Goal: Task Accomplishment & Management: Manage account settings

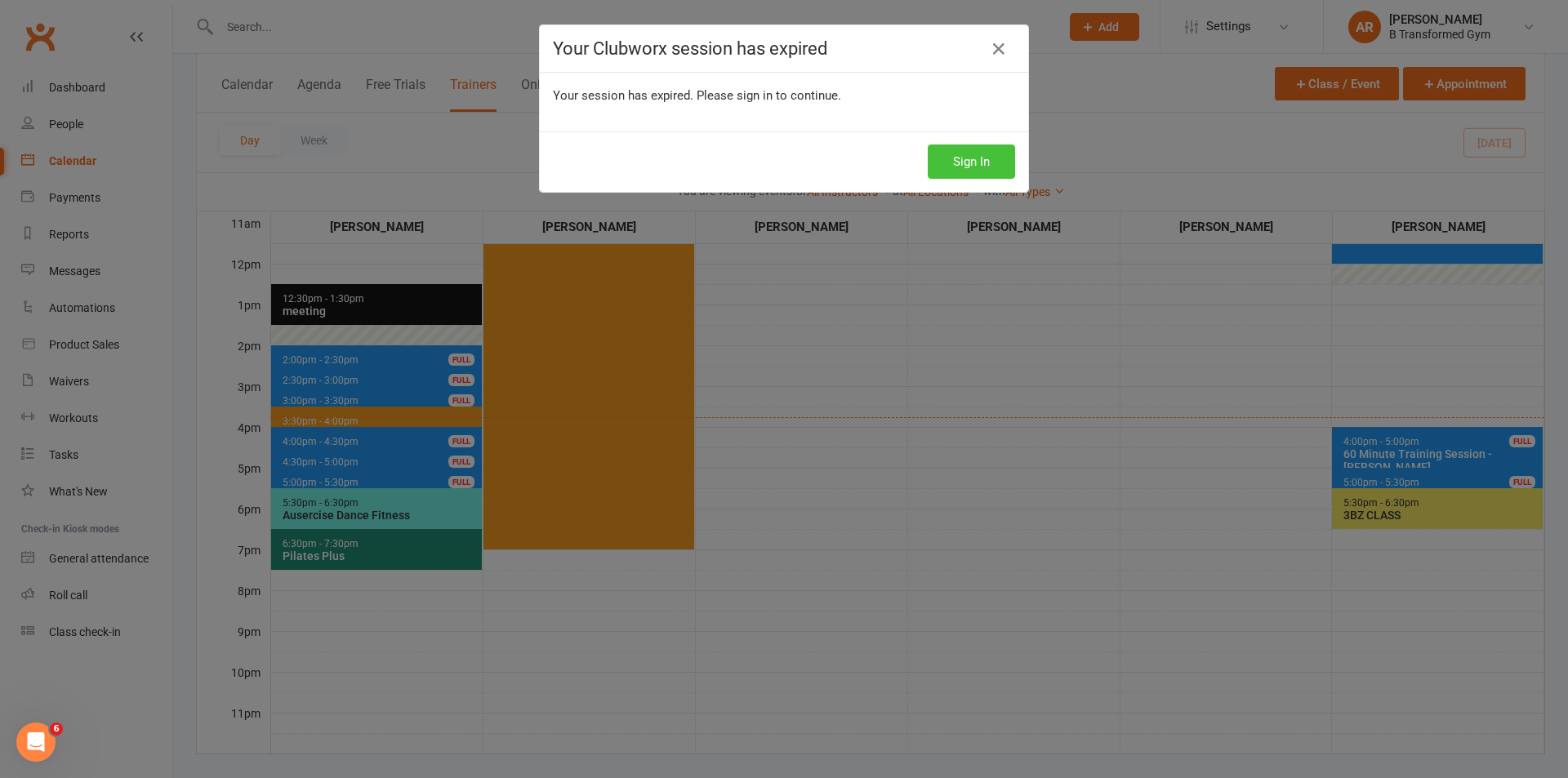
click at [966, 165] on button "Sign In" at bounding box center [971, 162] width 87 height 35
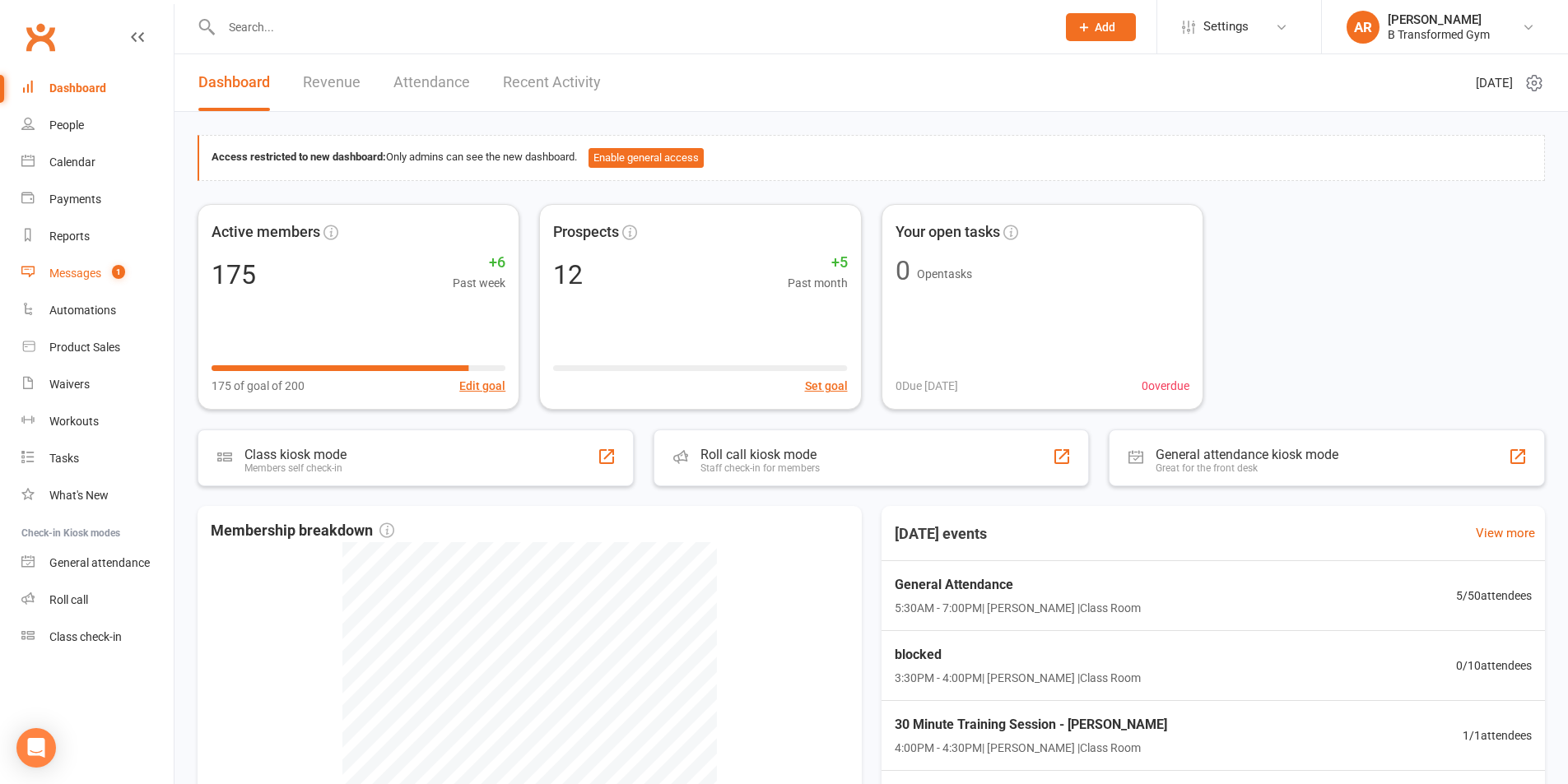
click at [84, 277] on div "Messages" at bounding box center [75, 273] width 52 height 13
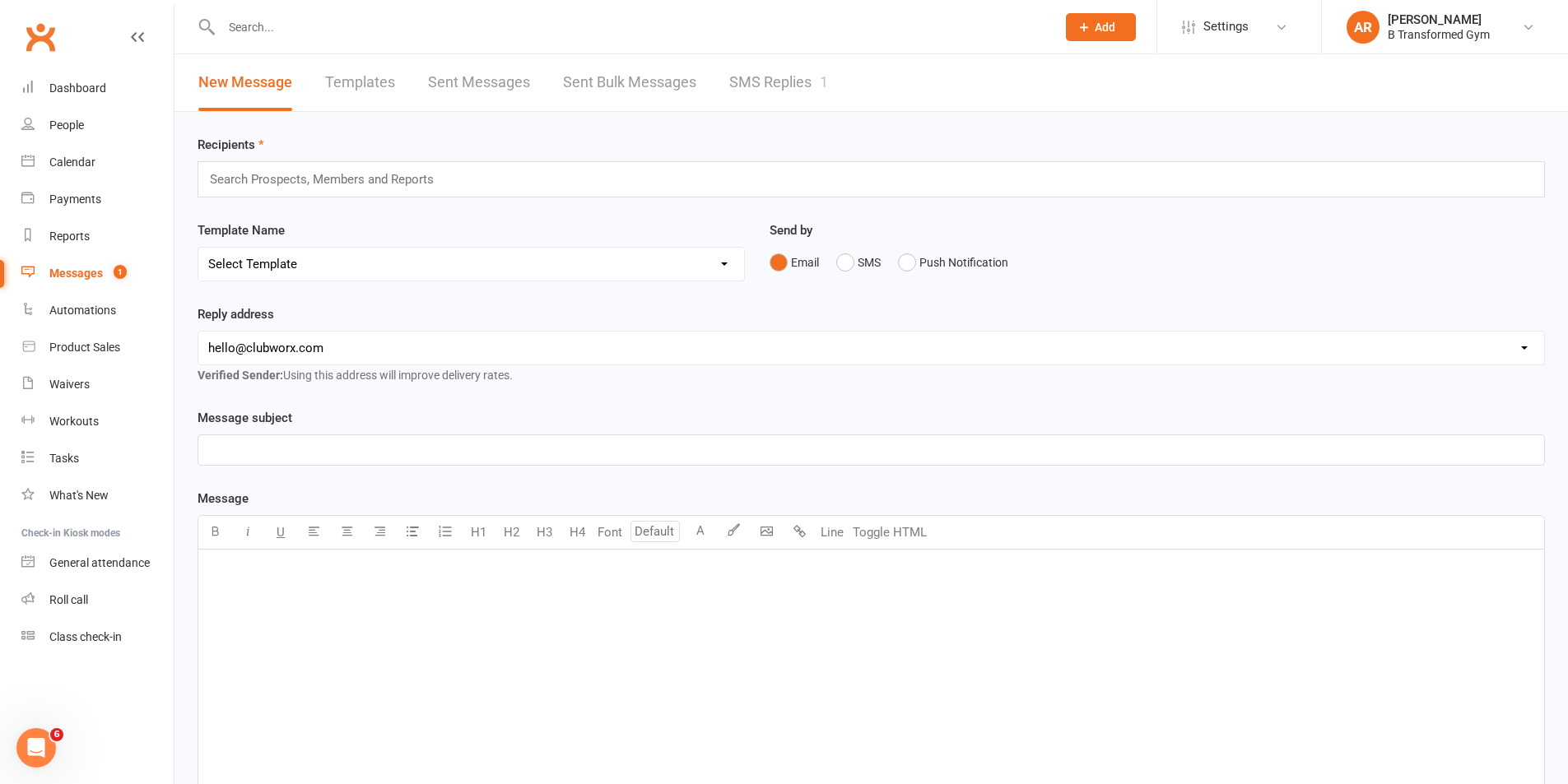
click at [747, 71] on link "SMS Replies 1" at bounding box center [778, 83] width 99 height 57
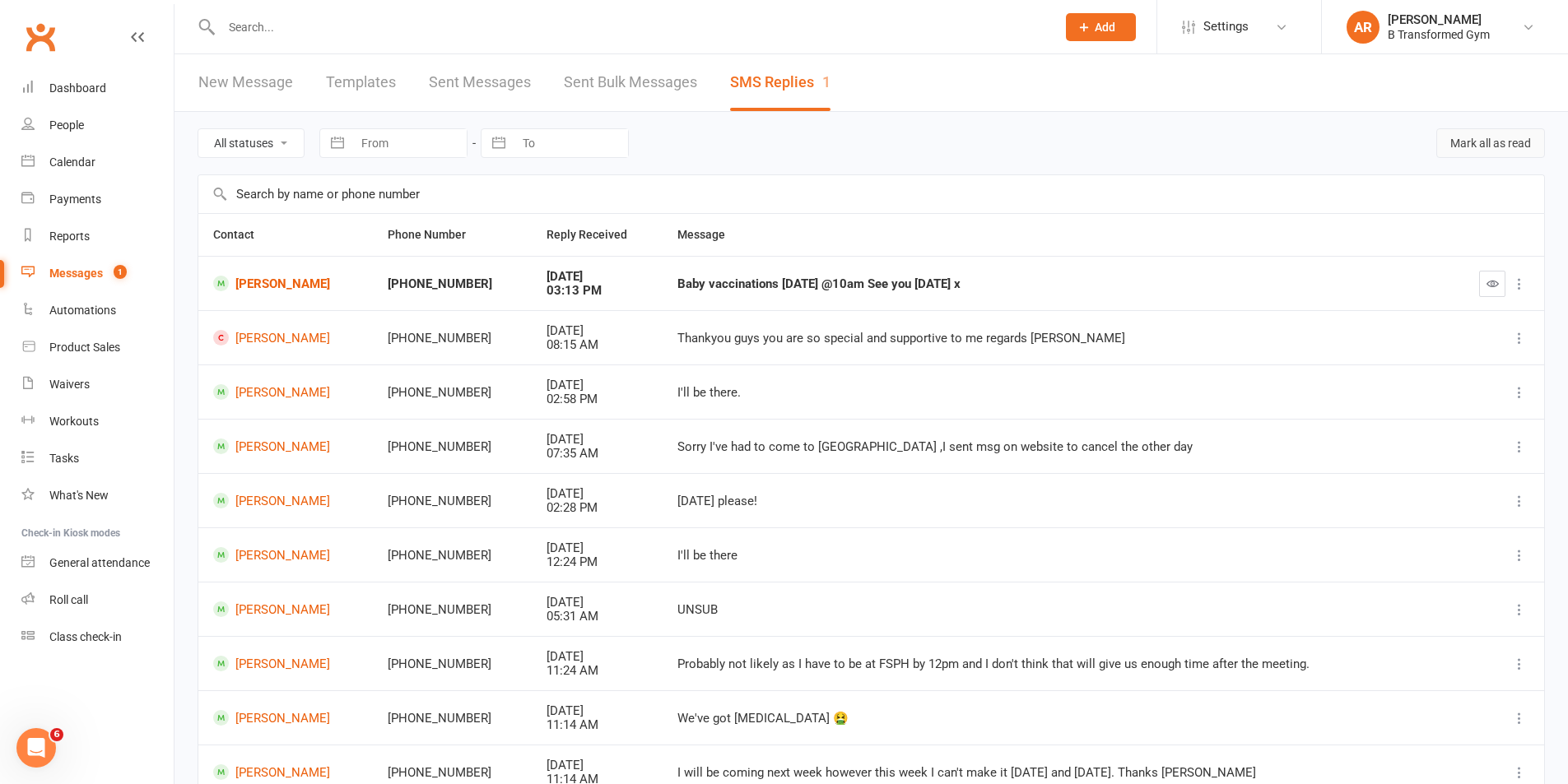
click at [1525, 144] on button "Mark all as read" at bounding box center [1490, 143] width 108 height 30
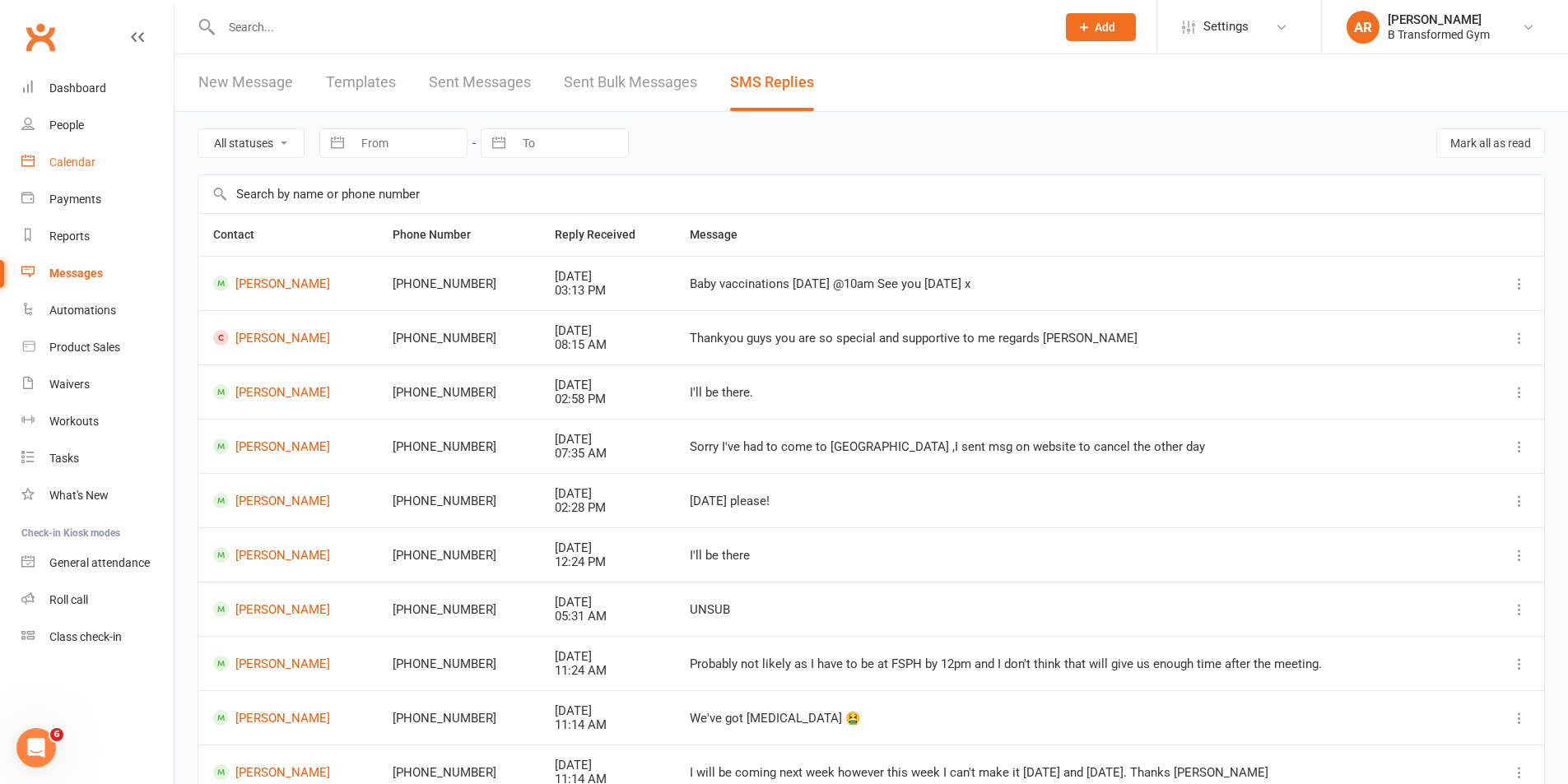
click at [63, 158] on div "Calendar" at bounding box center [73, 162] width 46 height 13
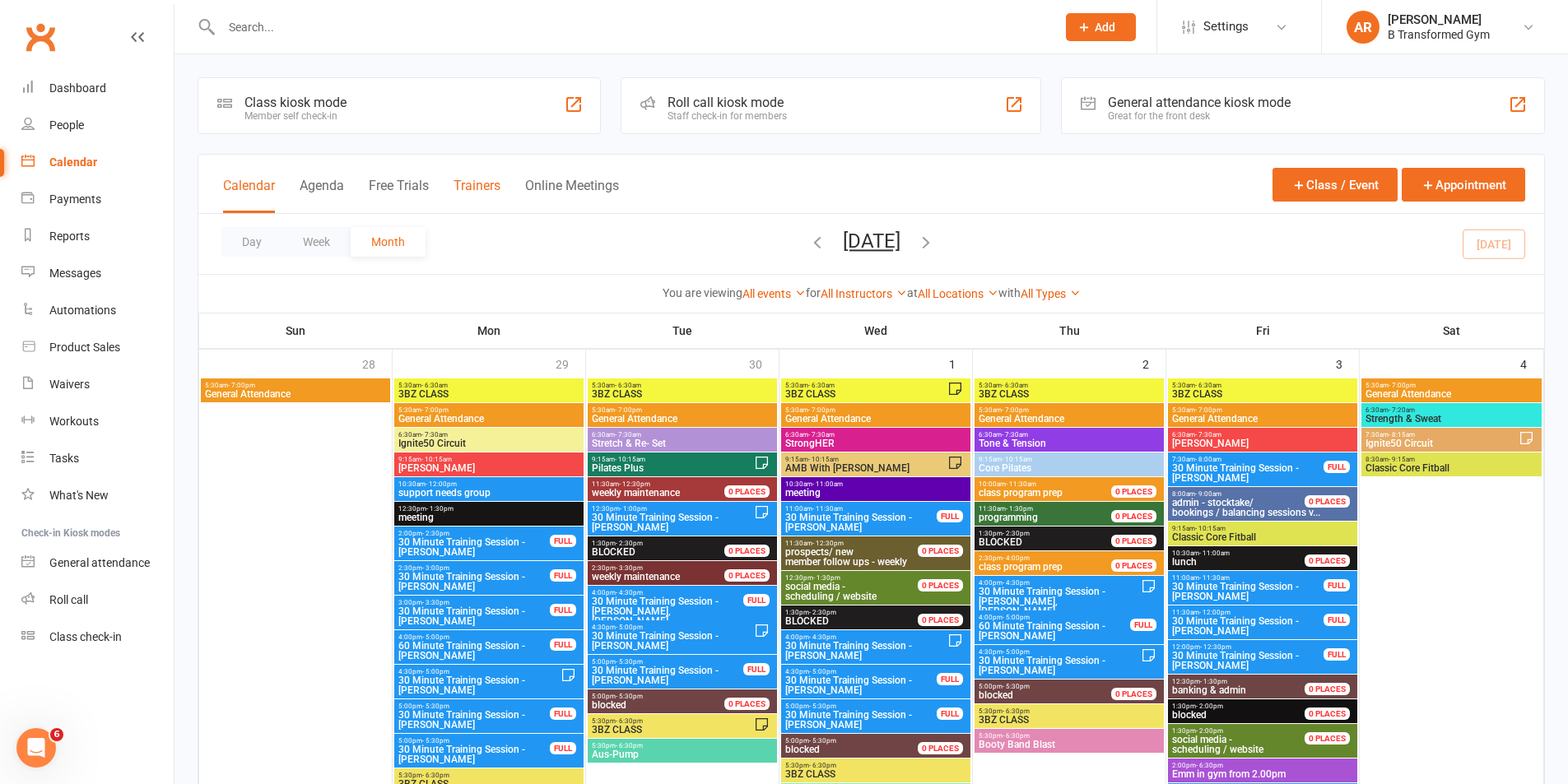
click at [483, 181] on button "Trainers" at bounding box center [477, 195] width 47 height 36
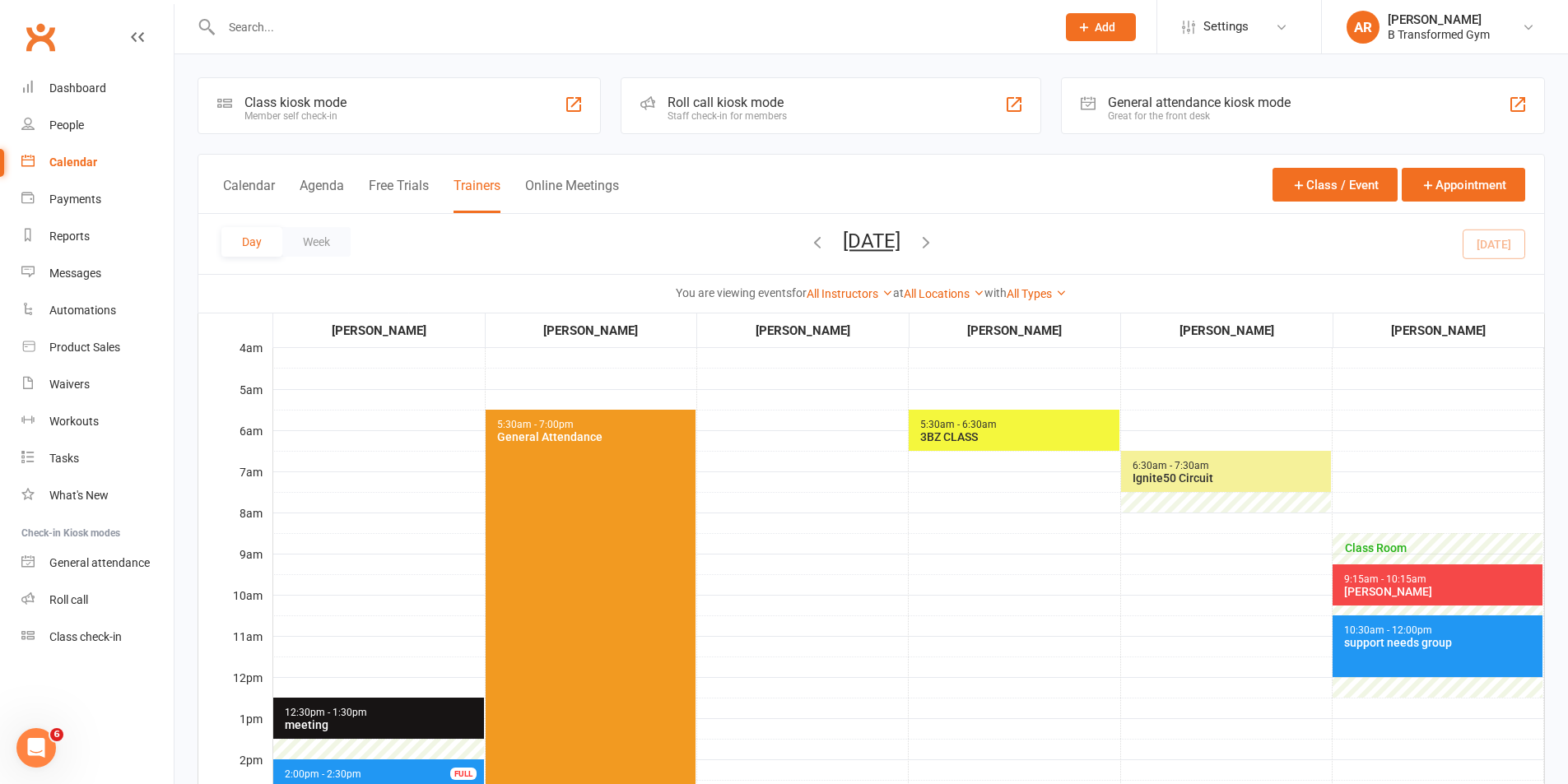
scroll to position [411, 0]
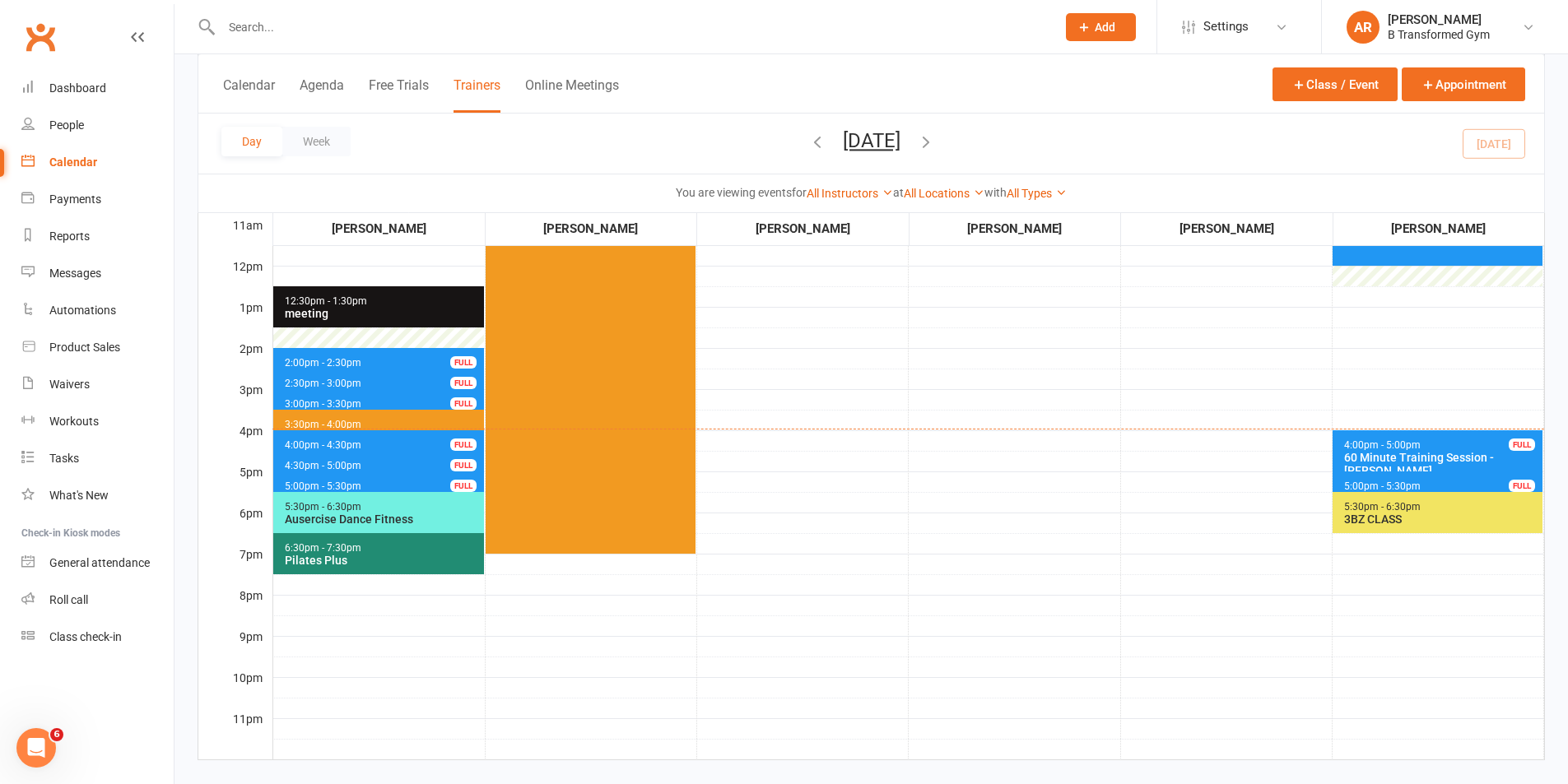
click at [1421, 488] on span "5:00pm - 5:30pm 30 Minute Training Session - [PERSON_NAME] FULL" at bounding box center [1436, 483] width 209 height 24
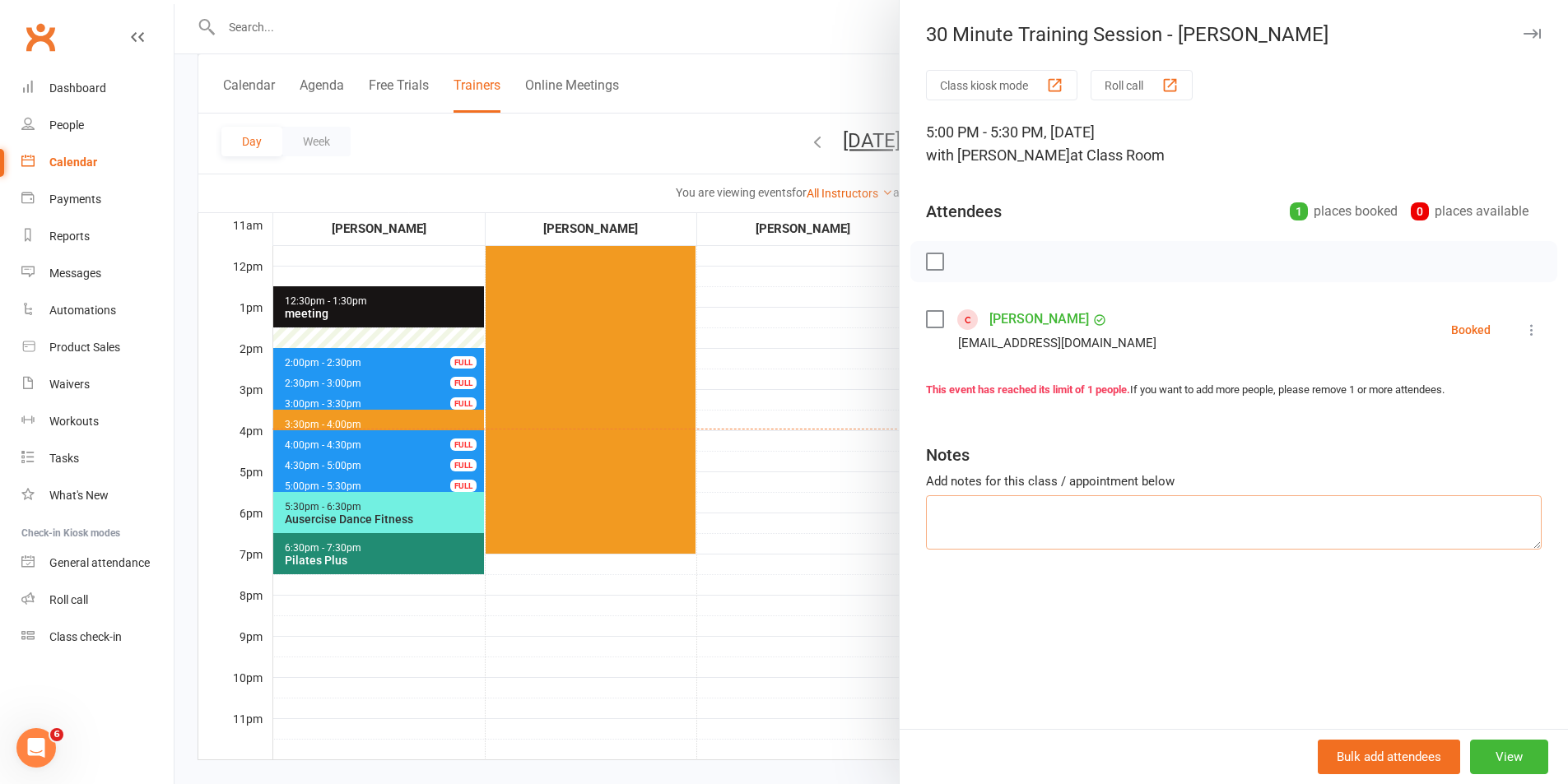
click at [1090, 517] on textarea at bounding box center [1234, 522] width 616 height 55
type textarea "late cancel - 3:56pm"
click at [926, 310] on div "[PERSON_NAME] [EMAIL_ADDRESS][DOMAIN_NAME]" at bounding box center [1044, 330] width 237 height 48
click at [926, 314] on label at bounding box center [934, 320] width 17 height 17
click at [1003, 264] on icon "button" at bounding box center [1006, 262] width 18 height 18
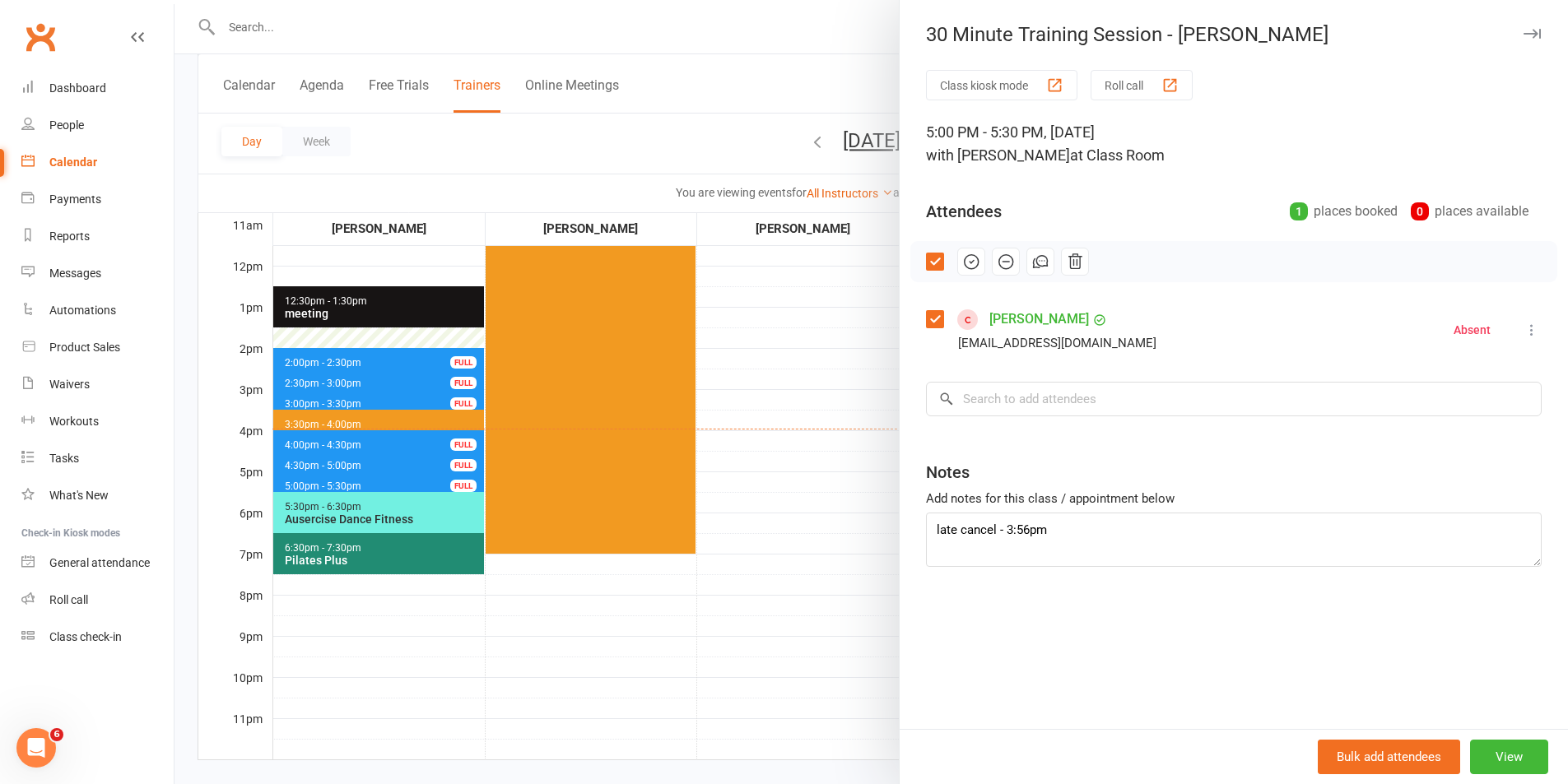
click at [790, 365] on div at bounding box center [871, 392] width 1393 height 784
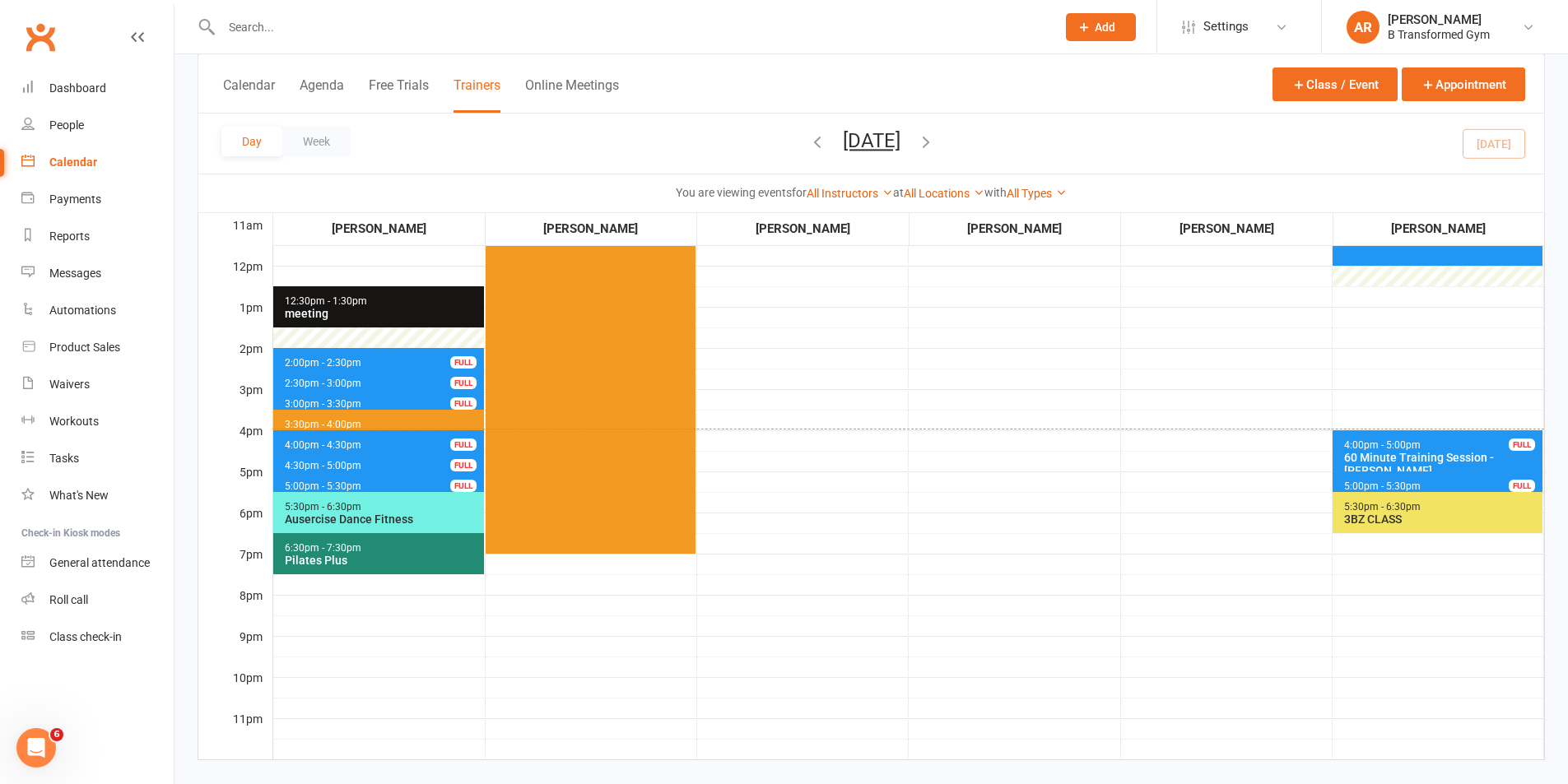
click at [426, 440] on span "4:00pm - 4:30pm 30 Minute Training Session - [PERSON_NAME] FULL" at bounding box center [378, 442] width 210 height 24
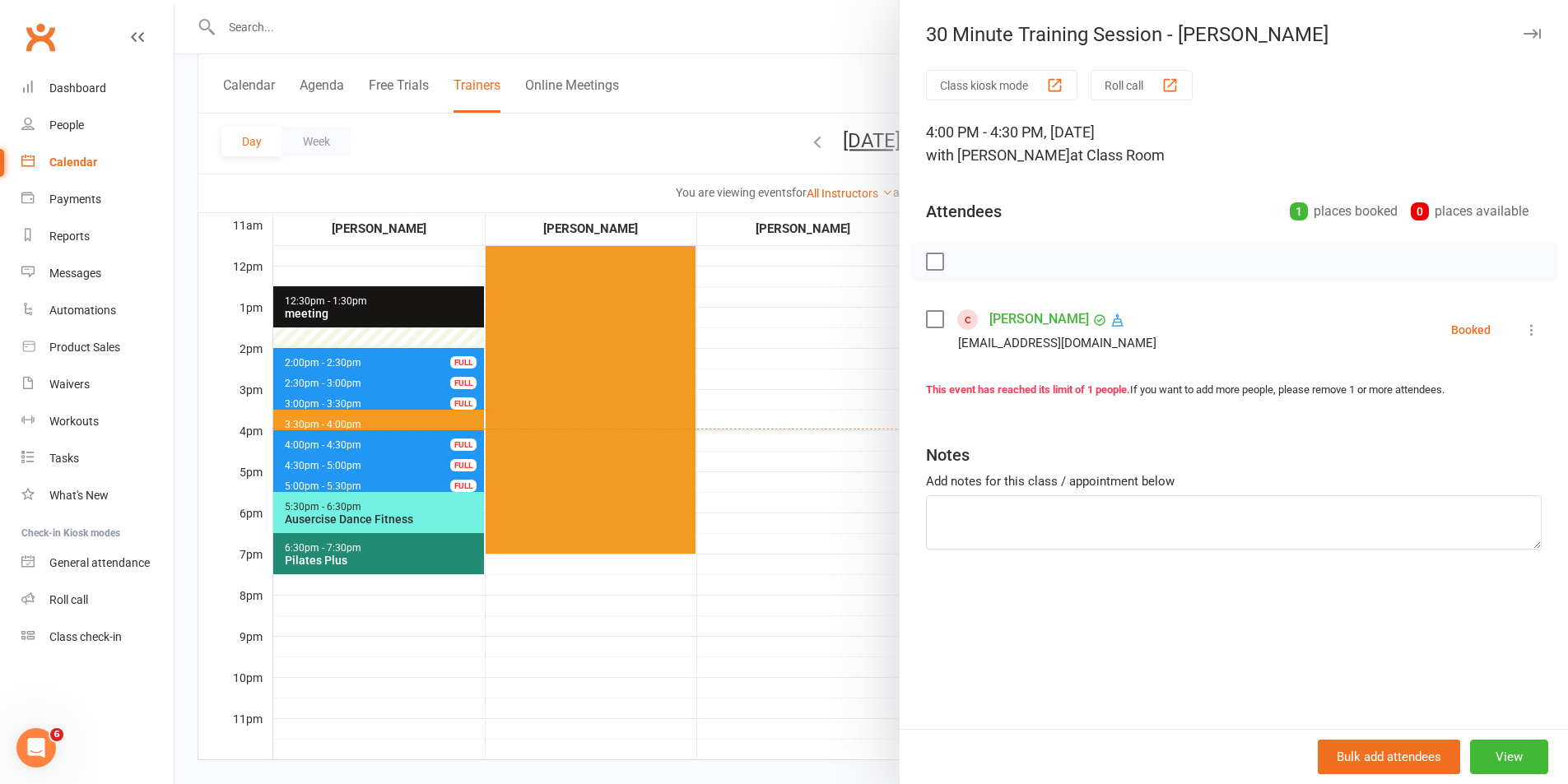
click at [872, 504] on div at bounding box center [871, 392] width 1393 height 784
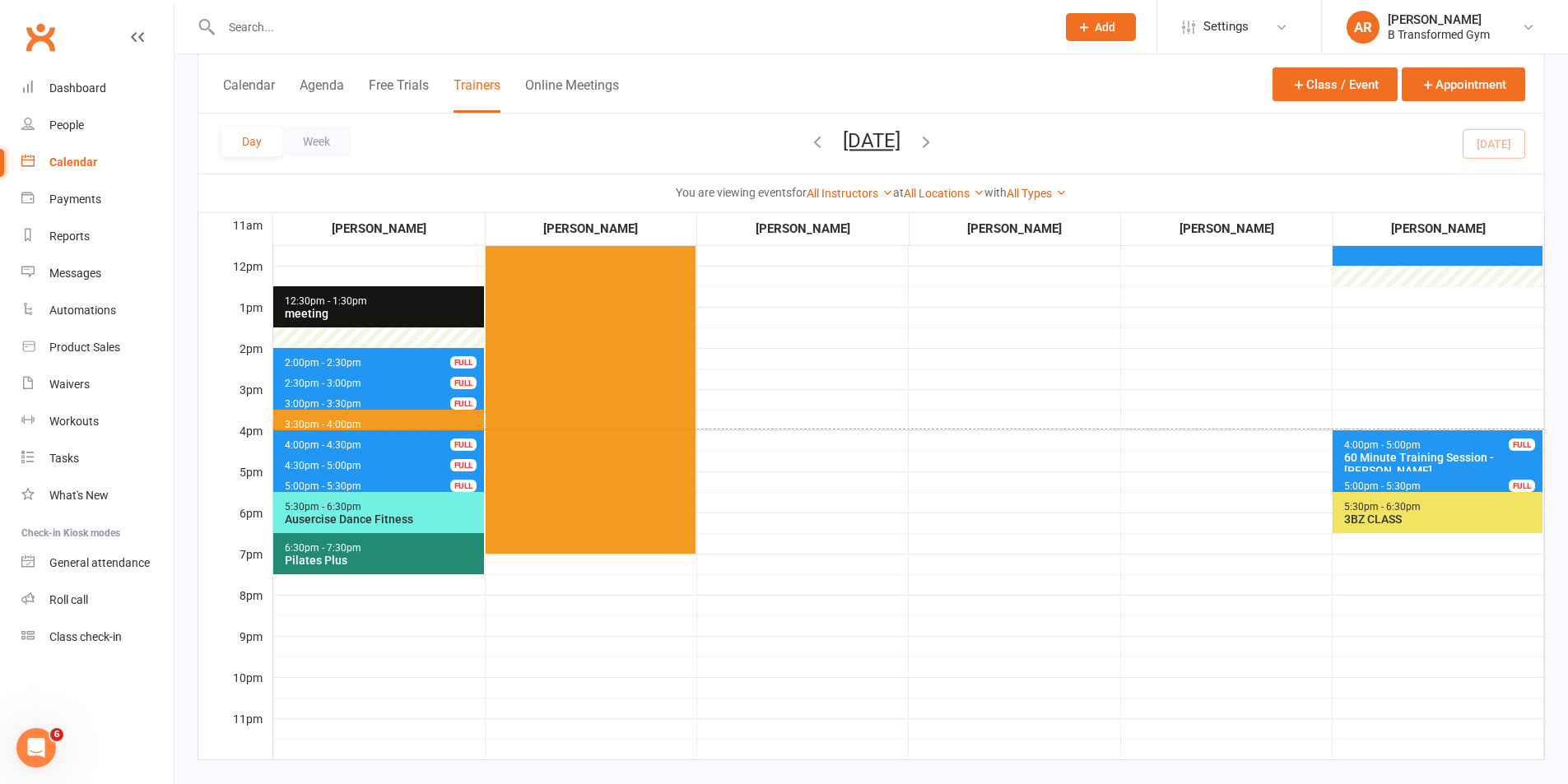
click at [355, 442] on span "4:00pm - 4:30pm" at bounding box center [323, 445] width 78 height 12
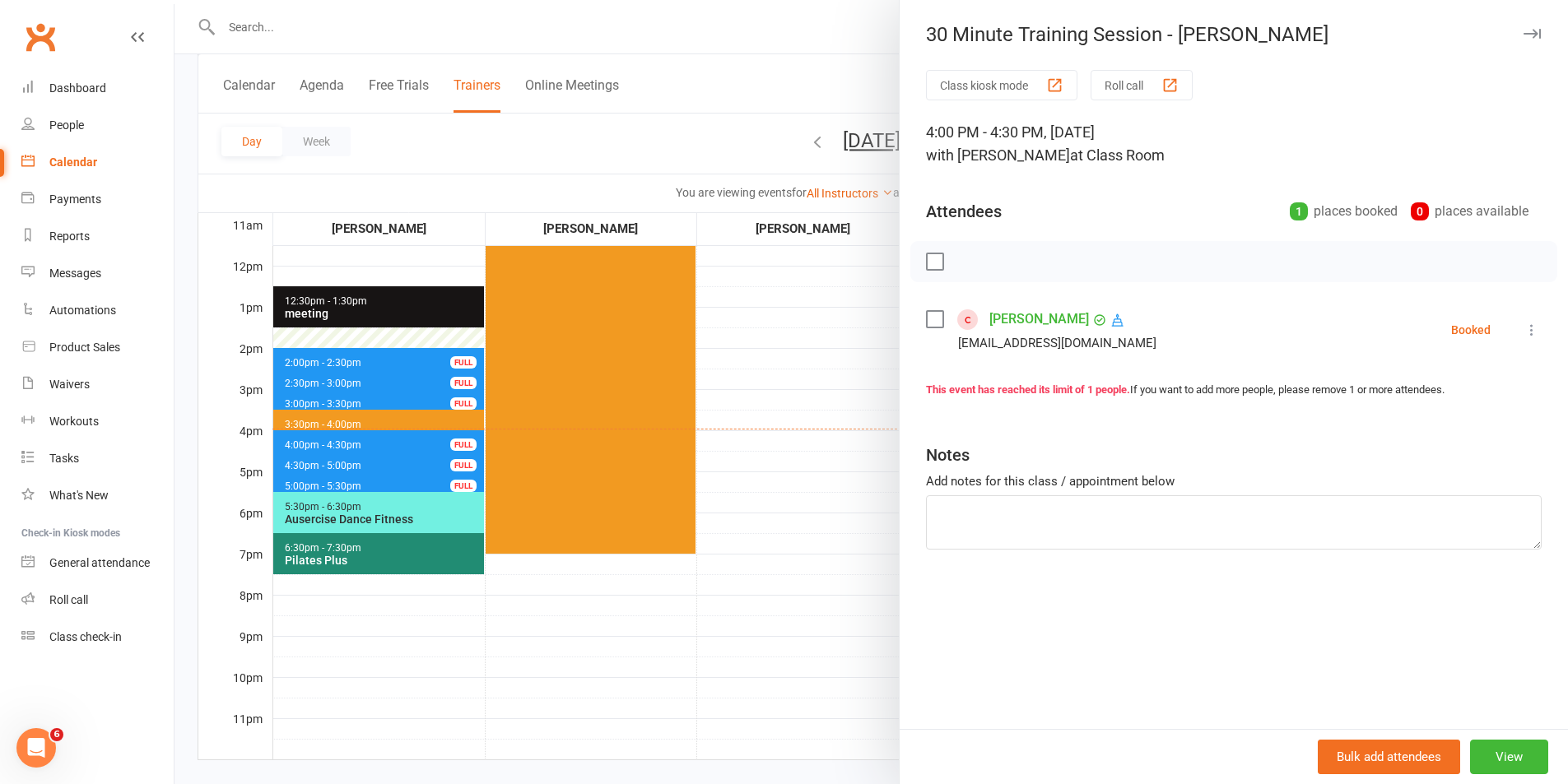
click at [786, 480] on div at bounding box center [871, 392] width 1393 height 784
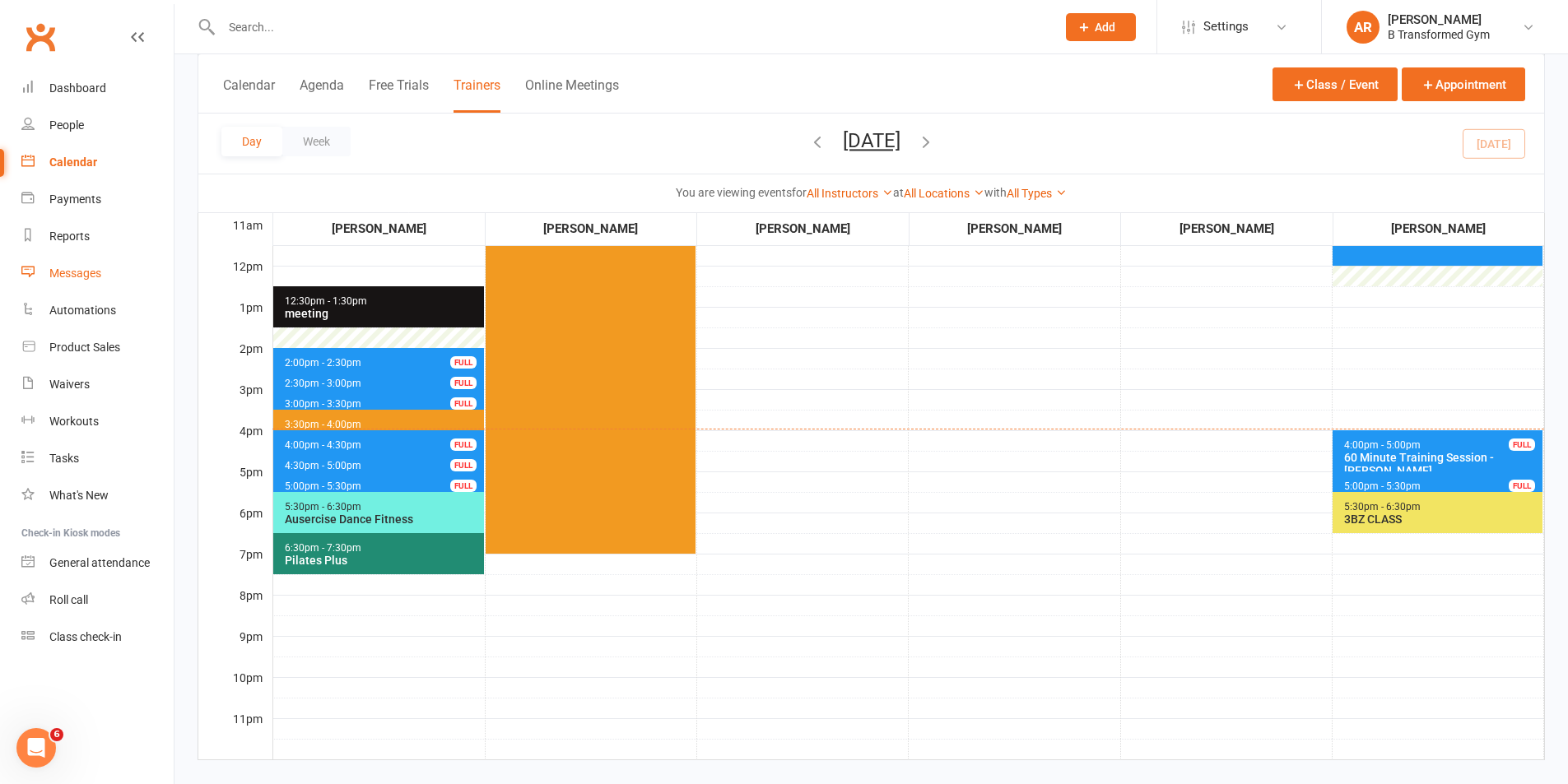
click at [78, 272] on div "Messages" at bounding box center [75, 273] width 52 height 13
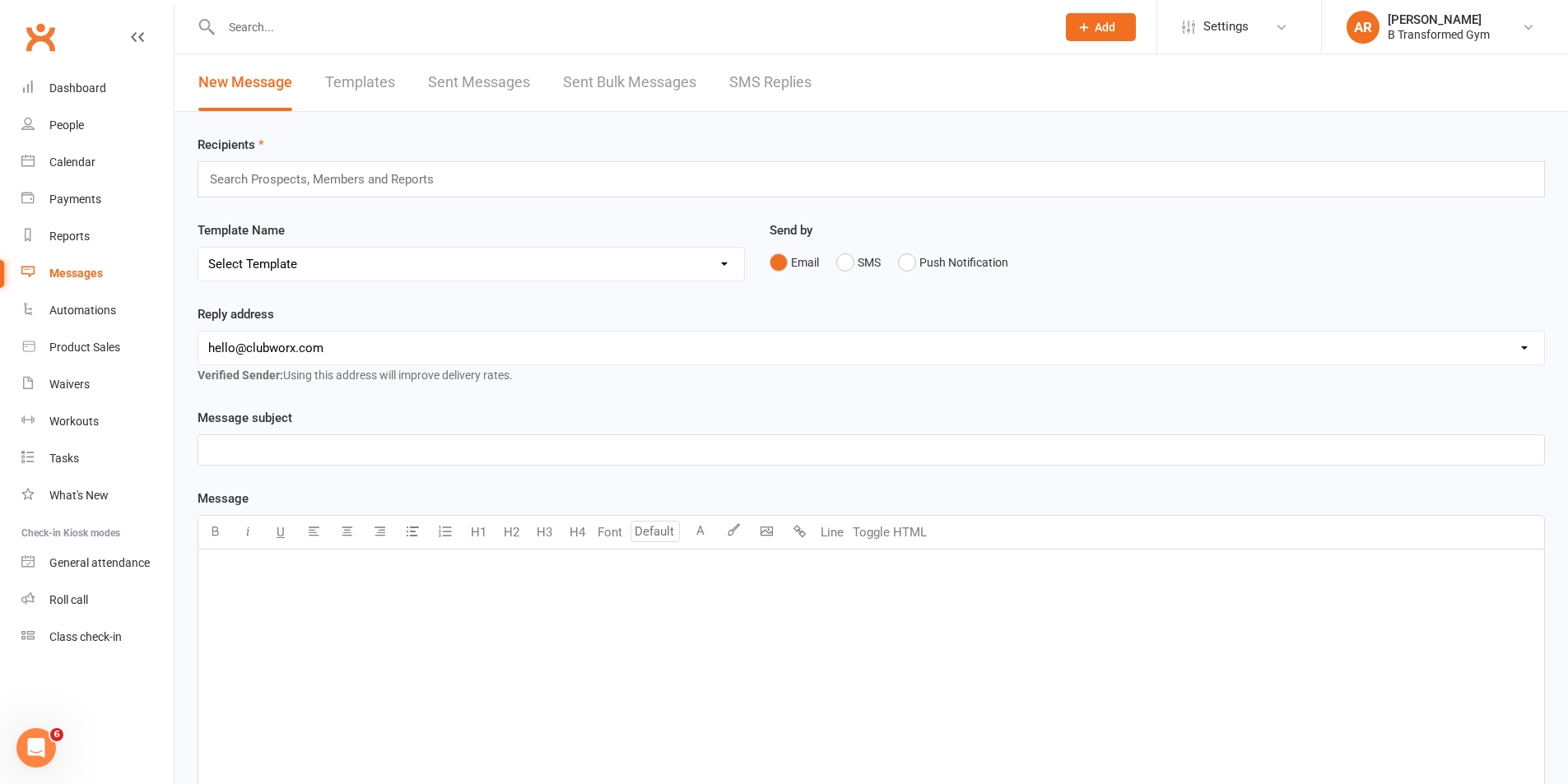
click at [750, 85] on link "SMS Replies" at bounding box center [770, 83] width 82 height 57
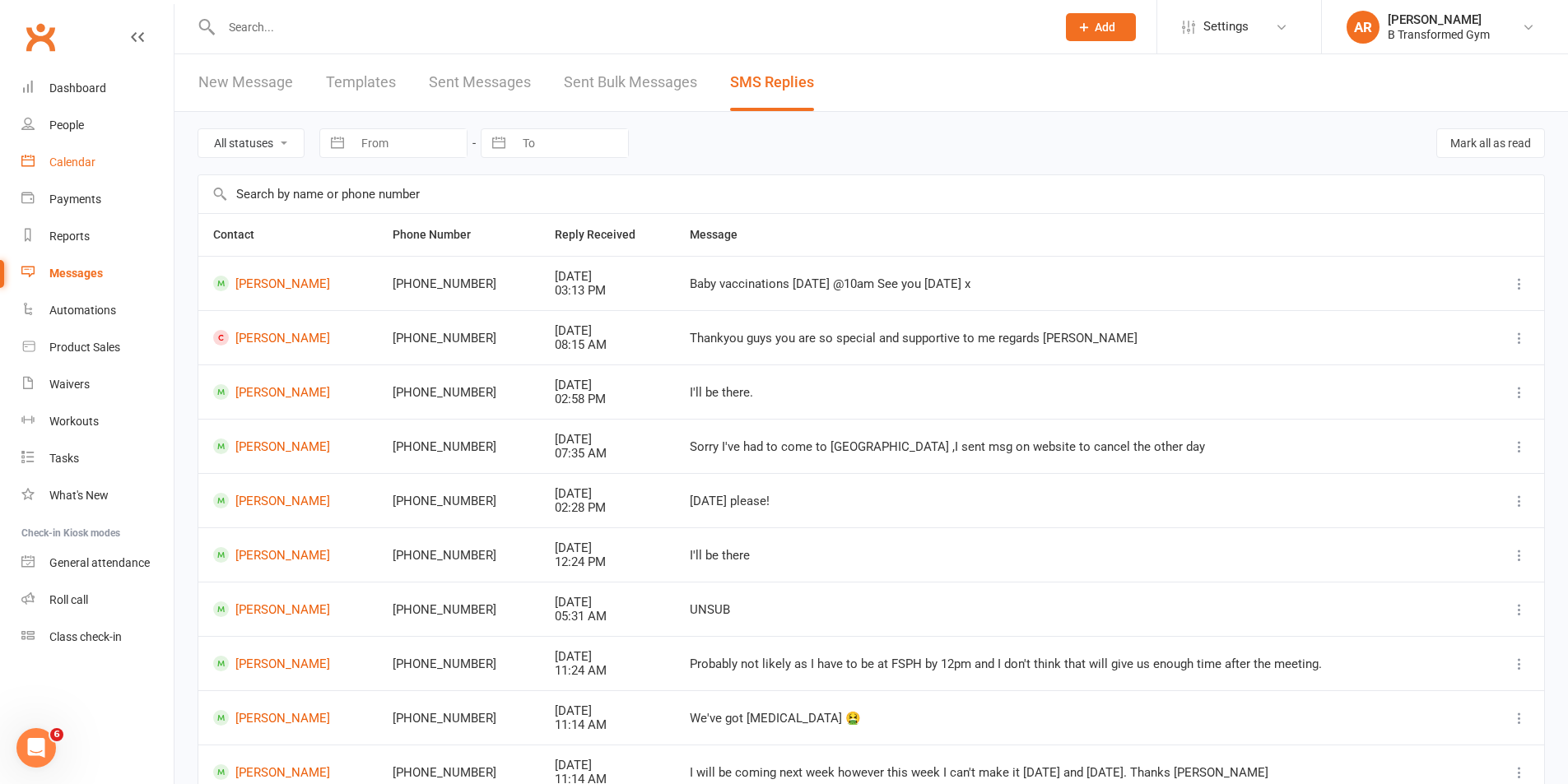
click at [82, 159] on div "Calendar" at bounding box center [73, 162] width 46 height 13
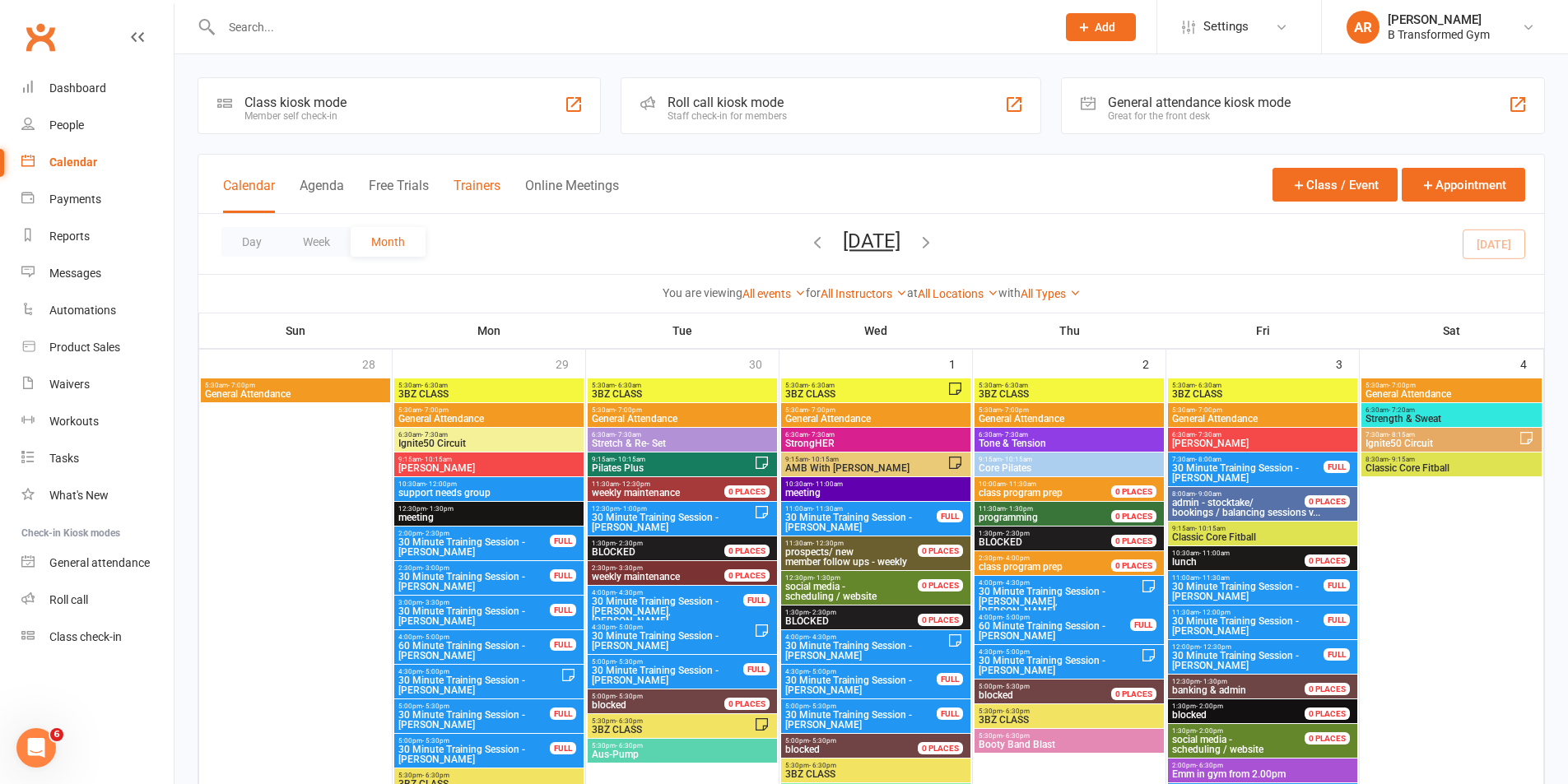
click at [483, 186] on button "Trainers" at bounding box center [477, 195] width 47 height 36
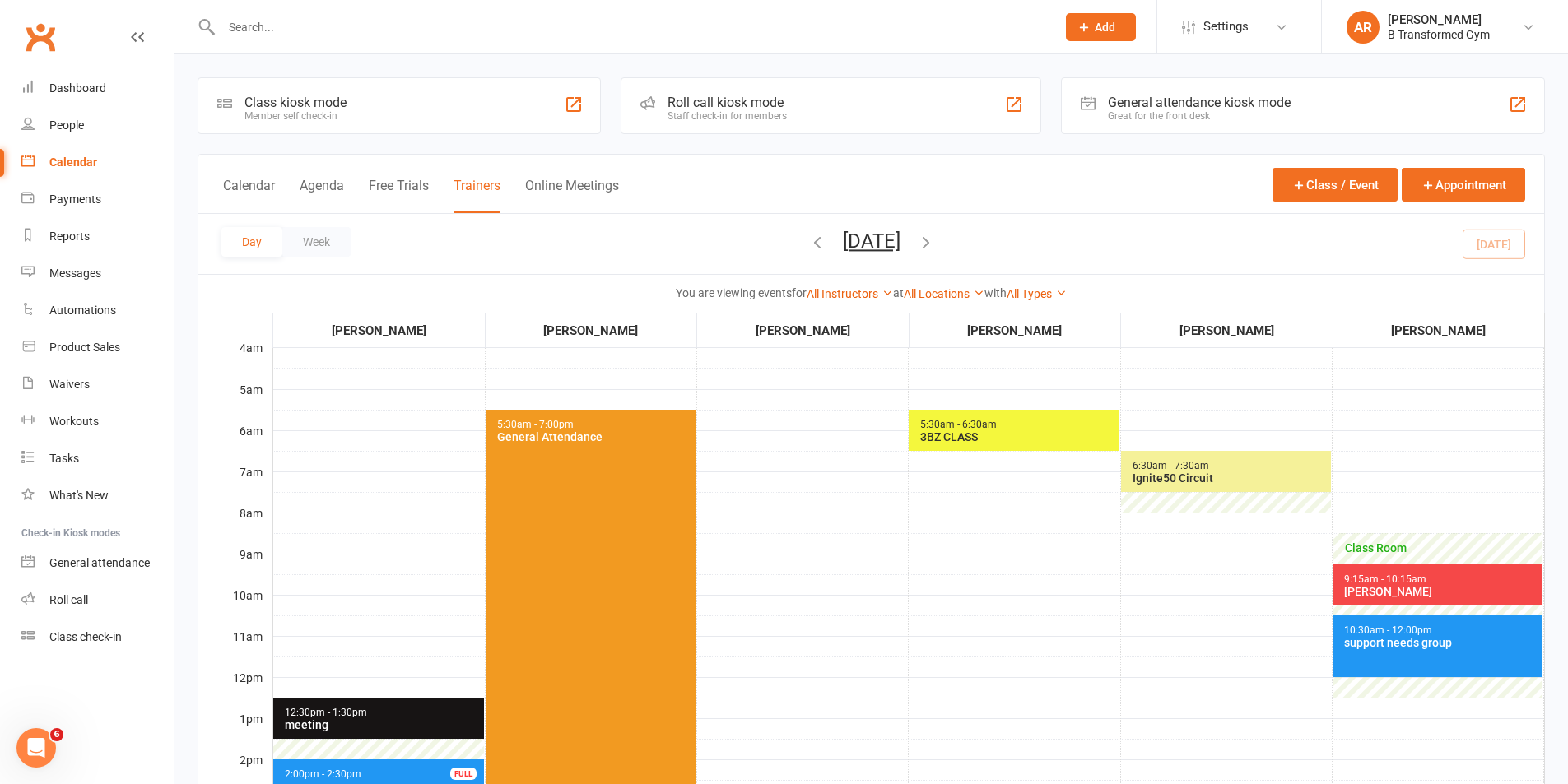
scroll to position [411, 0]
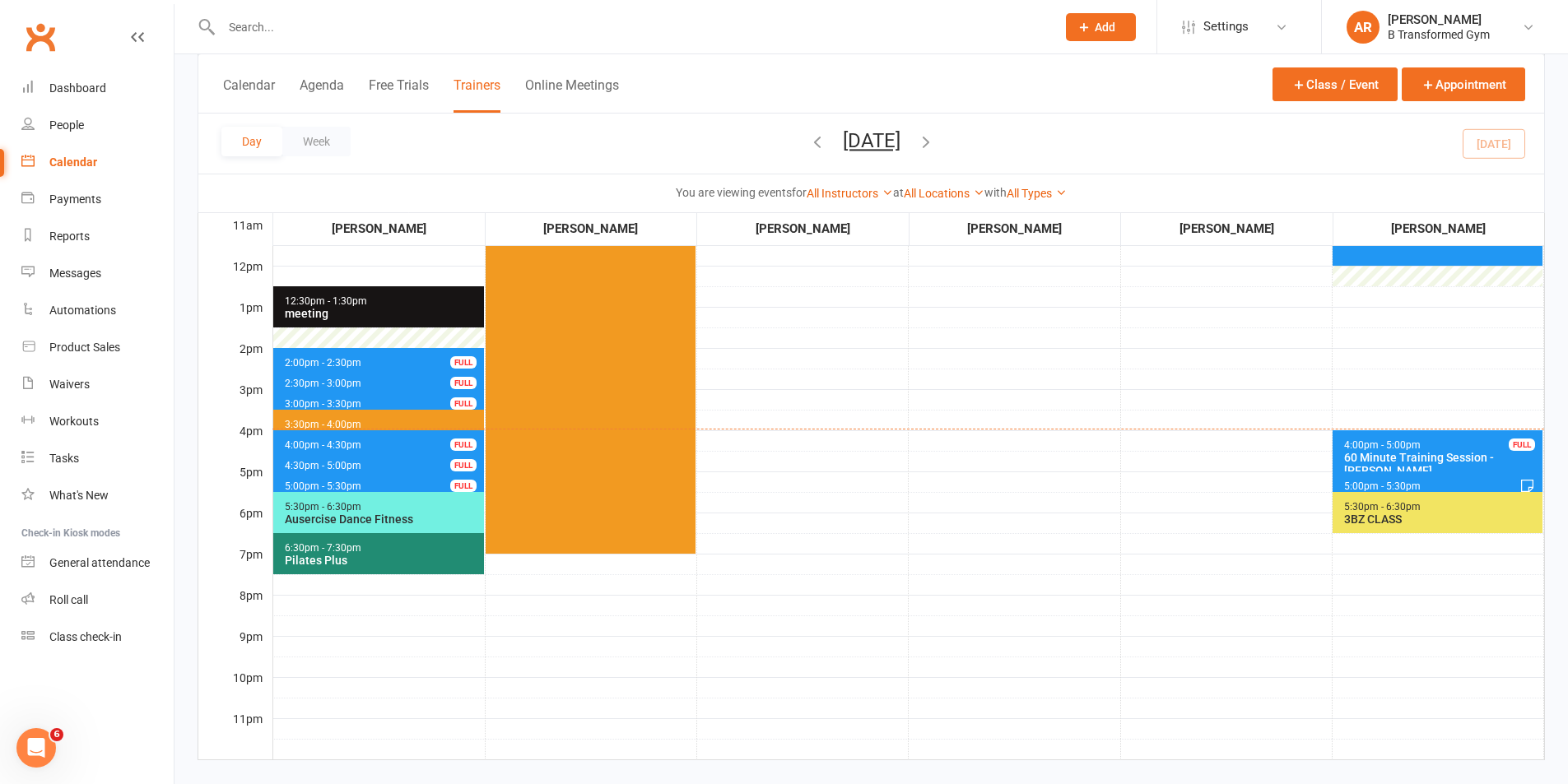
click at [399, 443] on span "4:00pm - 4:30pm 30 Minute Training Session - [PERSON_NAME] FULL" at bounding box center [378, 442] width 210 height 24
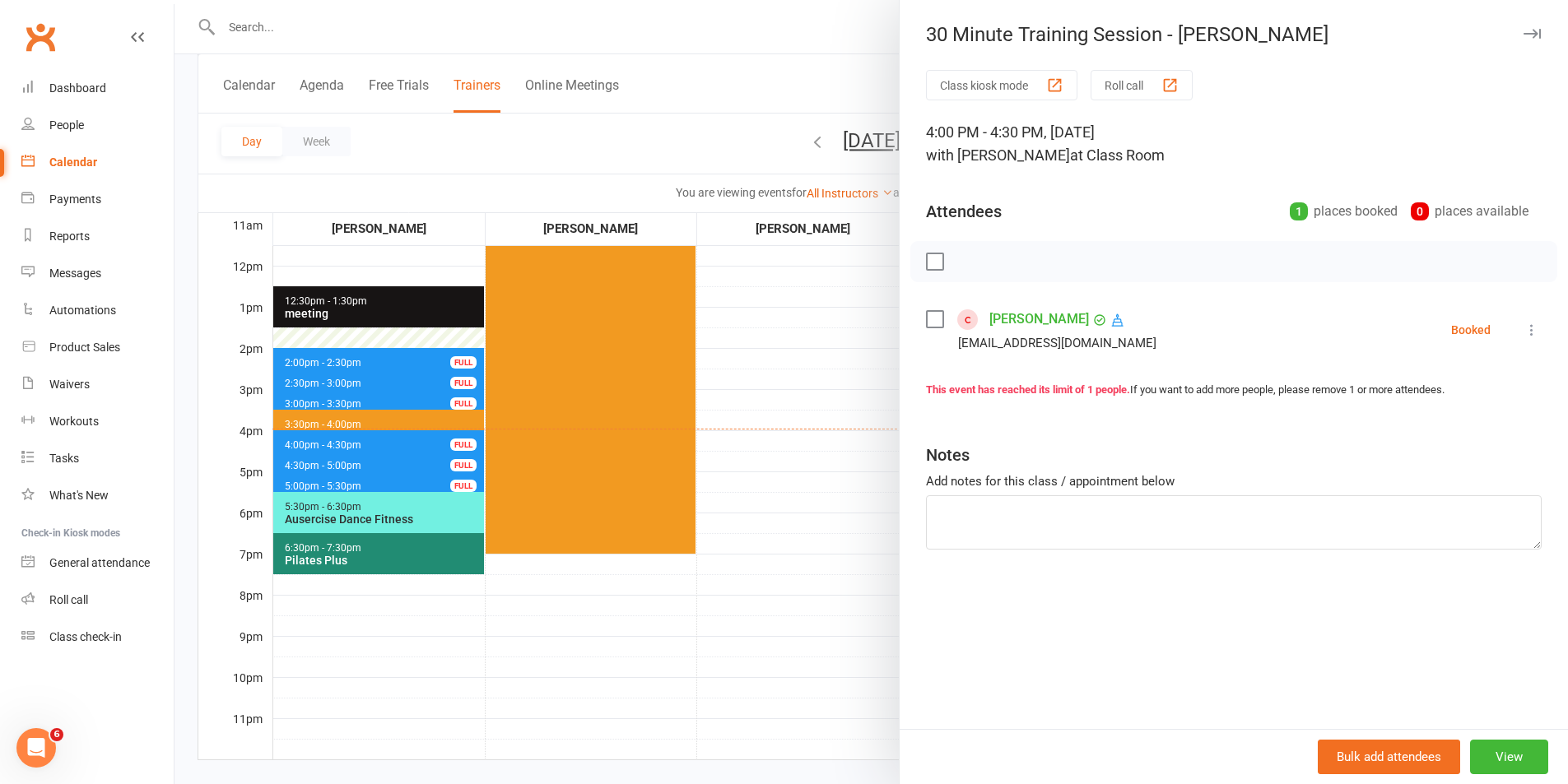
click at [1022, 319] on link "[PERSON_NAME]" at bounding box center [1039, 320] width 99 height 26
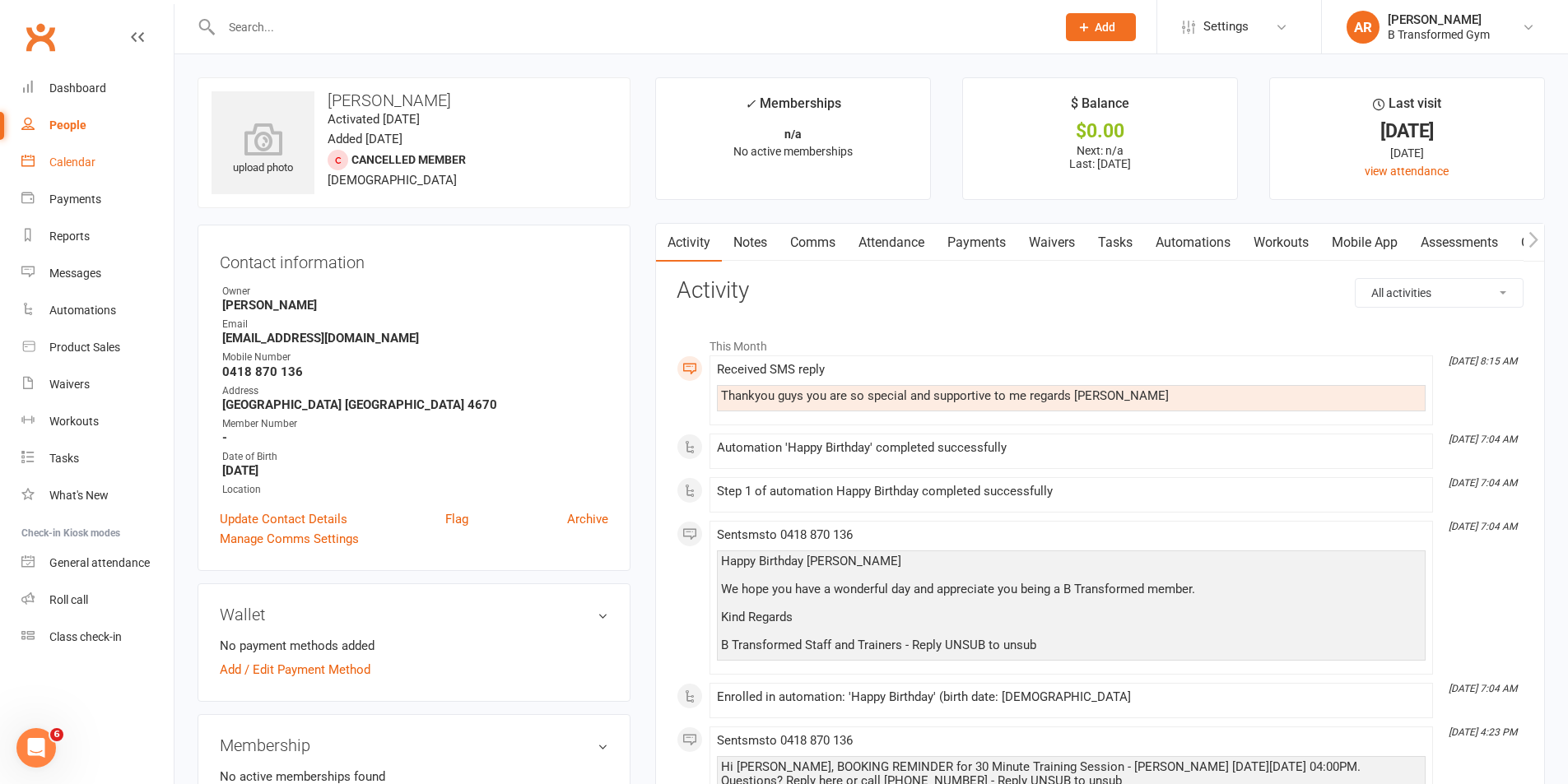
click at [68, 166] on div "Calendar" at bounding box center [73, 162] width 46 height 13
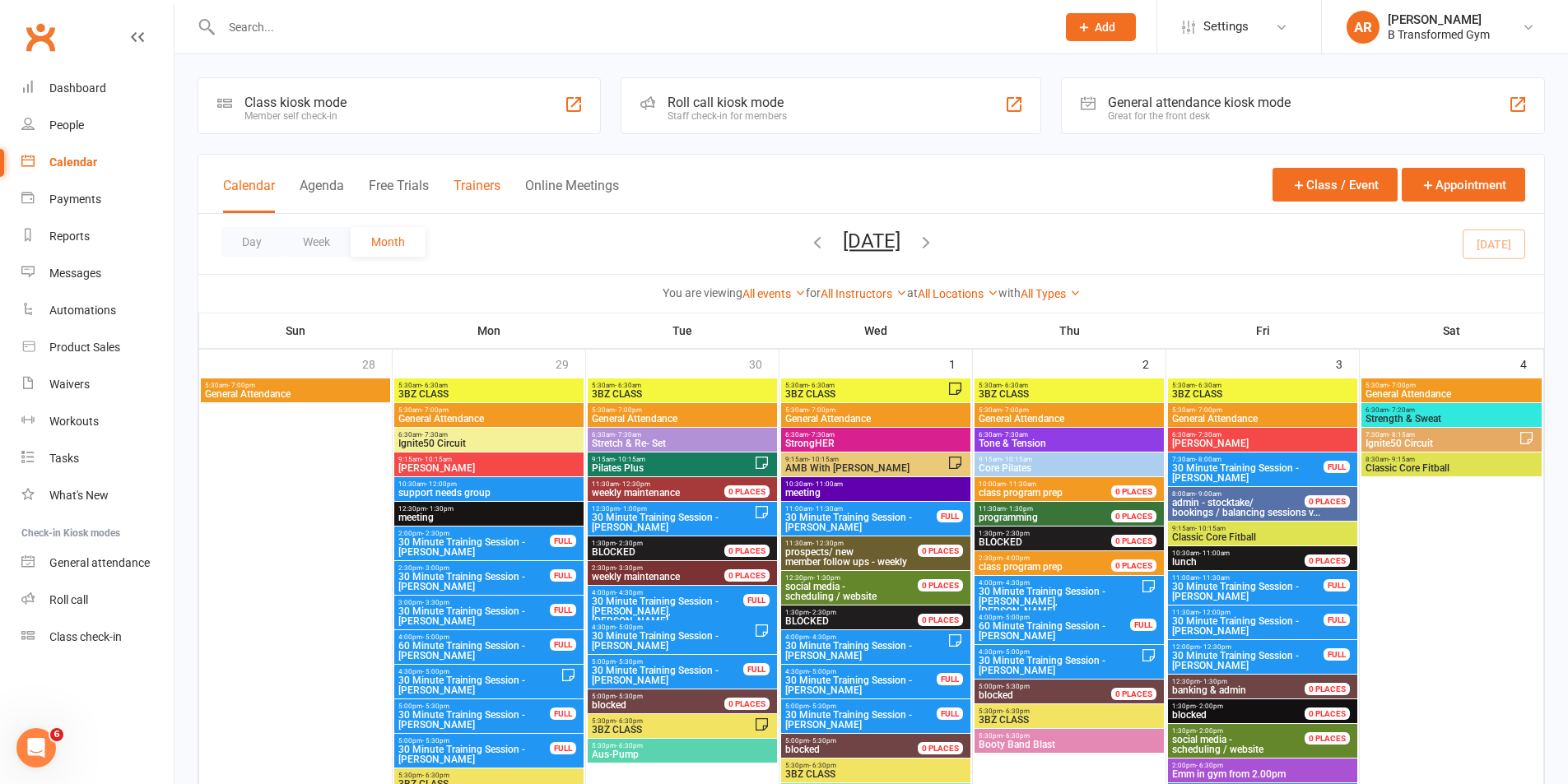
click at [486, 180] on button "Trainers" at bounding box center [477, 195] width 47 height 36
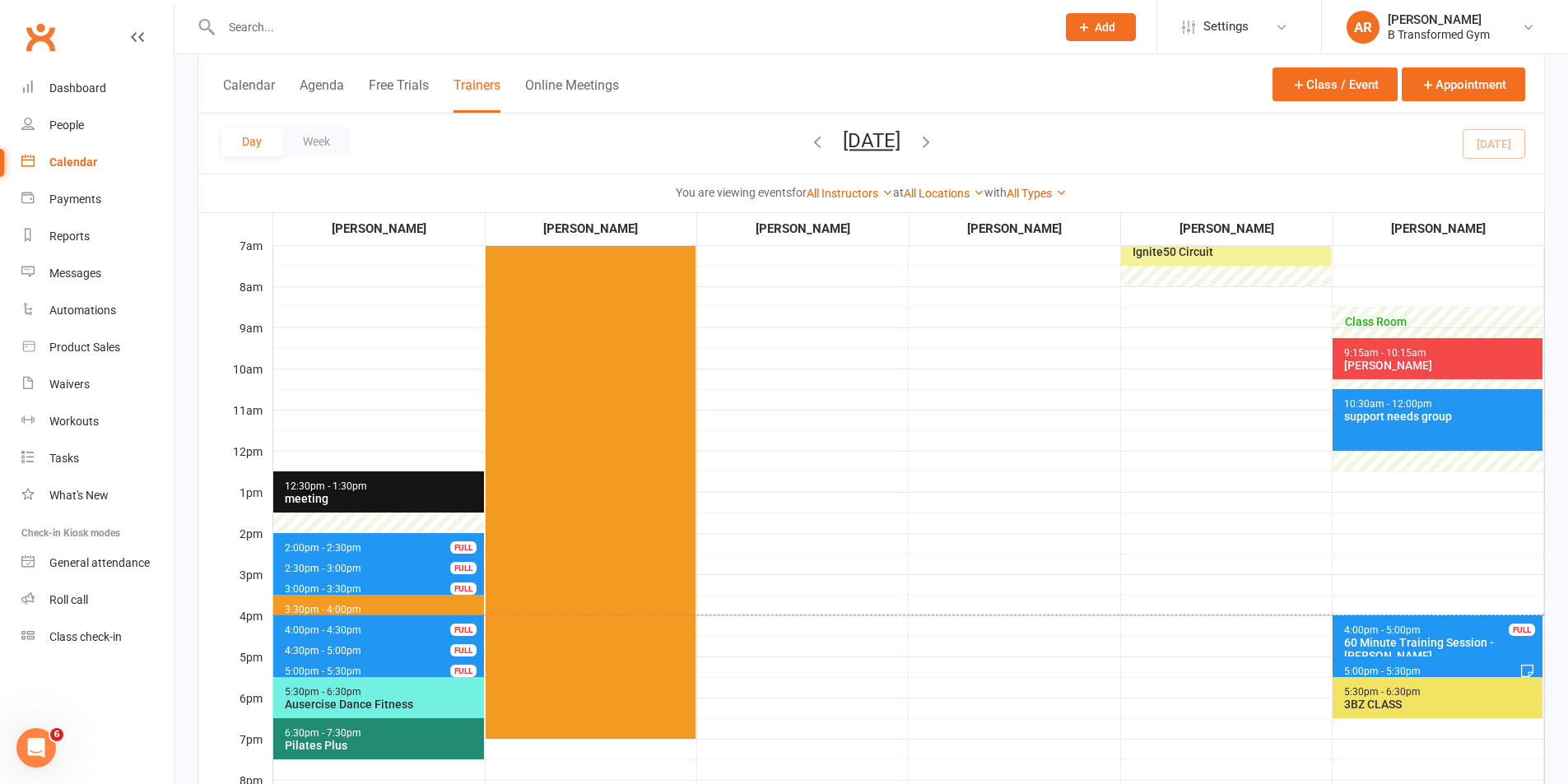
scroll to position [411, 0]
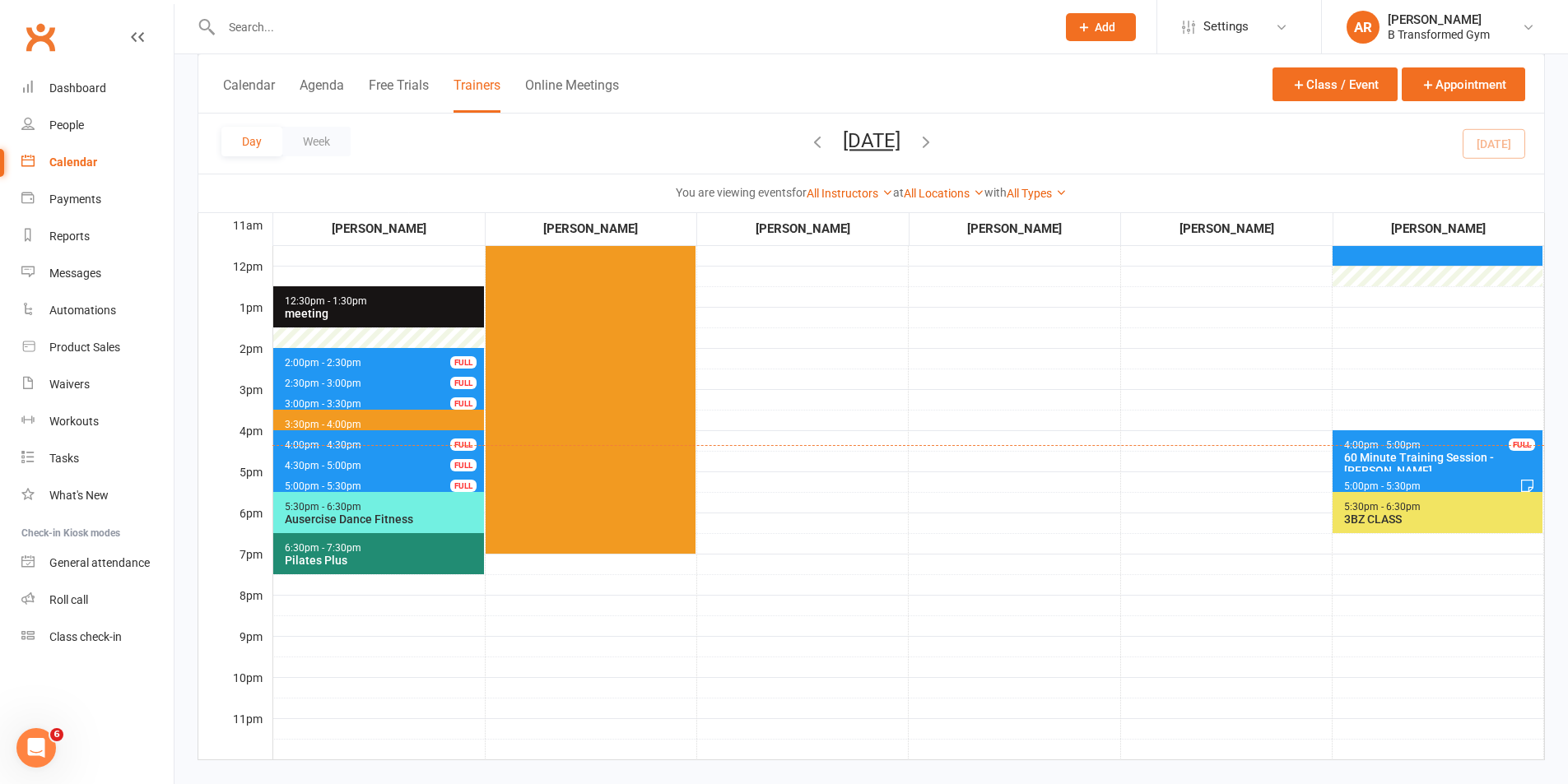
click at [392, 439] on span "4:00pm - 4:30pm 30 Minute Training Session - [PERSON_NAME] FULL" at bounding box center [378, 442] width 210 height 24
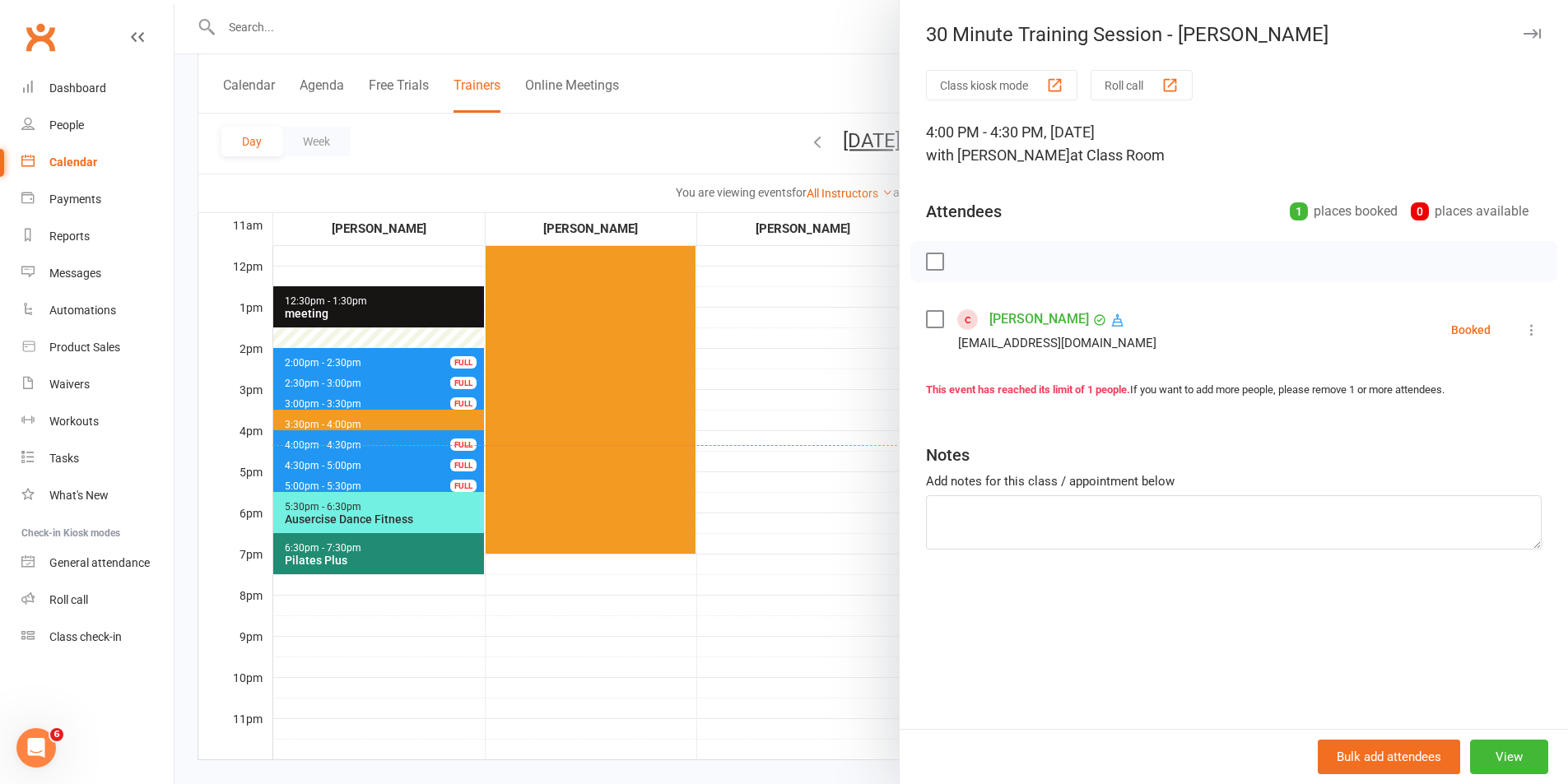
click at [926, 311] on label at bounding box center [934, 320] width 17 height 17
click at [1004, 260] on icon "button" at bounding box center [1006, 262] width 18 height 18
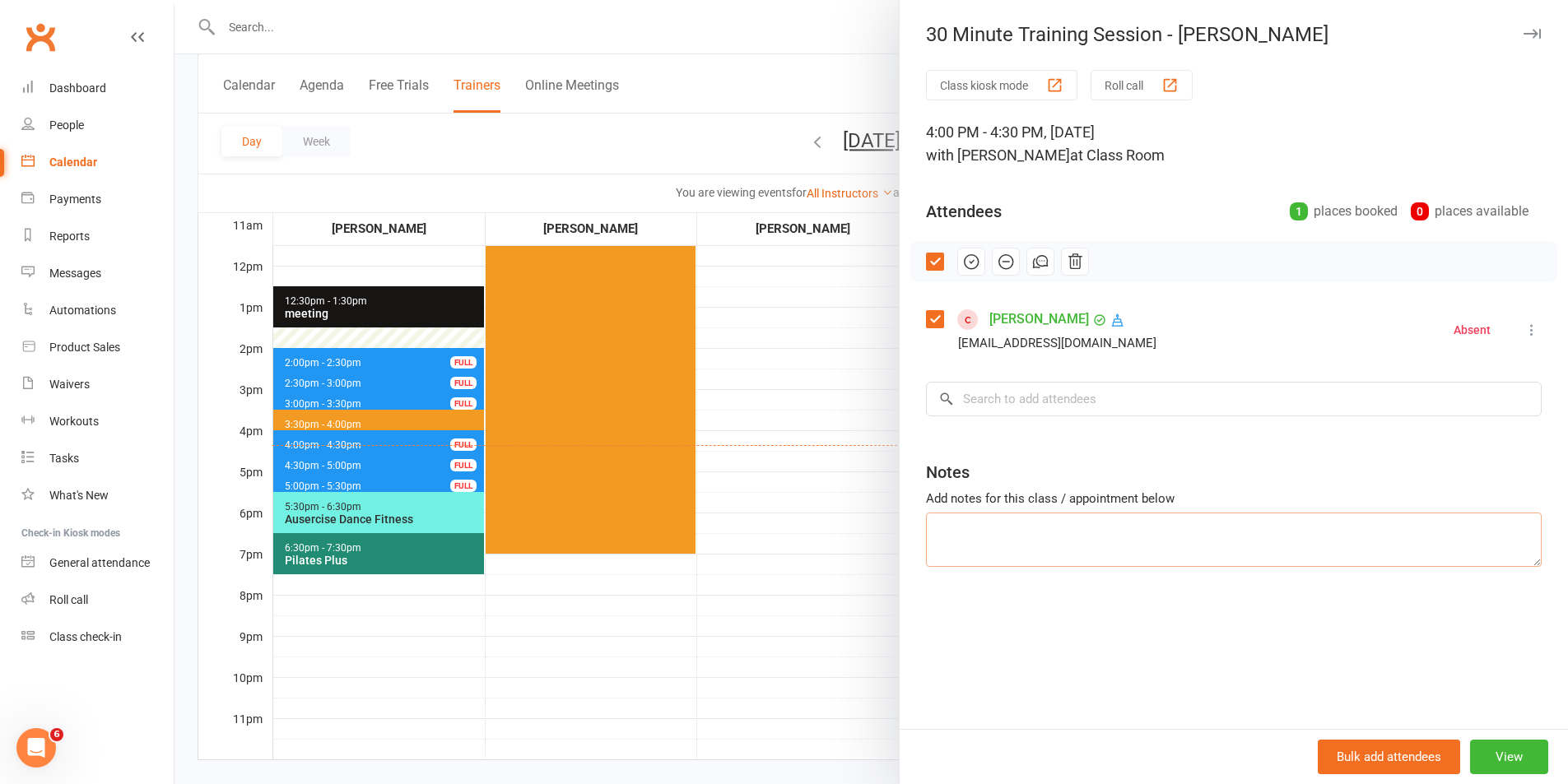
click at [988, 536] on textarea at bounding box center [1234, 540] width 616 height 55
type textarea "still away after op"
click at [870, 532] on div at bounding box center [871, 392] width 1393 height 784
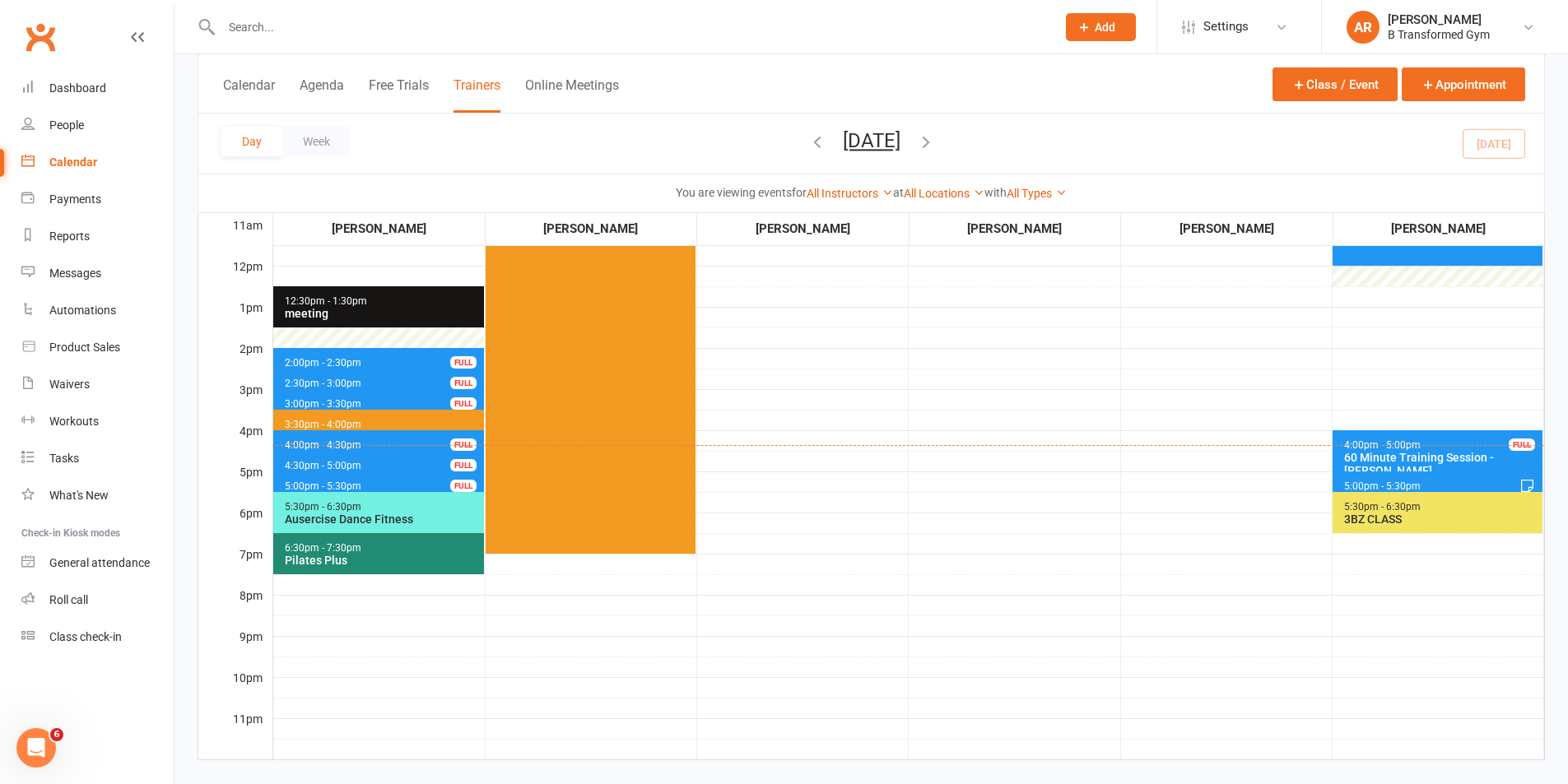
click at [387, 459] on span "4:30pm - 5:00pm 30 Minute Training Session - [PERSON_NAME] FULL" at bounding box center [378, 463] width 210 height 24
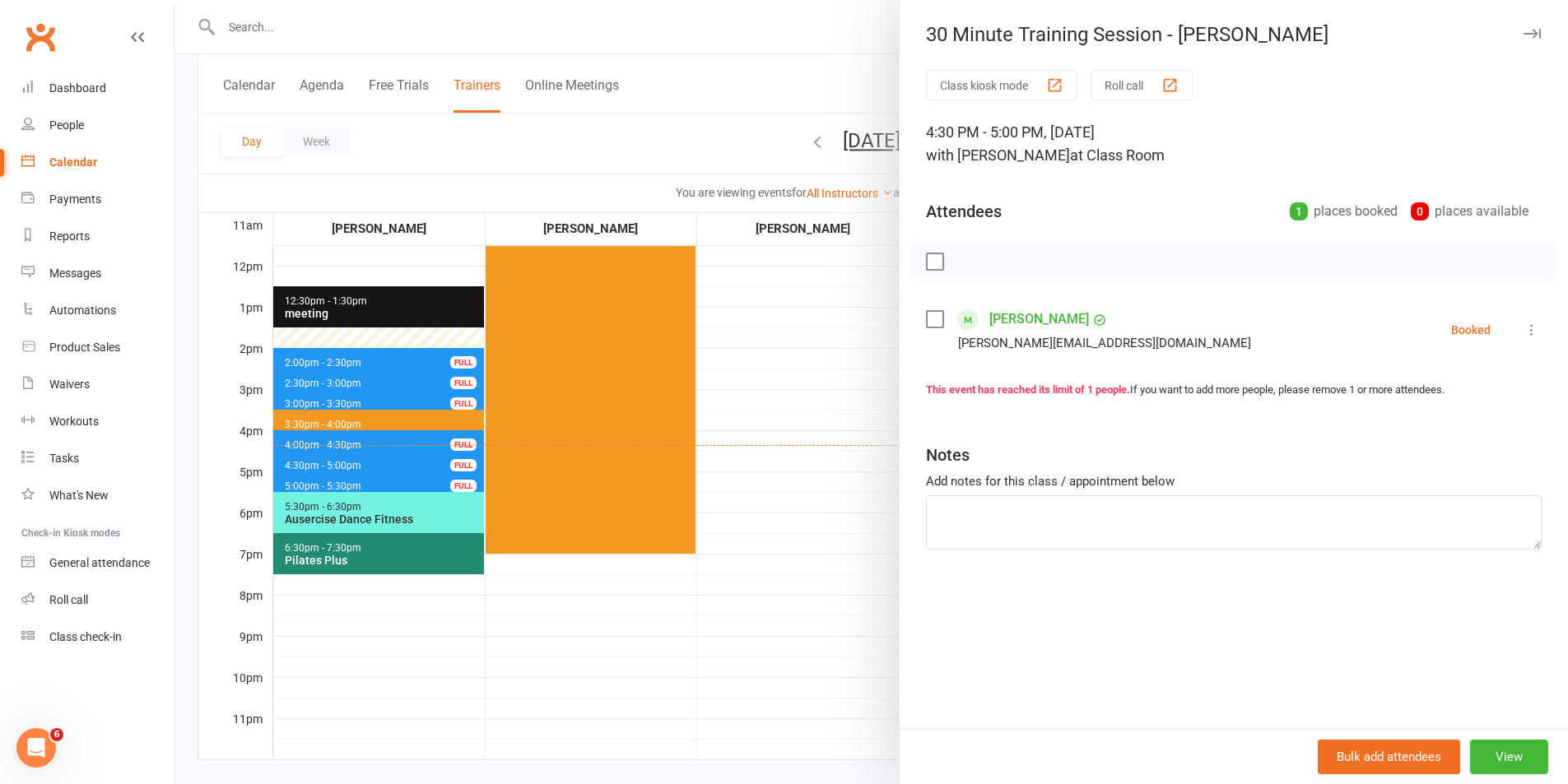
click at [831, 465] on div at bounding box center [871, 392] width 1393 height 784
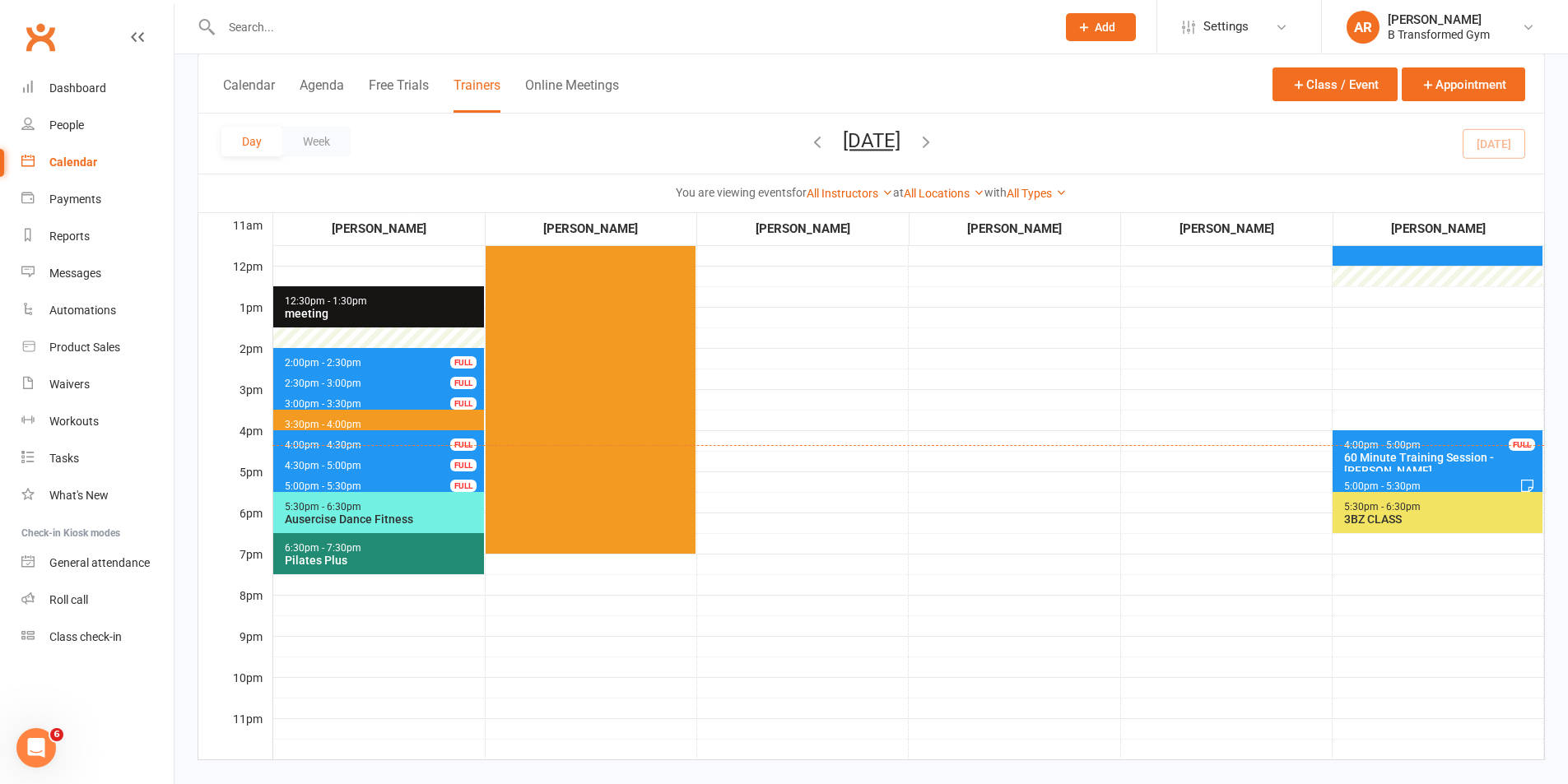
click at [413, 480] on span "5:00pm - 5:30pm 30 Minute Training Session - [PERSON_NAME] FULL" at bounding box center [378, 483] width 210 height 24
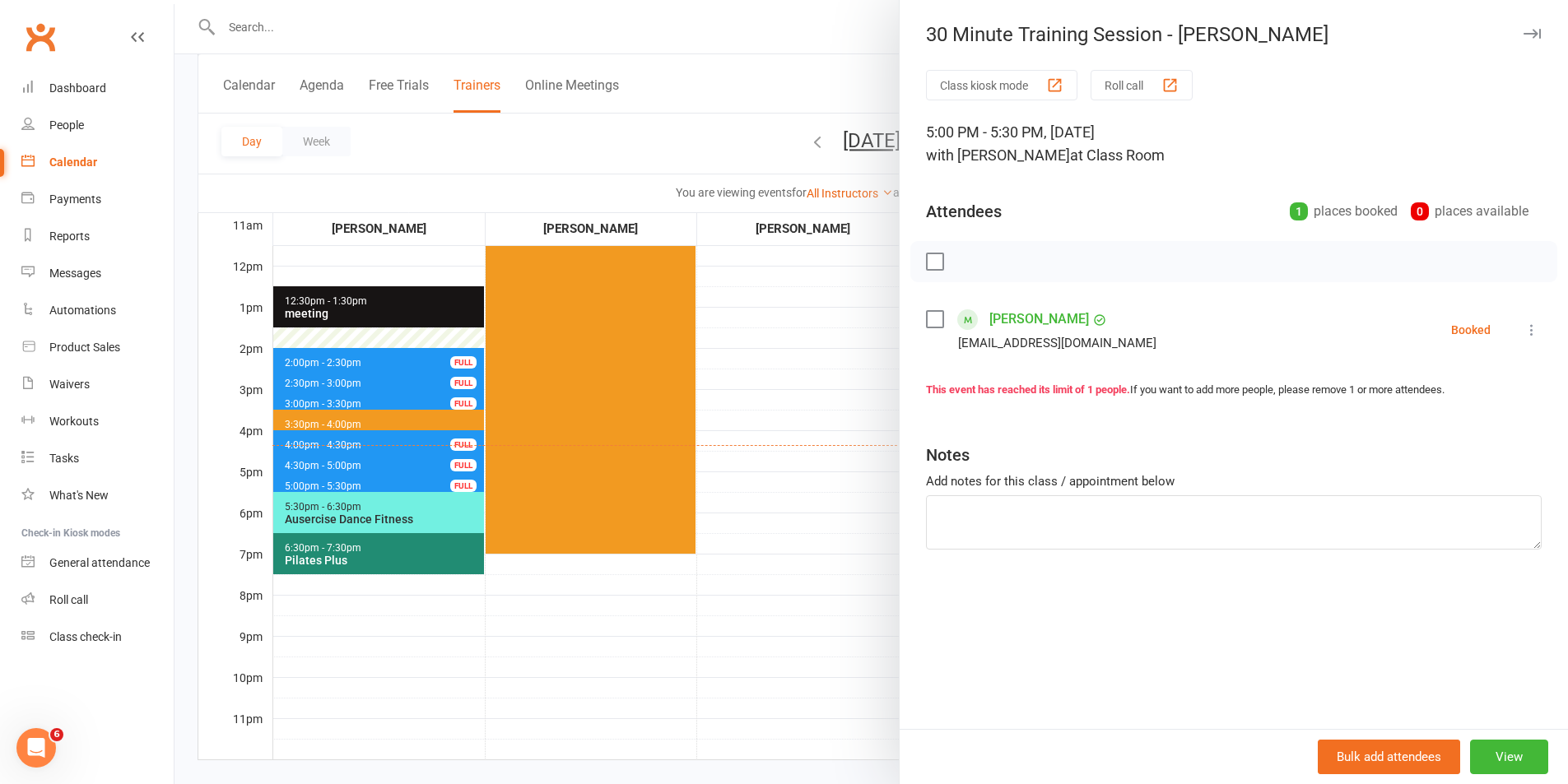
click at [833, 475] on div at bounding box center [871, 392] width 1393 height 784
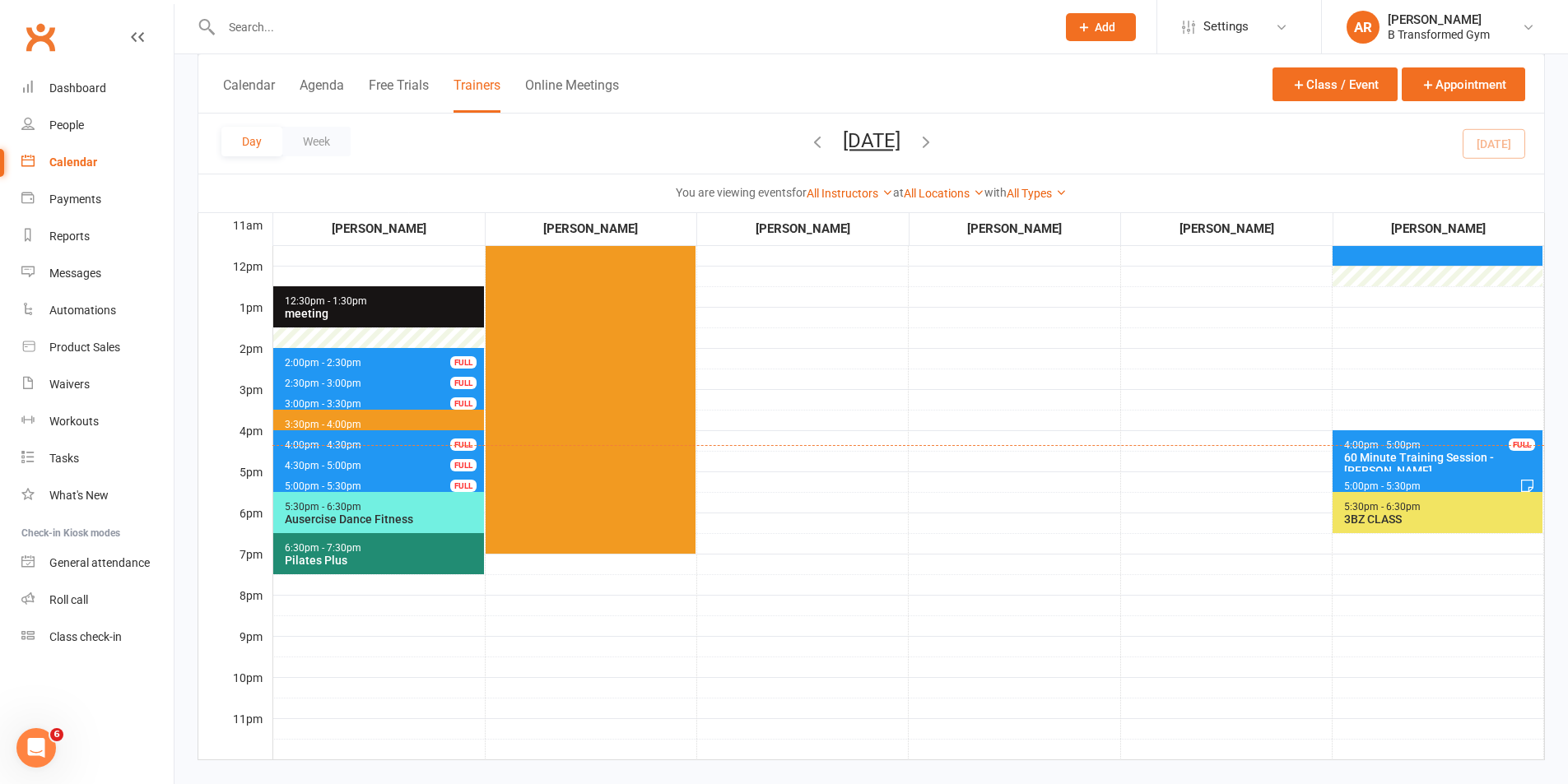
scroll to position [0, 0]
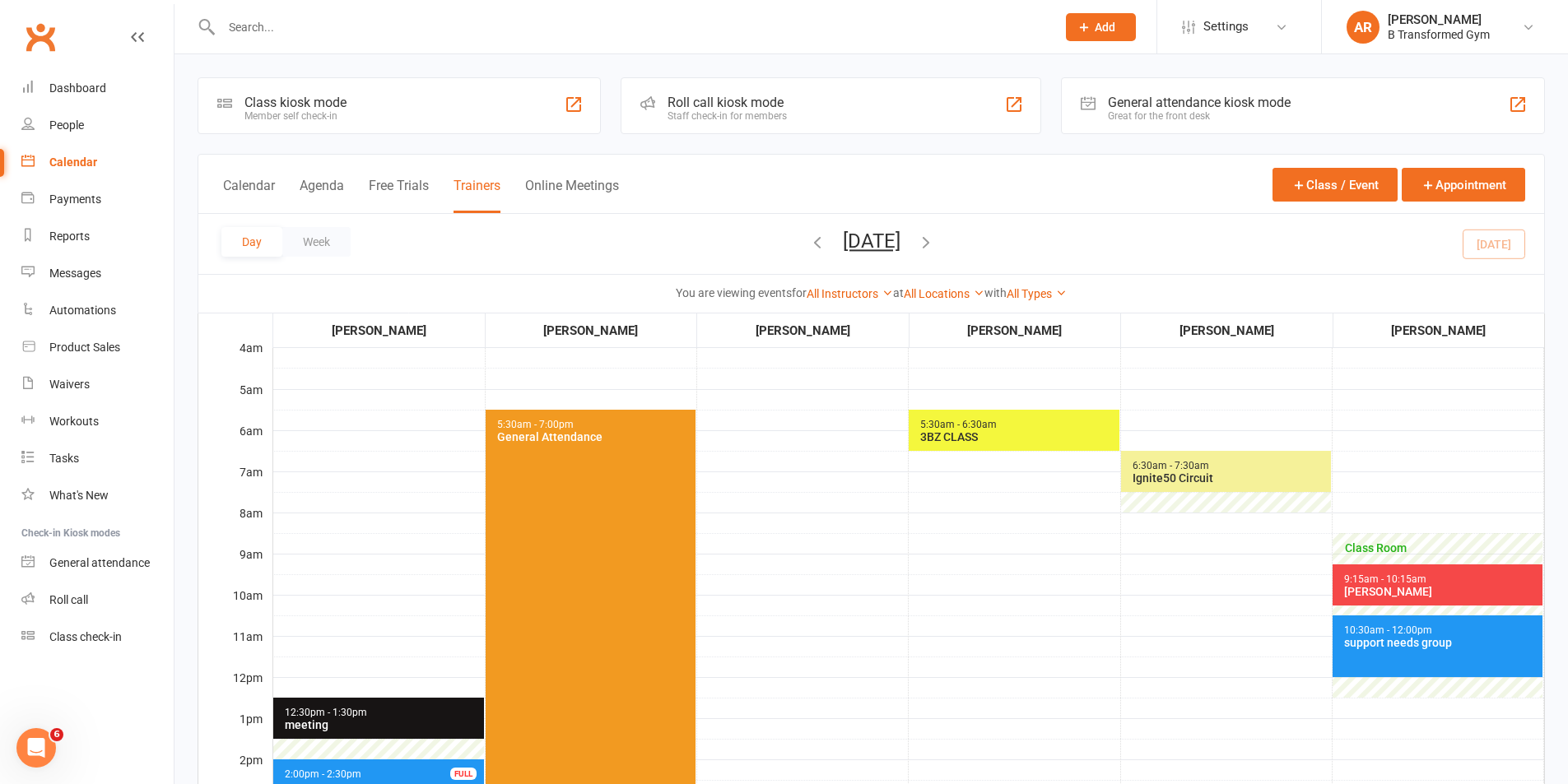
click at [964, 435] on div "3BZ CLASS" at bounding box center [1017, 437] width 196 height 13
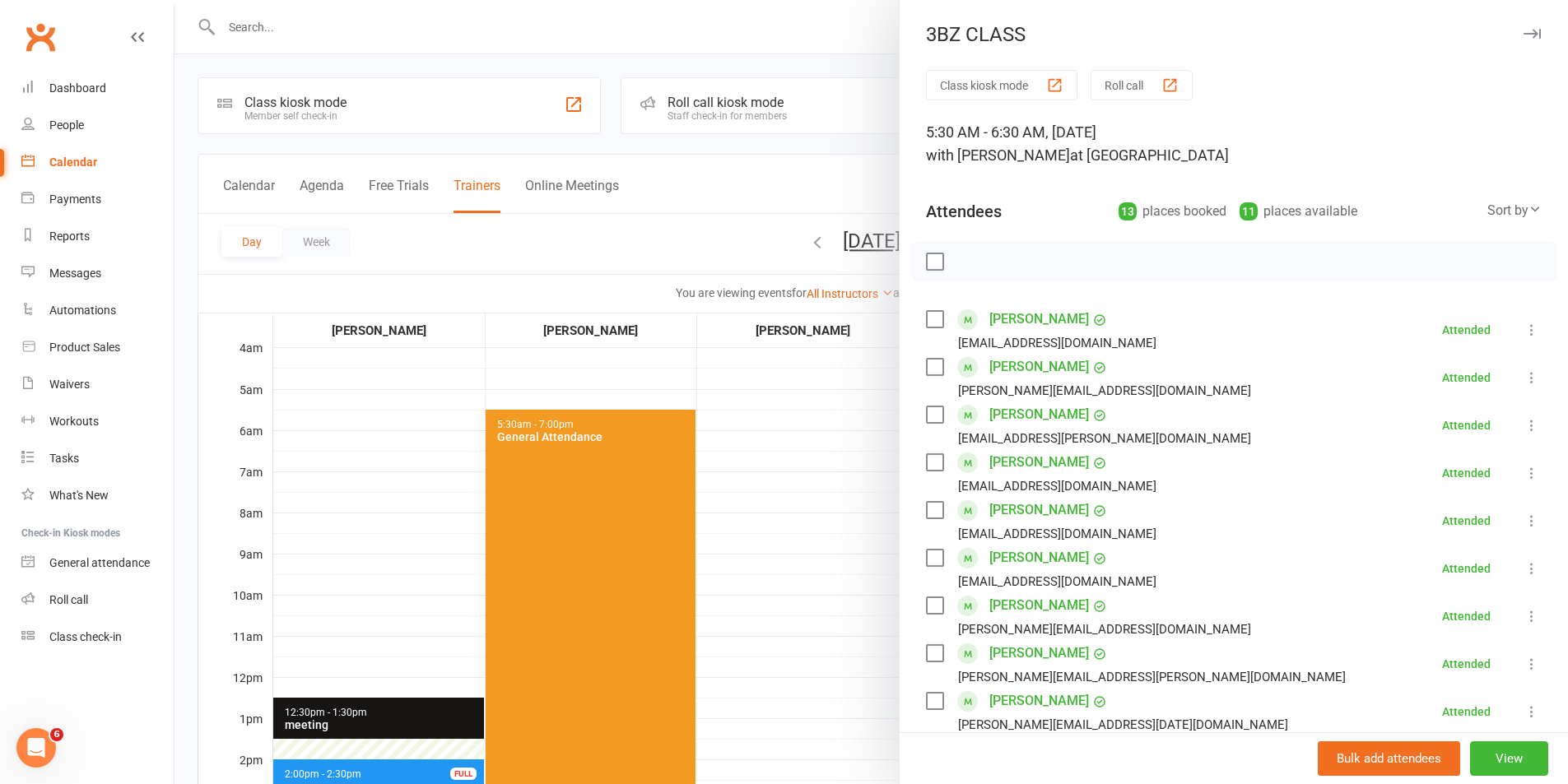
click at [818, 416] on div at bounding box center [871, 392] width 1393 height 784
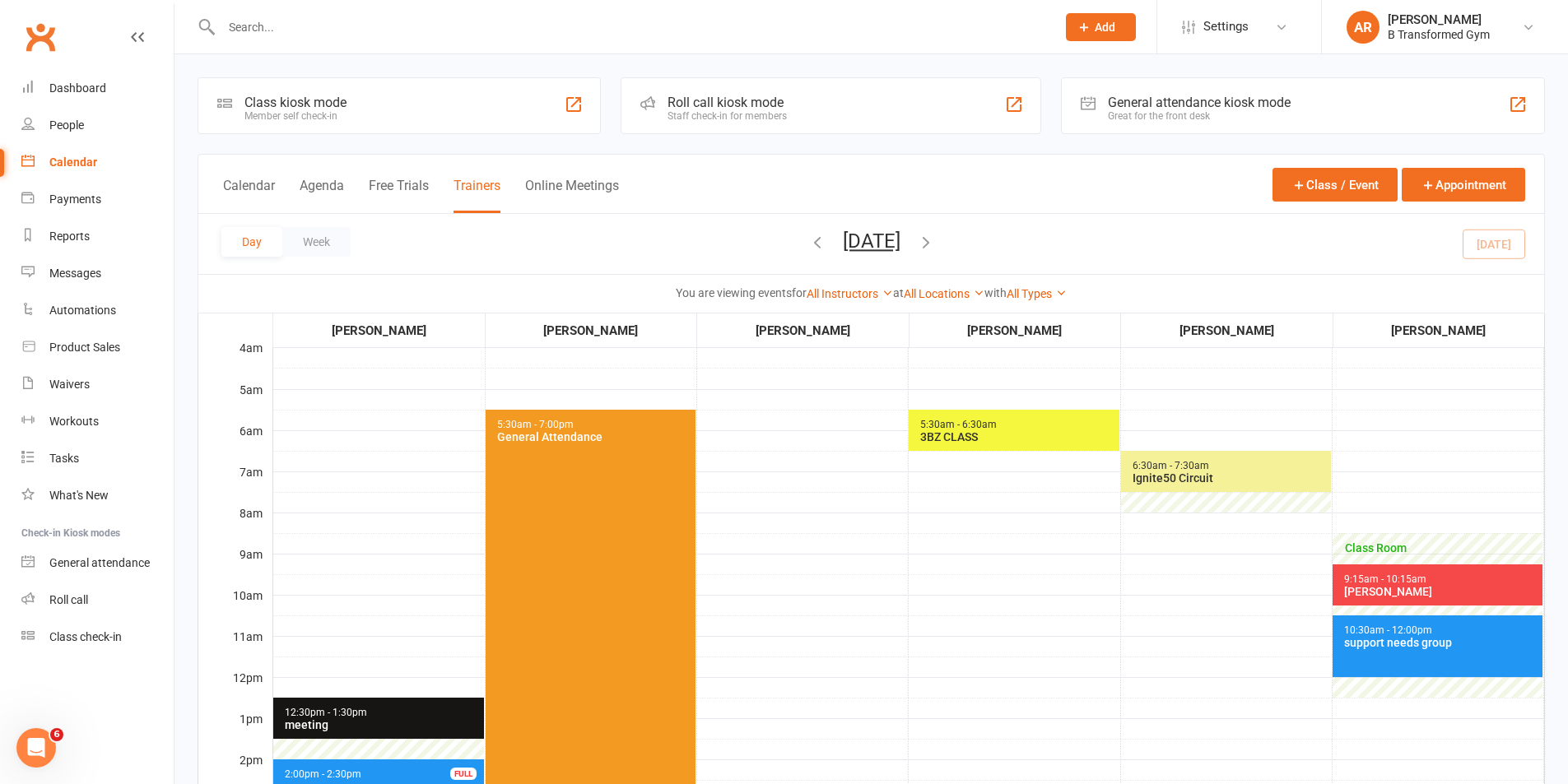
click at [896, 238] on button "[DATE]" at bounding box center [872, 241] width 58 height 23
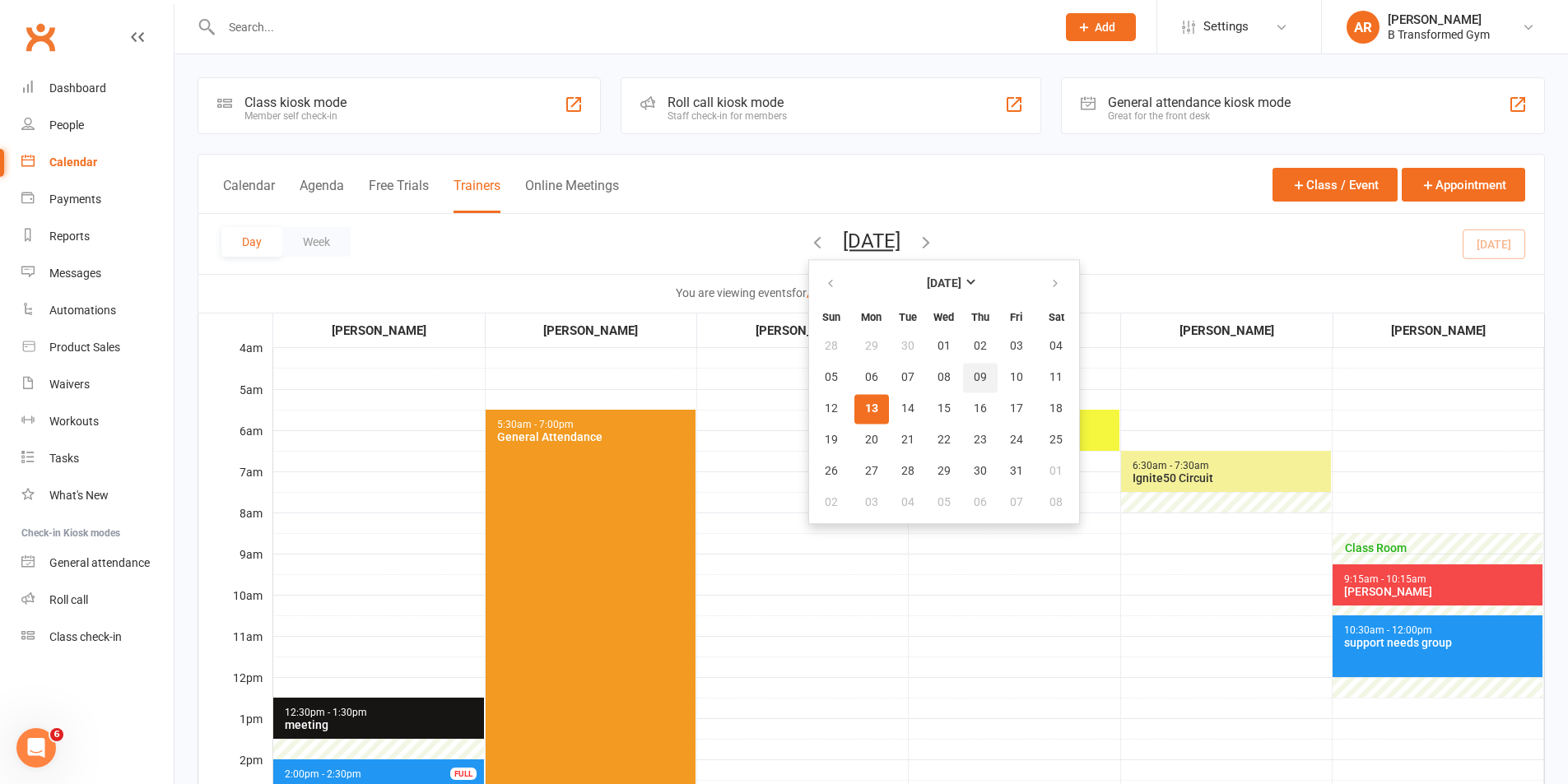
click at [963, 386] on button "09" at bounding box center [980, 378] width 35 height 30
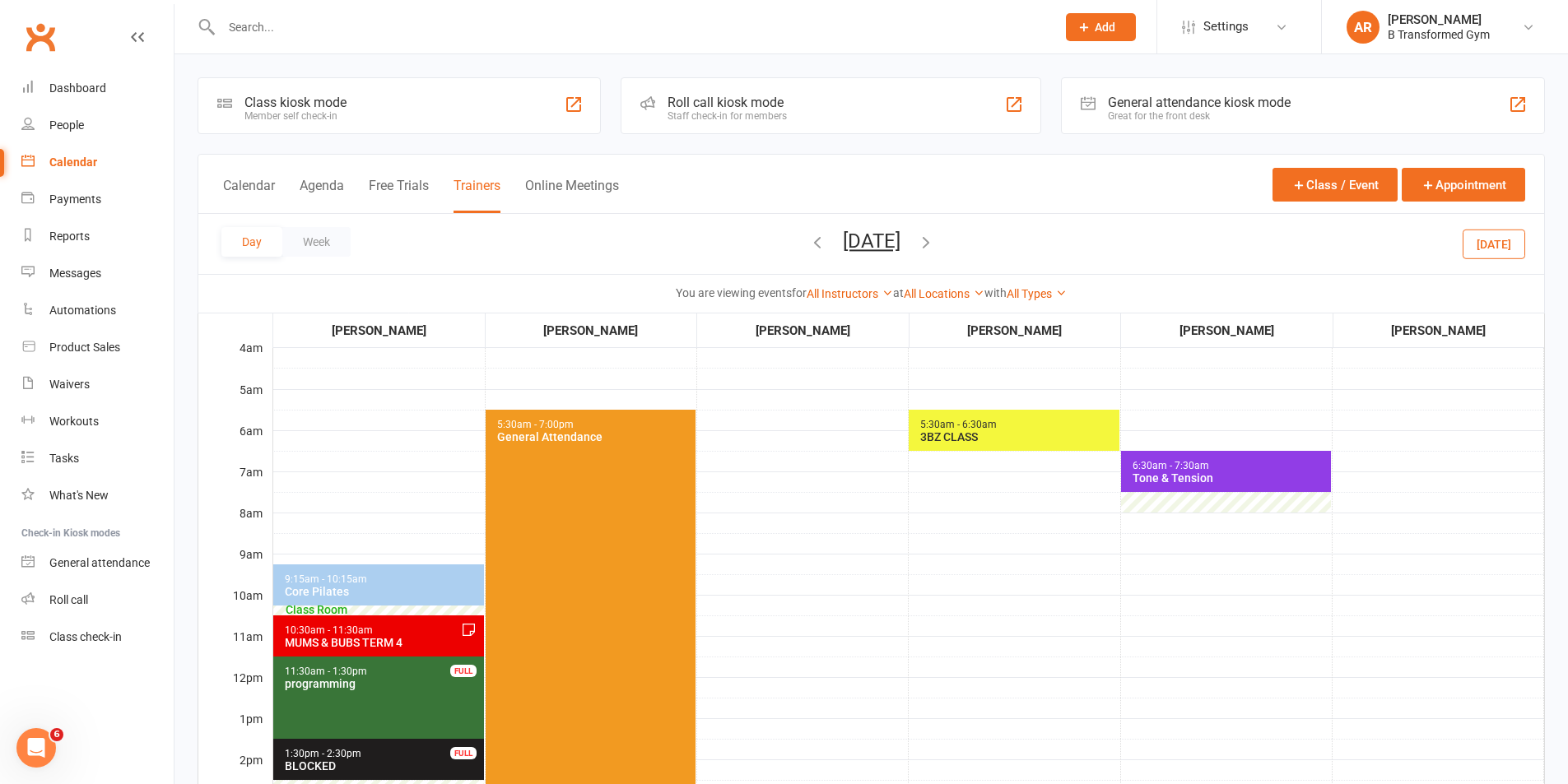
scroll to position [411, 0]
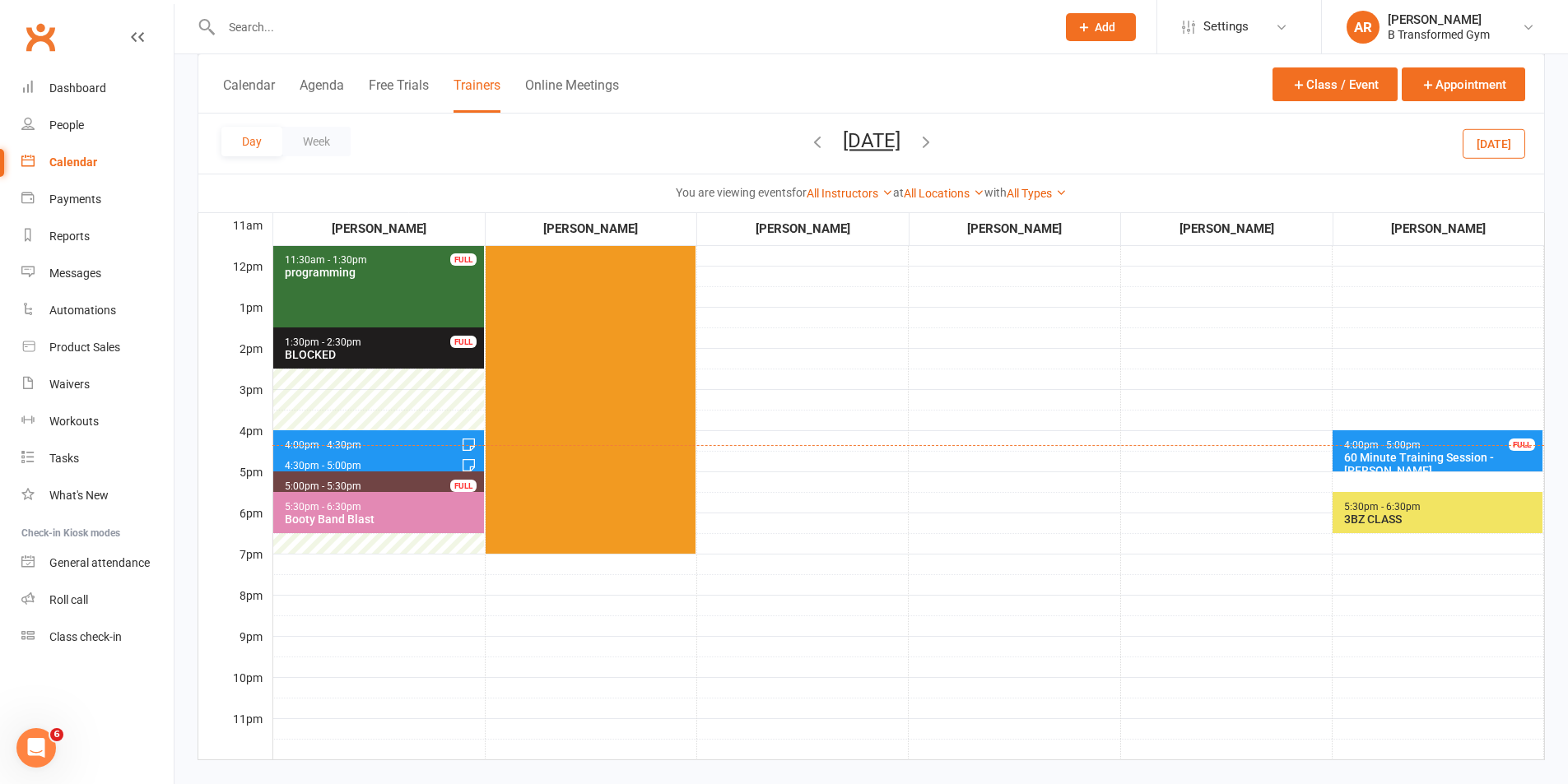
click at [299, 517] on div "Booty Band Blast" at bounding box center [382, 519] width 197 height 13
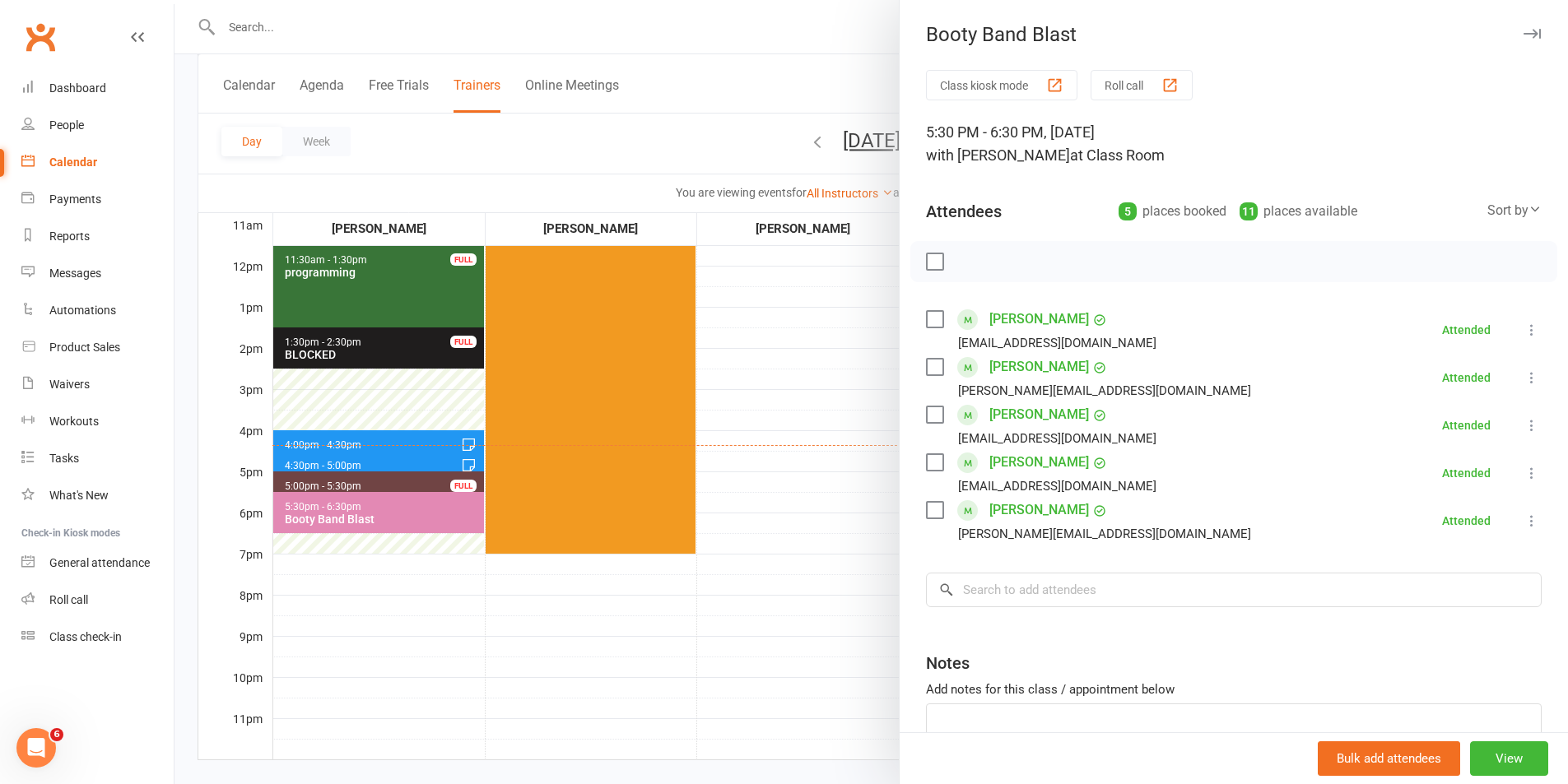
click at [416, 572] on div at bounding box center [871, 392] width 1393 height 784
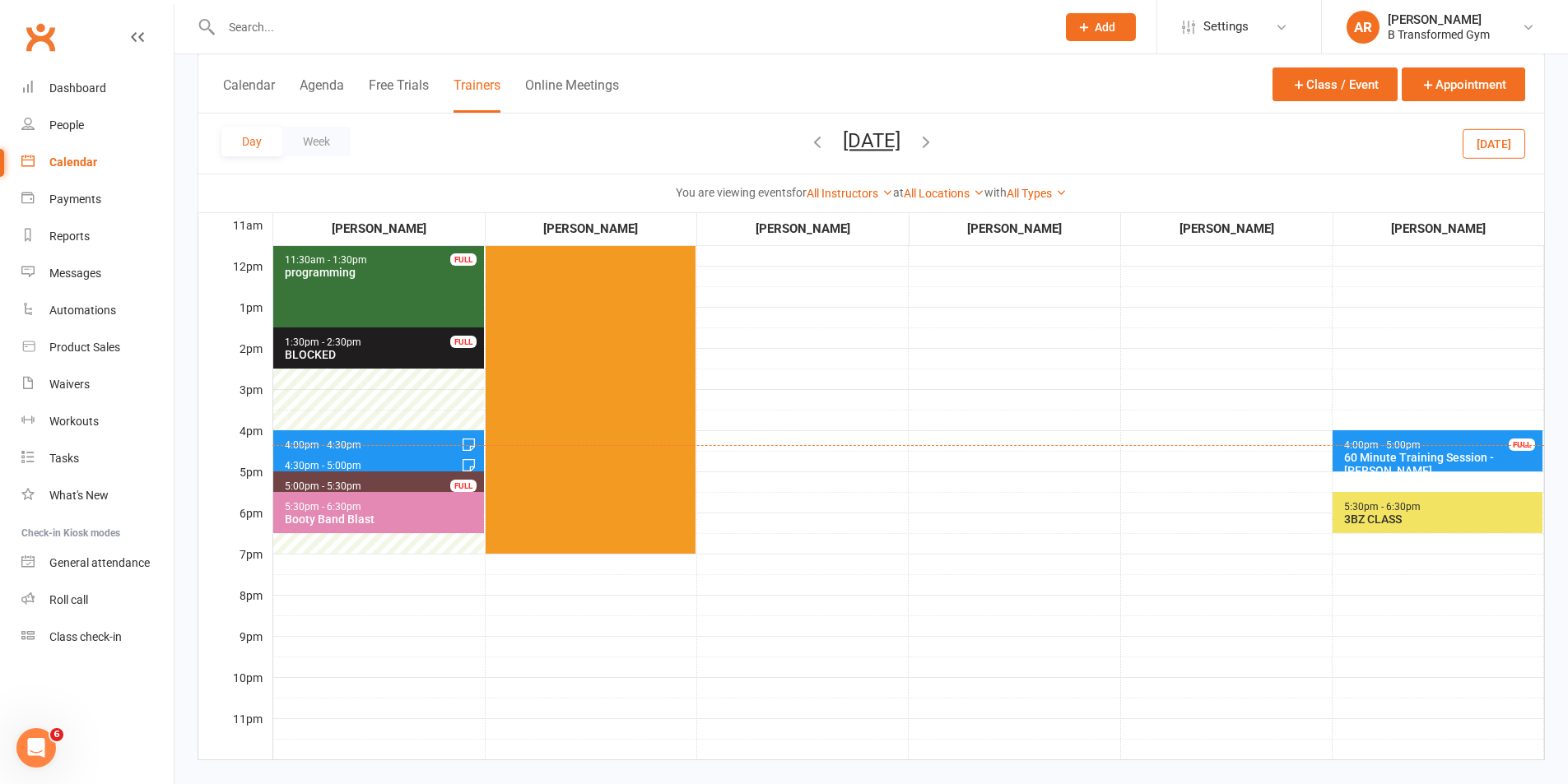
click at [1400, 519] on div "3BZ CLASS" at bounding box center [1441, 519] width 196 height 13
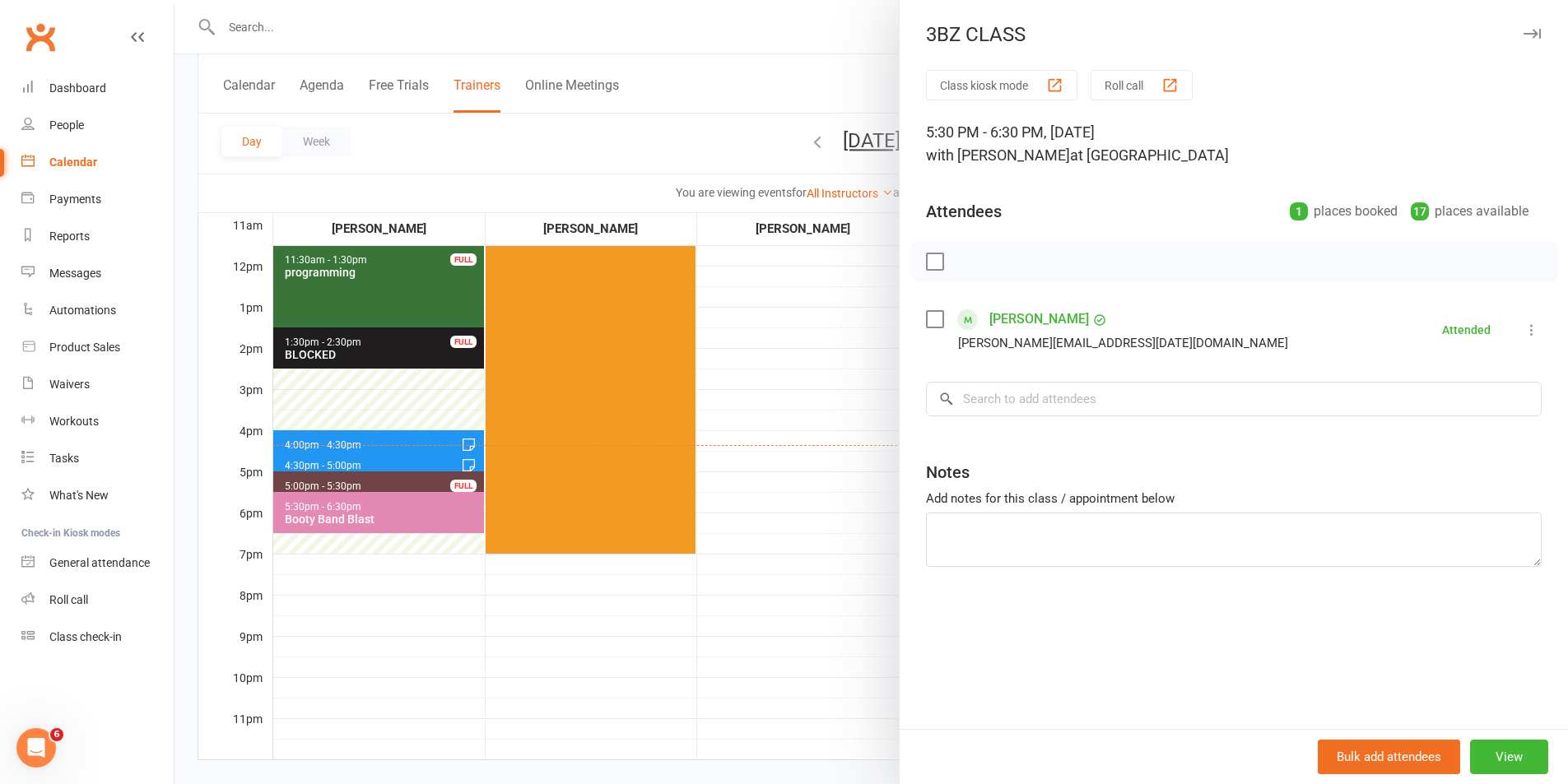
click at [758, 475] on div at bounding box center [871, 392] width 1393 height 784
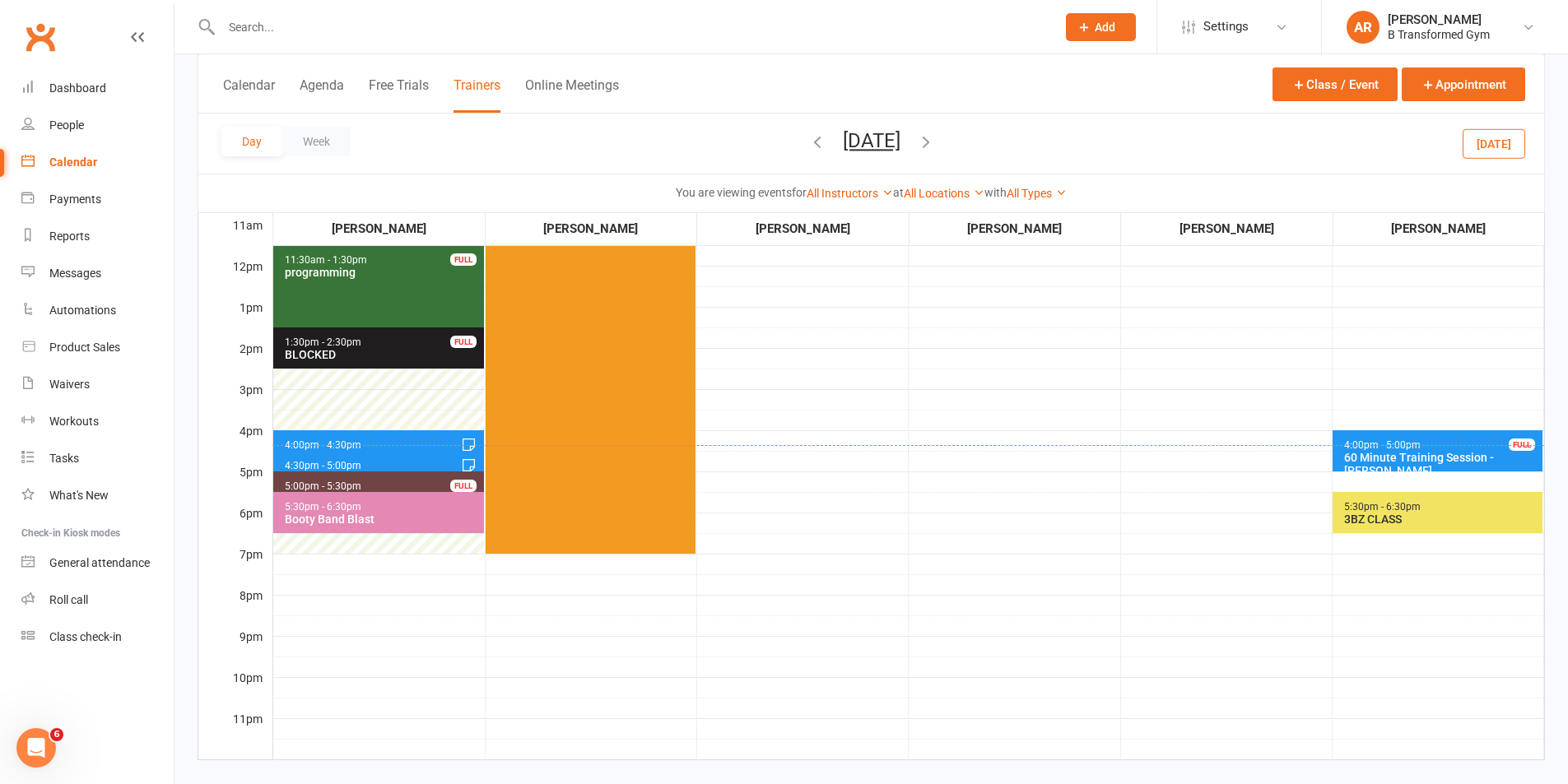
click at [935, 137] on icon "button" at bounding box center [926, 142] width 18 height 18
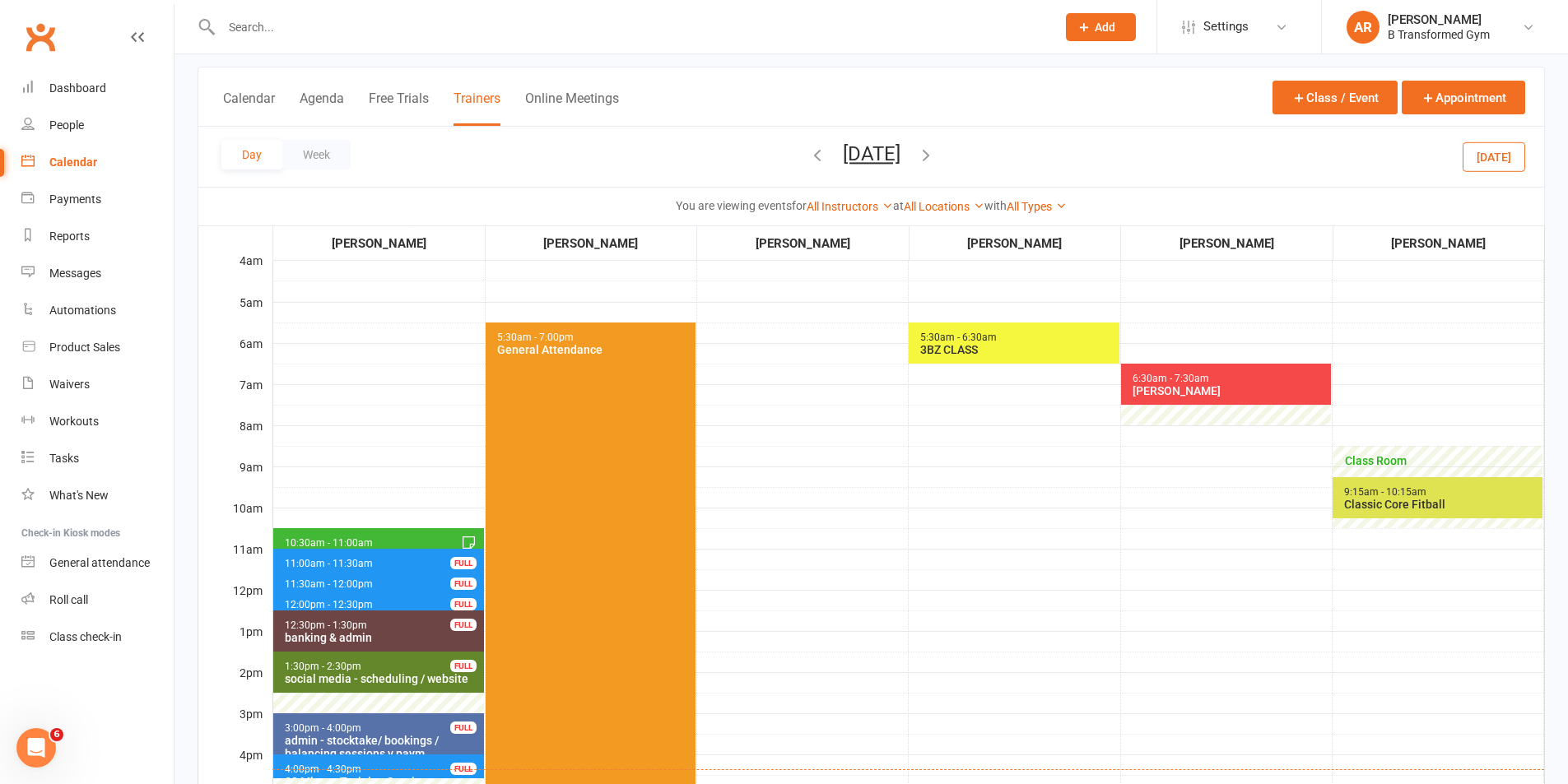
scroll to position [0, 0]
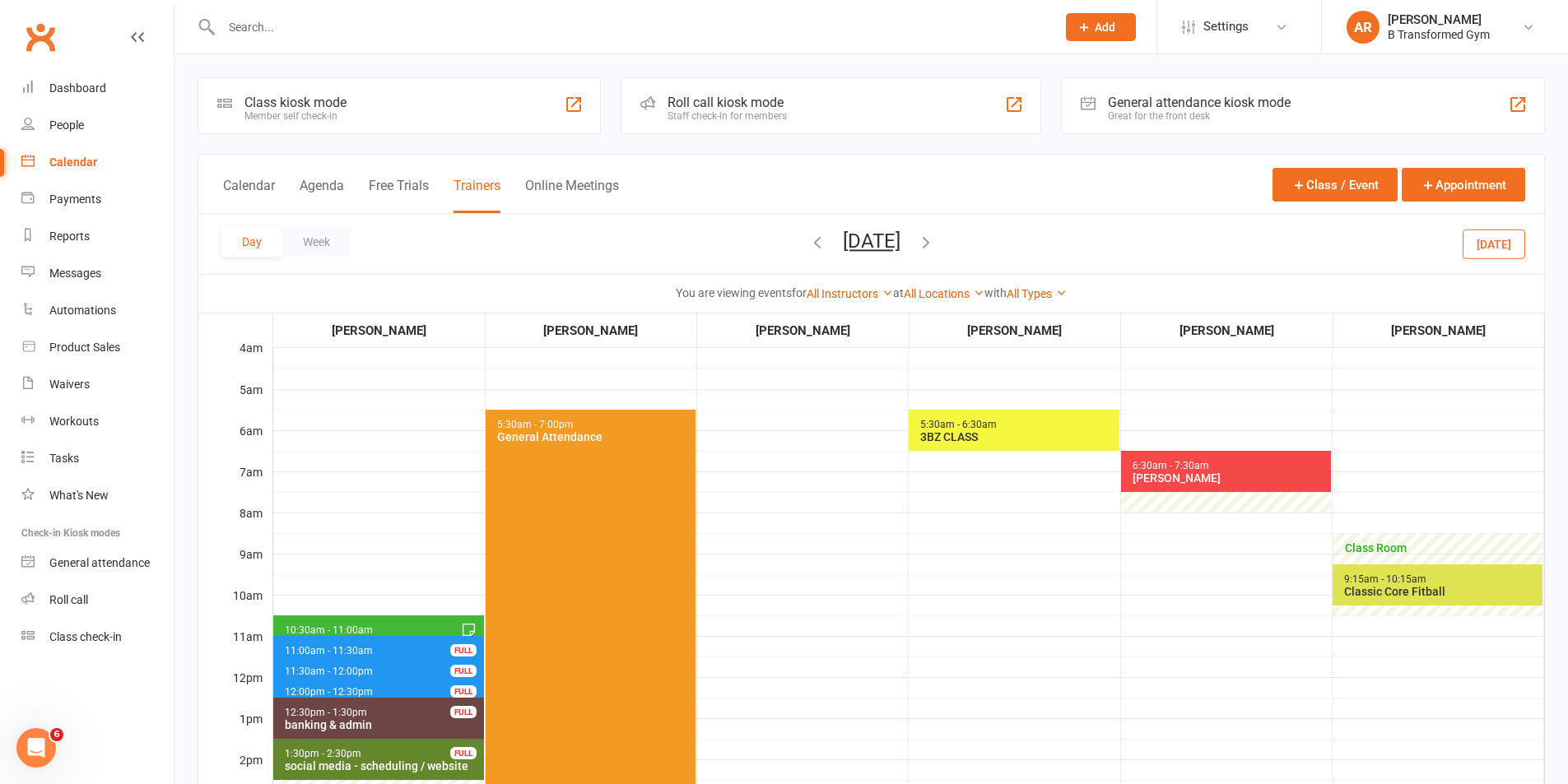
click at [1068, 427] on span "5:30am - 6:30am 3BZ CLASS" at bounding box center [1012, 430] width 209 height 41
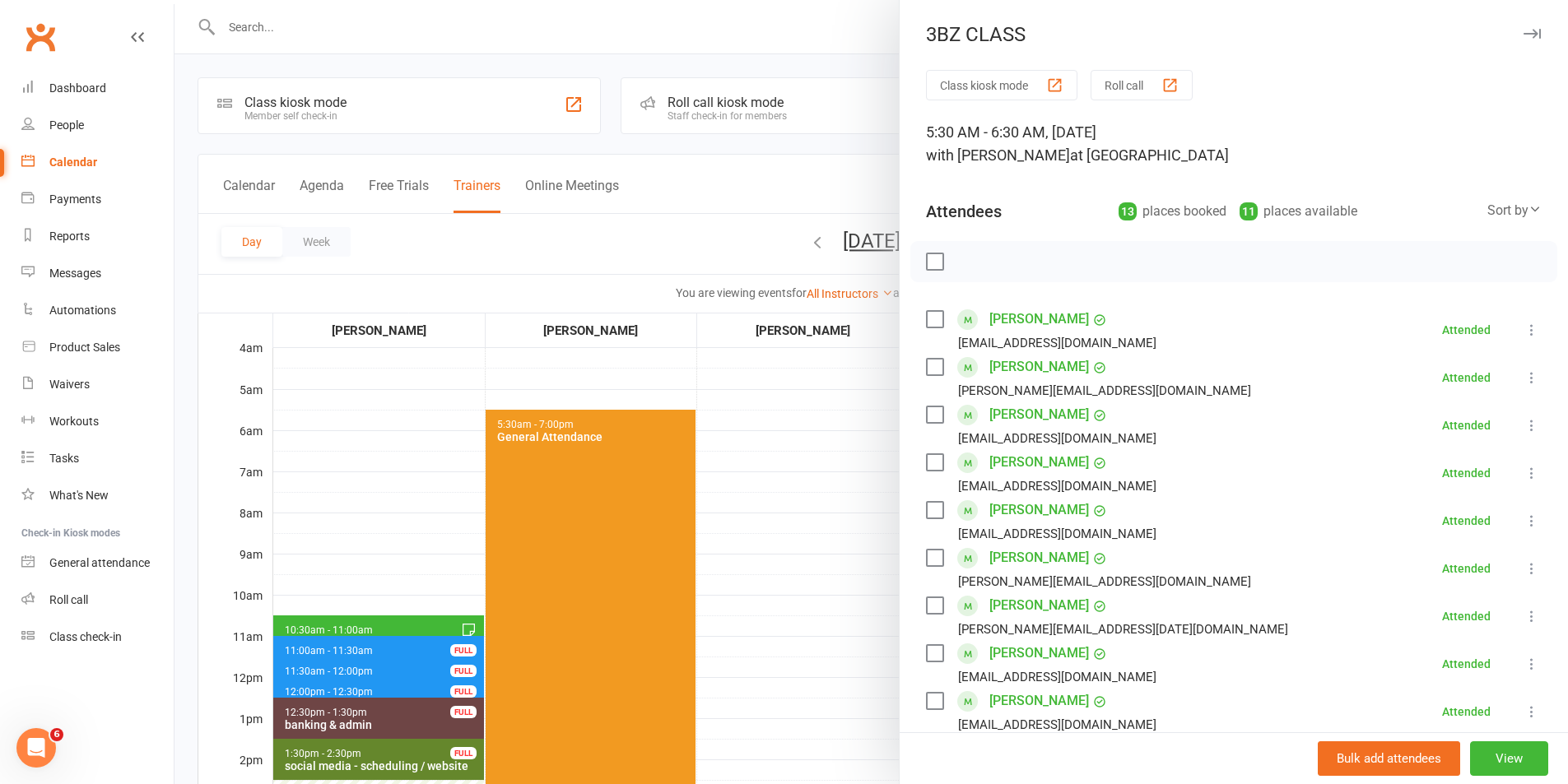
click at [758, 507] on div at bounding box center [871, 392] width 1393 height 784
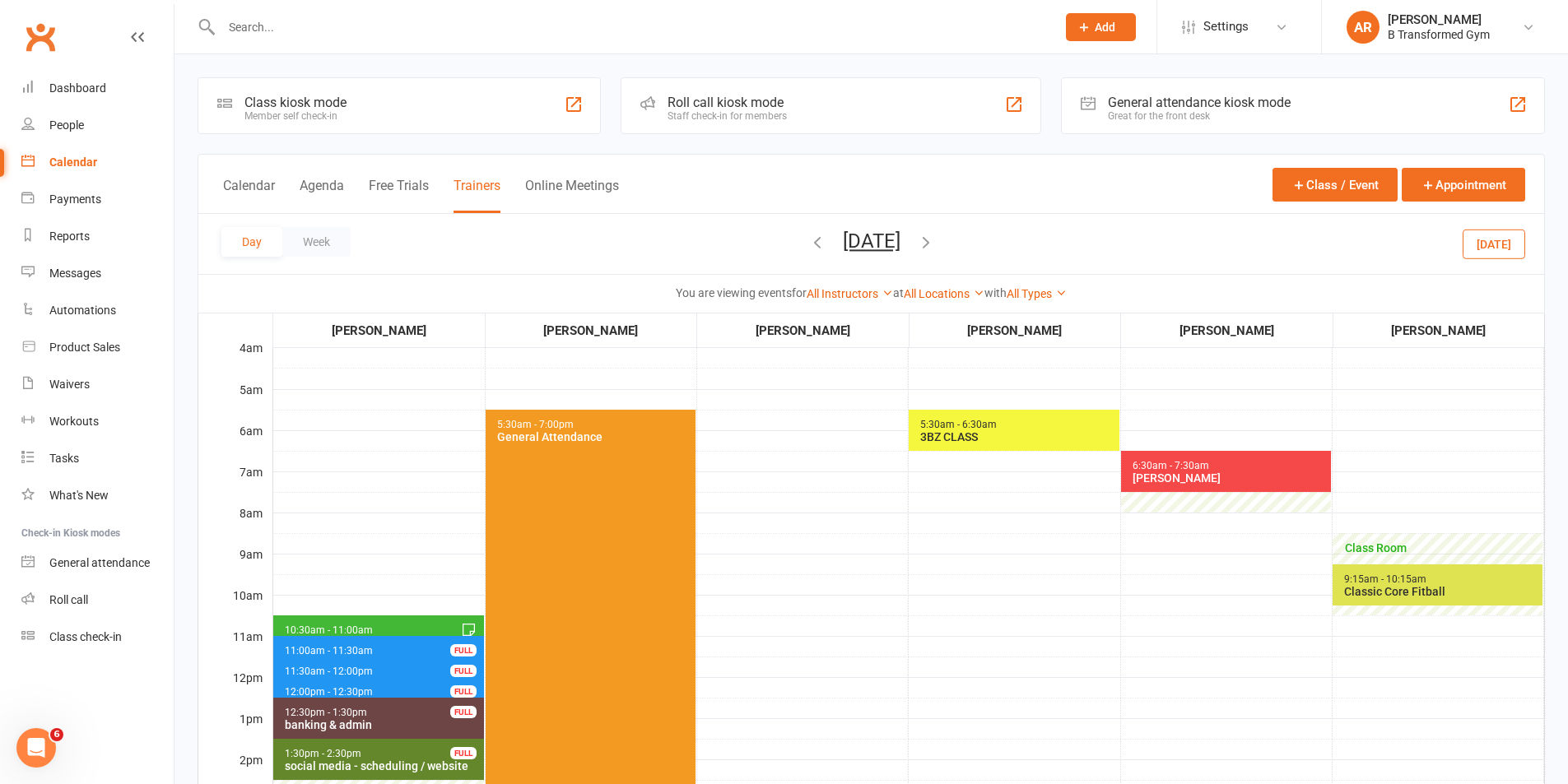
click at [1147, 462] on span "6:30am - 7:30am" at bounding box center [1171, 466] width 78 height 12
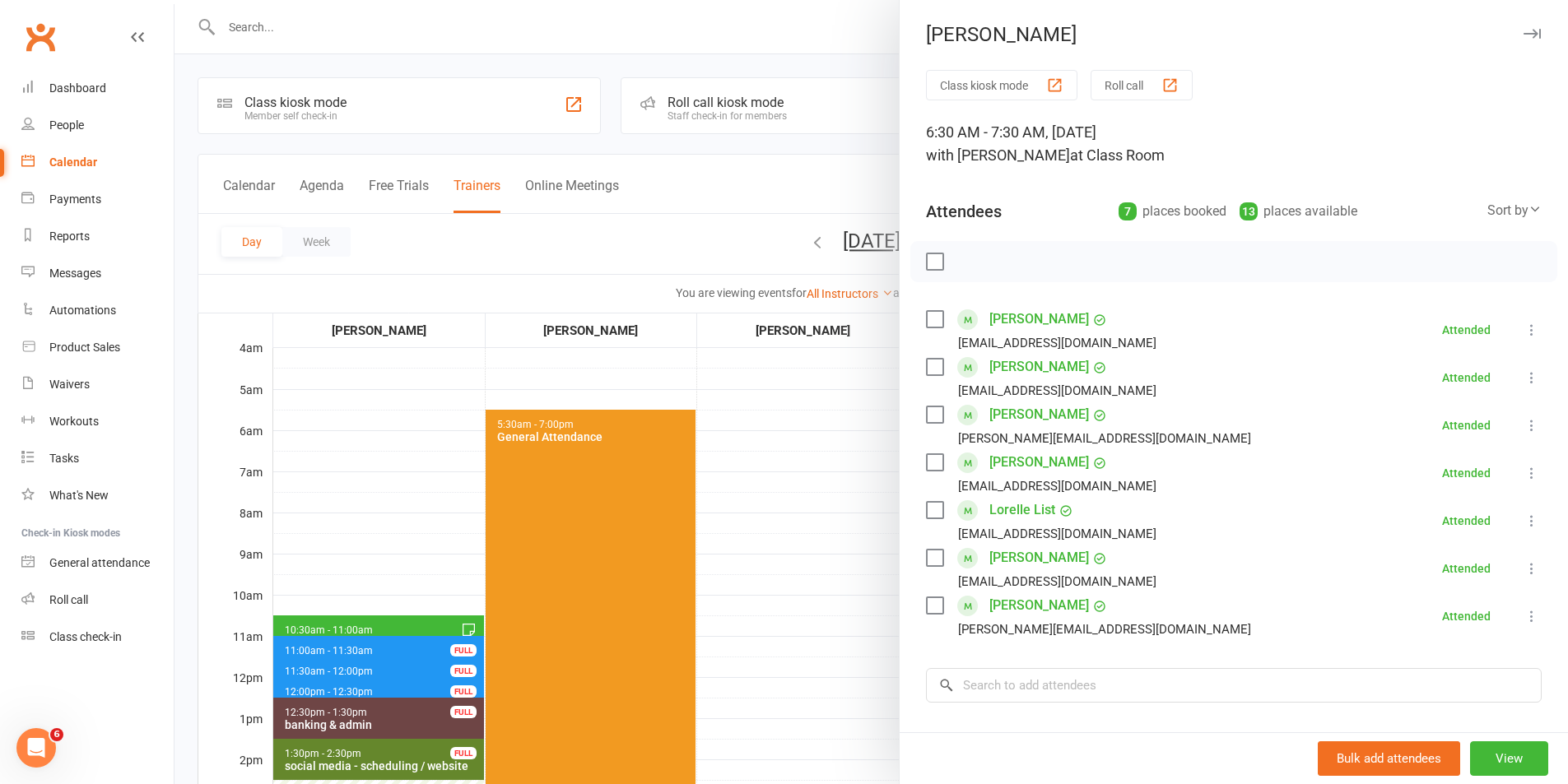
click at [789, 566] on div at bounding box center [871, 392] width 1393 height 784
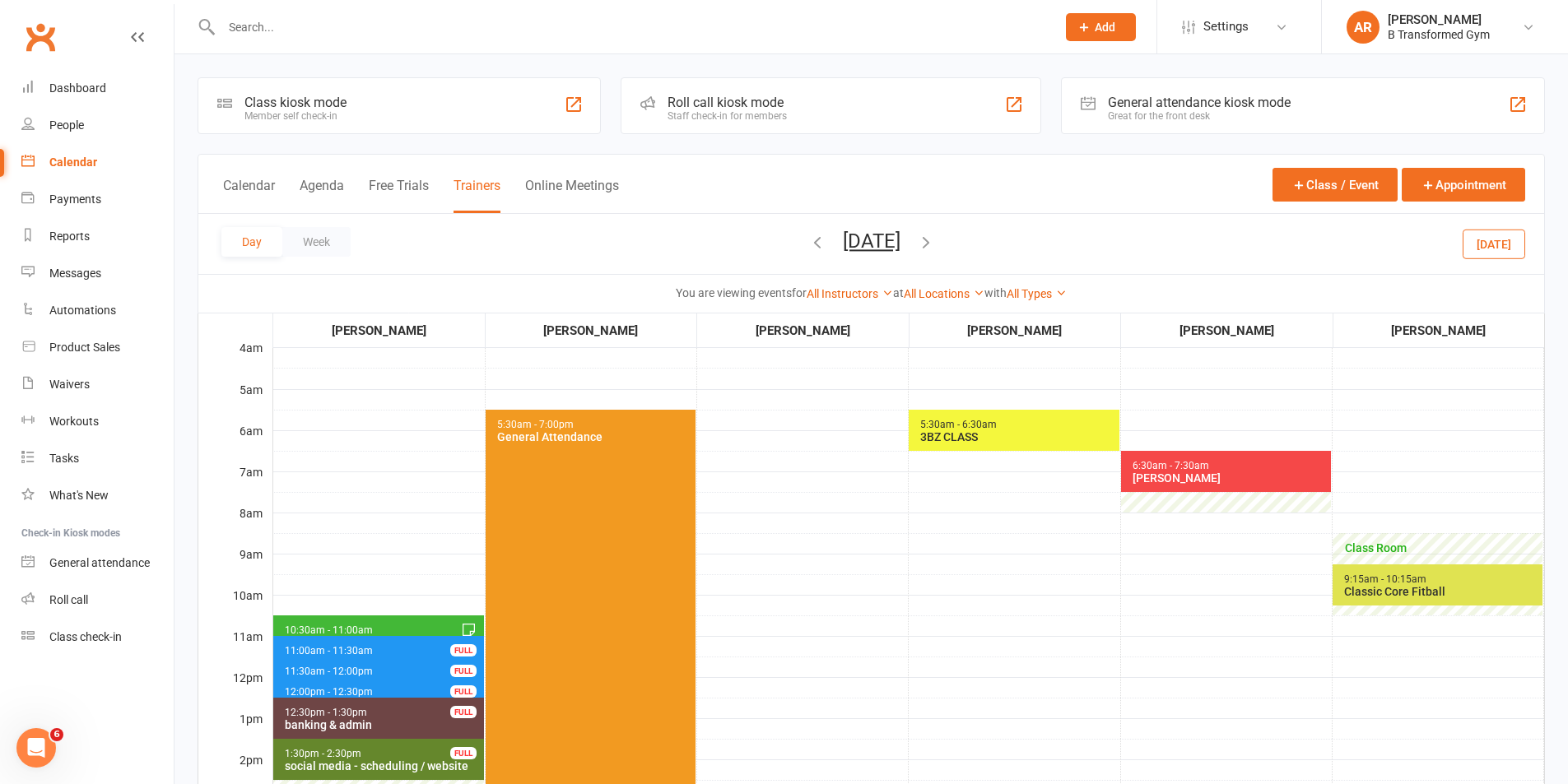
click at [1379, 565] on span "9:15am - 10:15am Classic Core Fitball" at bounding box center [1436, 585] width 209 height 41
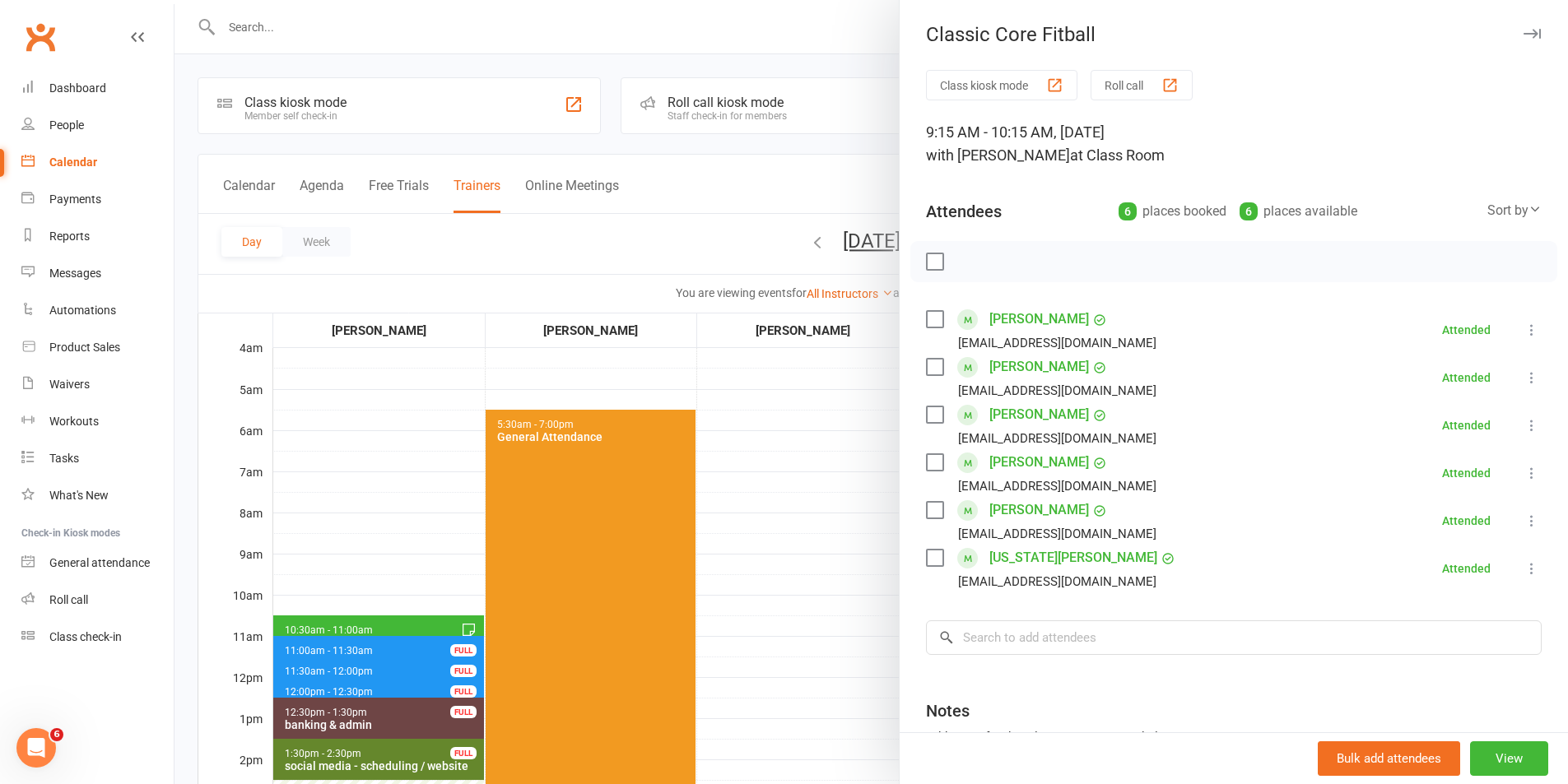
click at [802, 523] on div at bounding box center [871, 392] width 1393 height 784
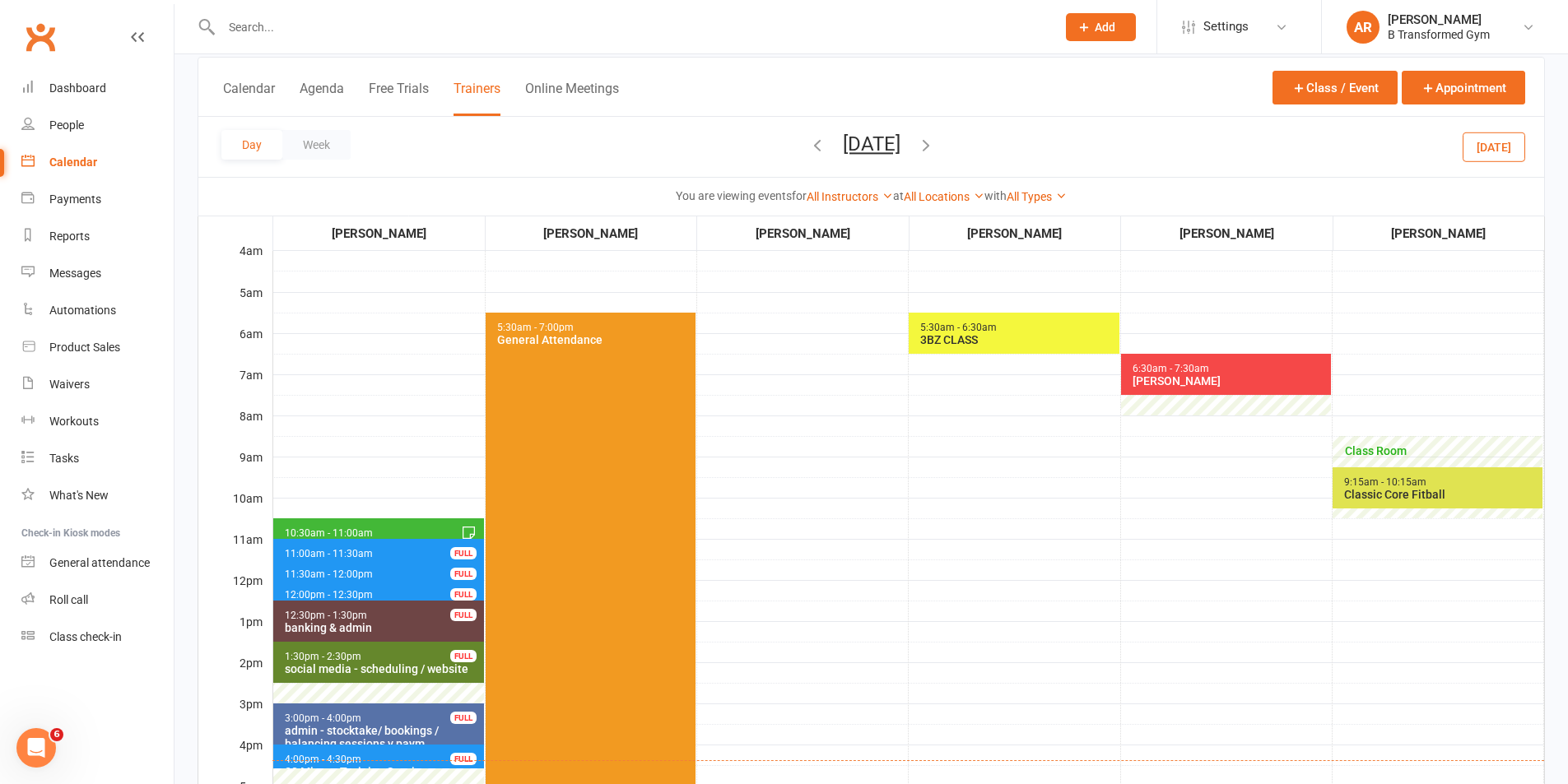
scroll to position [411, 0]
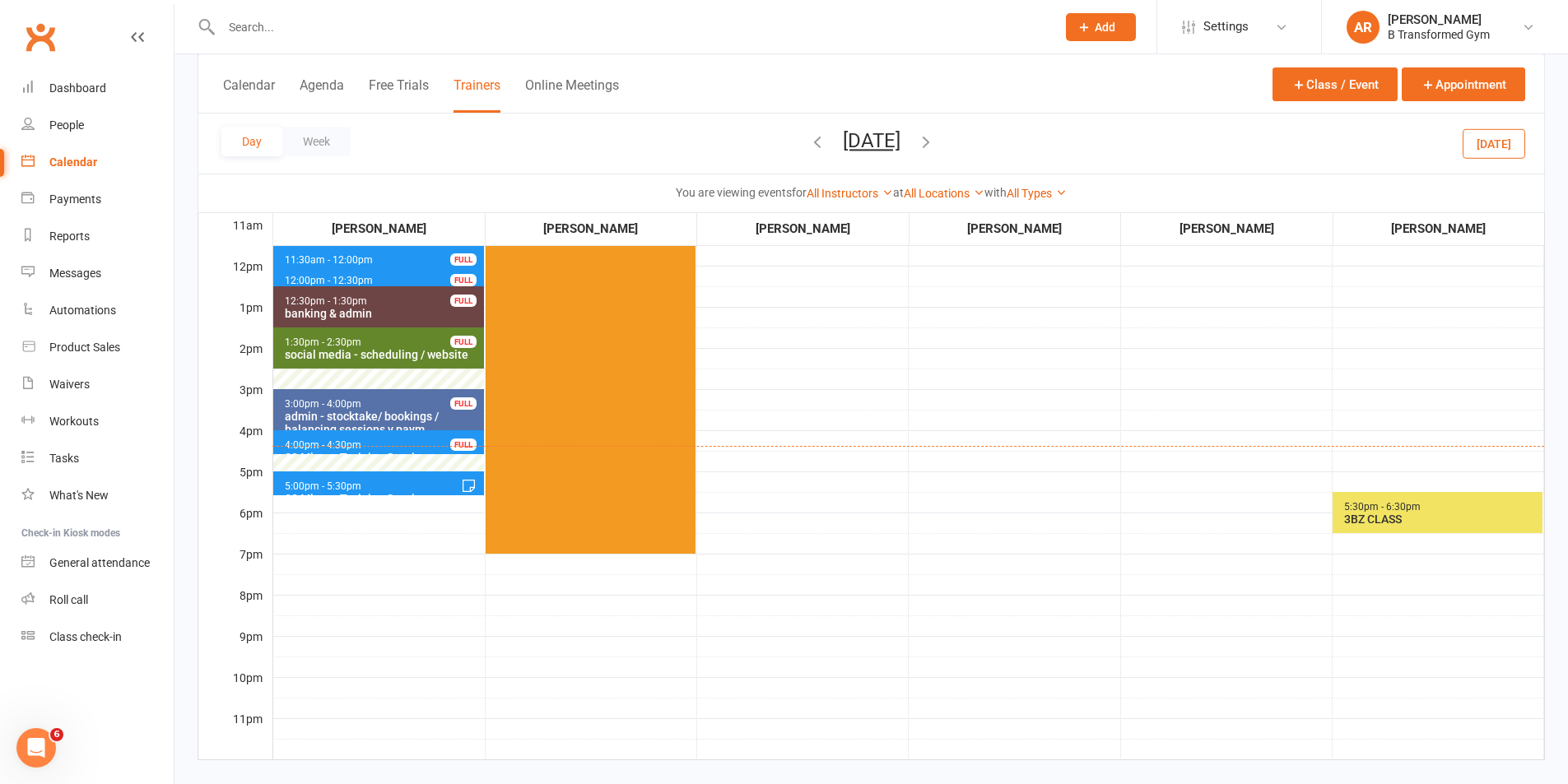
click at [1385, 519] on div "3BZ CLASS" at bounding box center [1441, 519] width 196 height 13
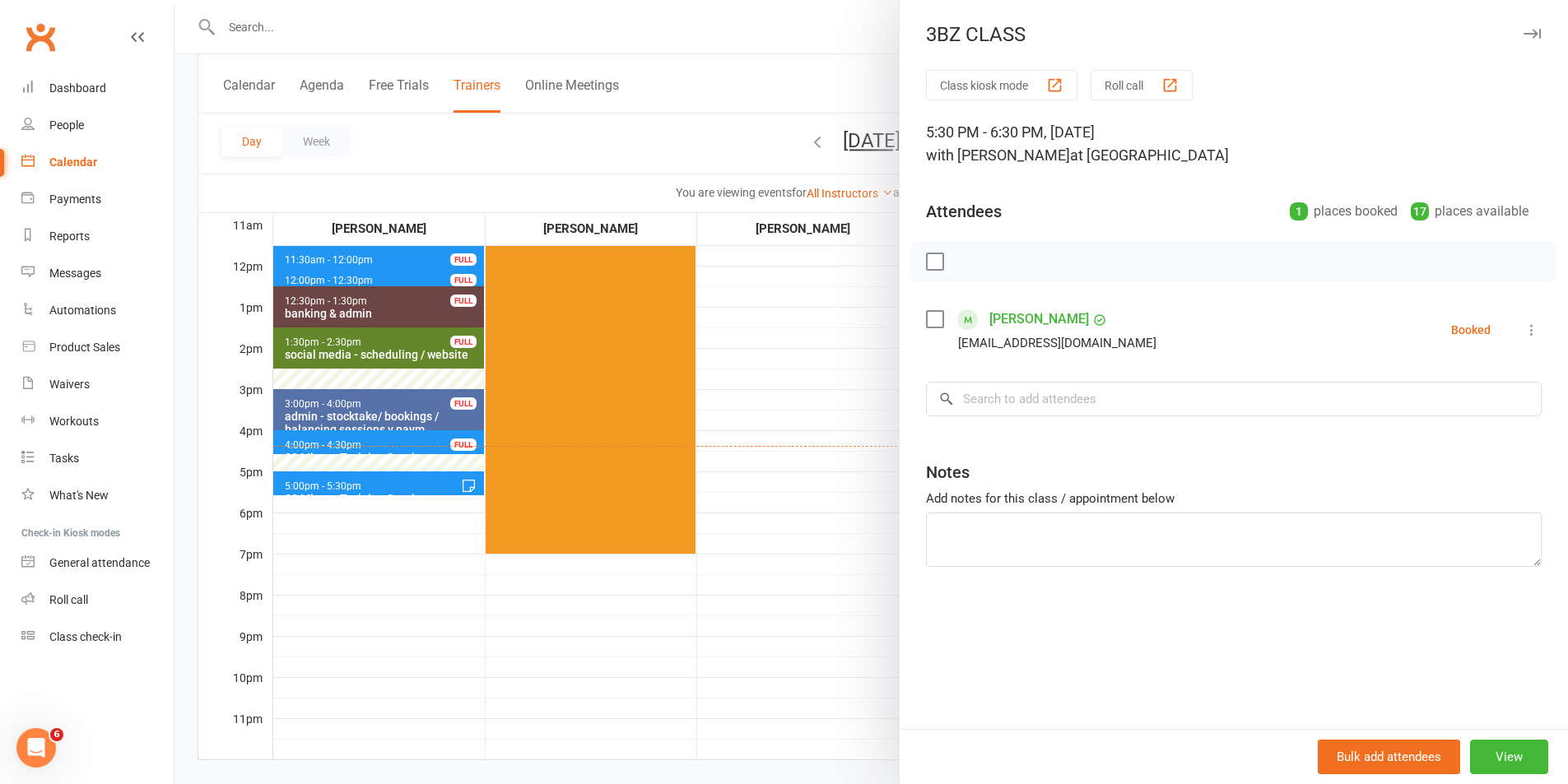
click at [785, 358] on div at bounding box center [871, 392] width 1393 height 784
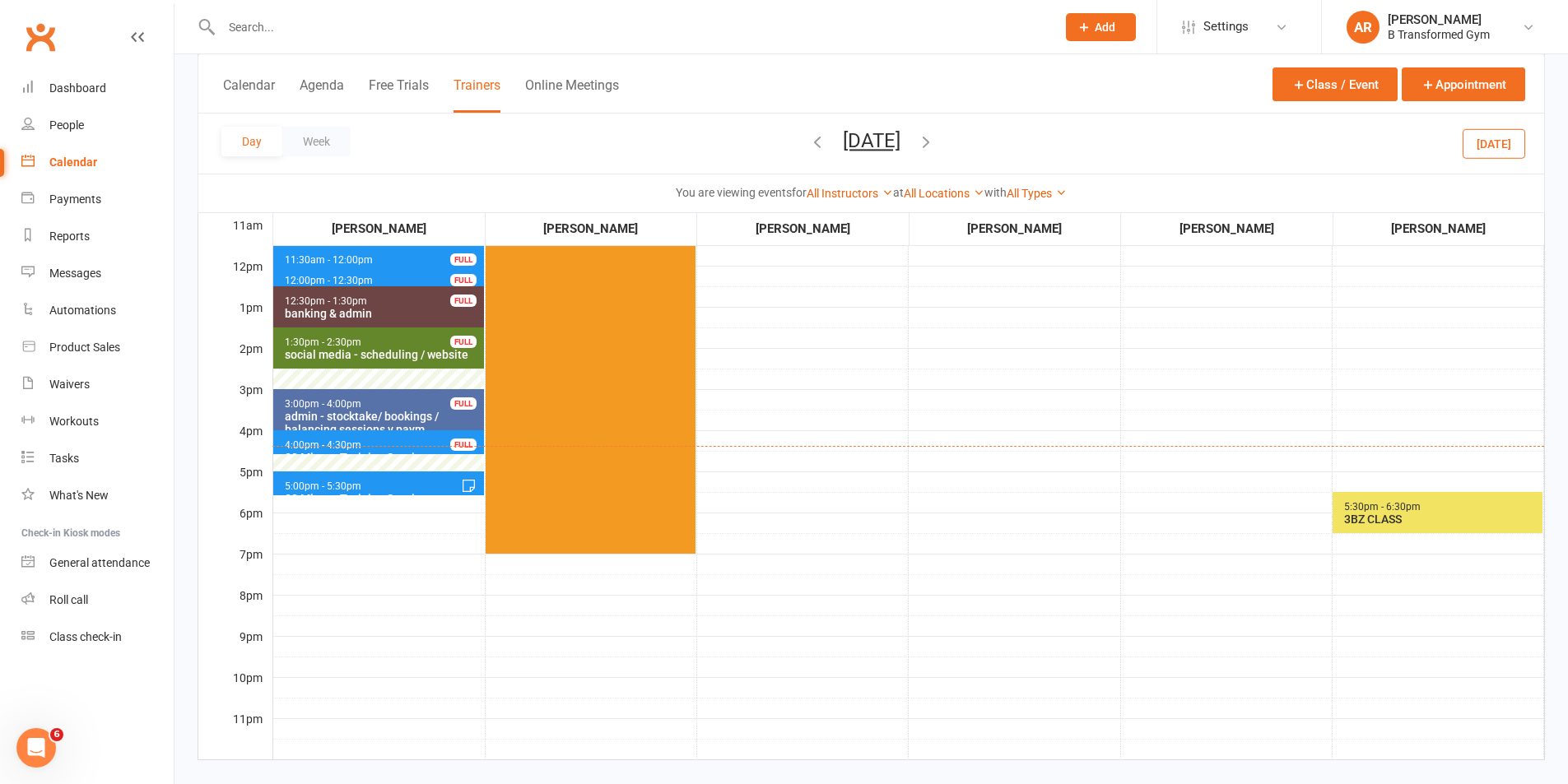
drag, startPoint x: 888, startPoint y: 132, endPoint x: 934, endPoint y: 257, distance: 133.2
click at [888, 133] on button "[DATE]" at bounding box center [872, 141] width 58 height 23
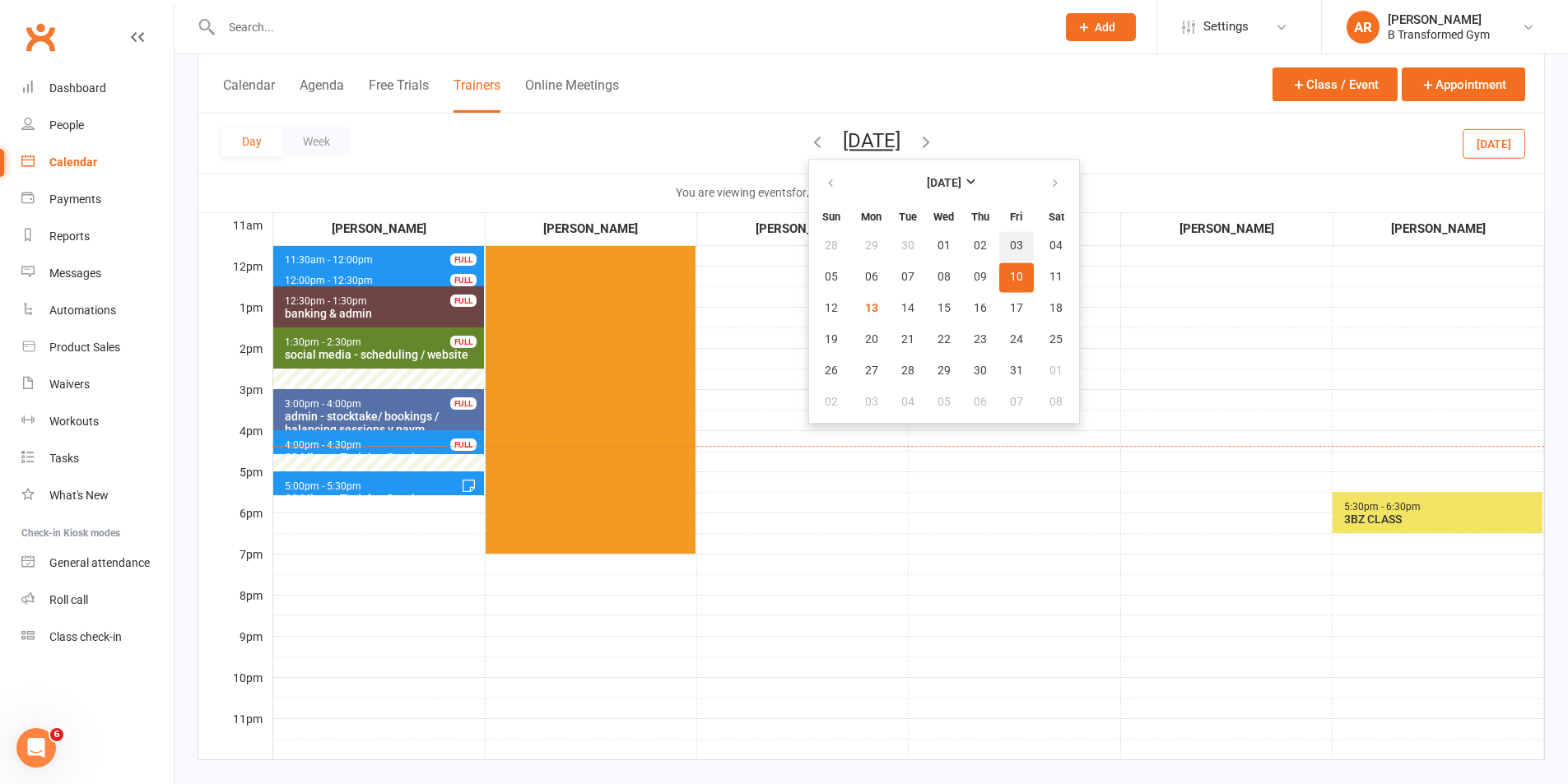
click at [1010, 249] on span "03" at bounding box center [1017, 246] width 13 height 13
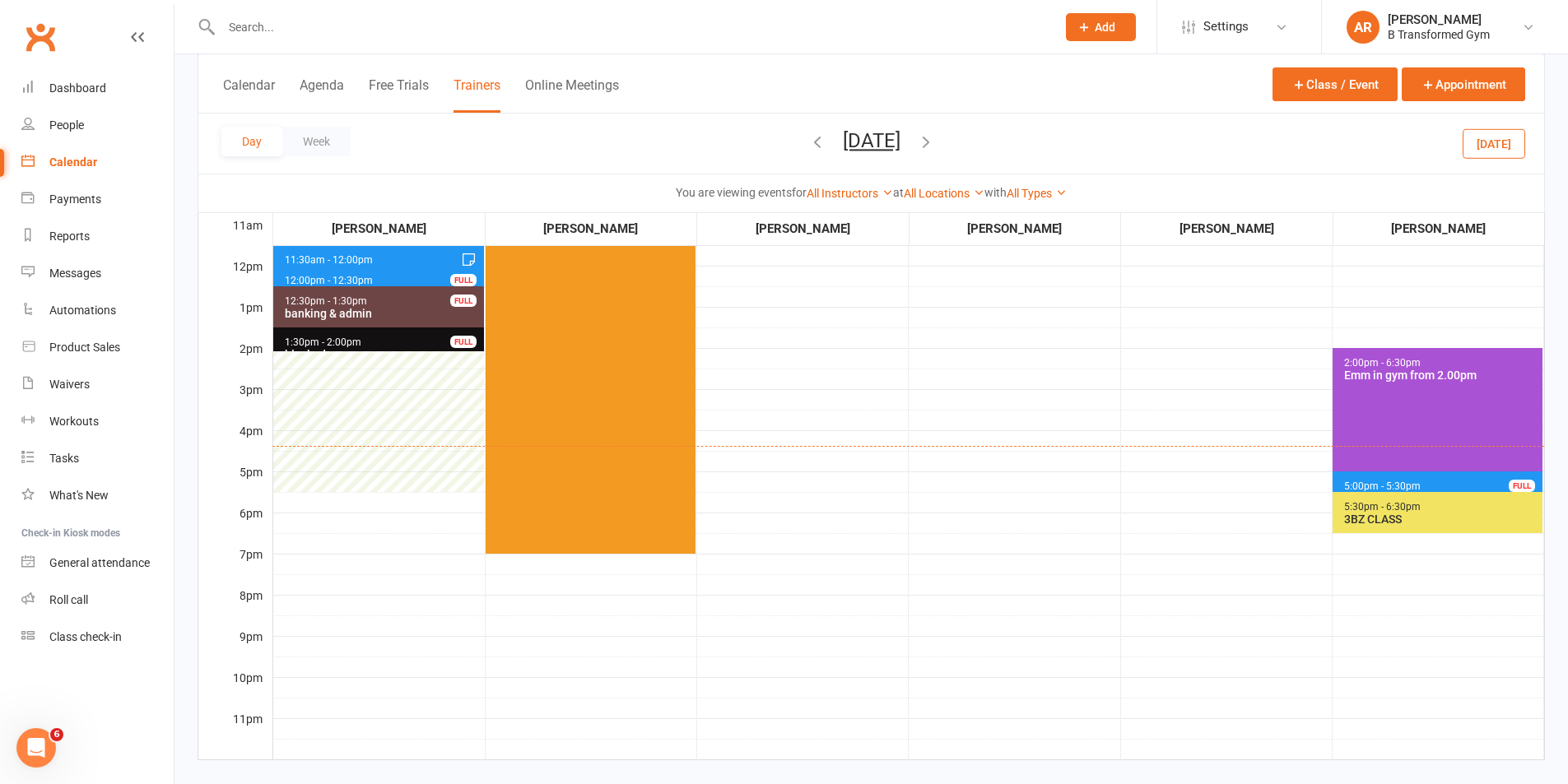
click at [1407, 525] on div "3BZ CLASS" at bounding box center [1441, 519] width 196 height 13
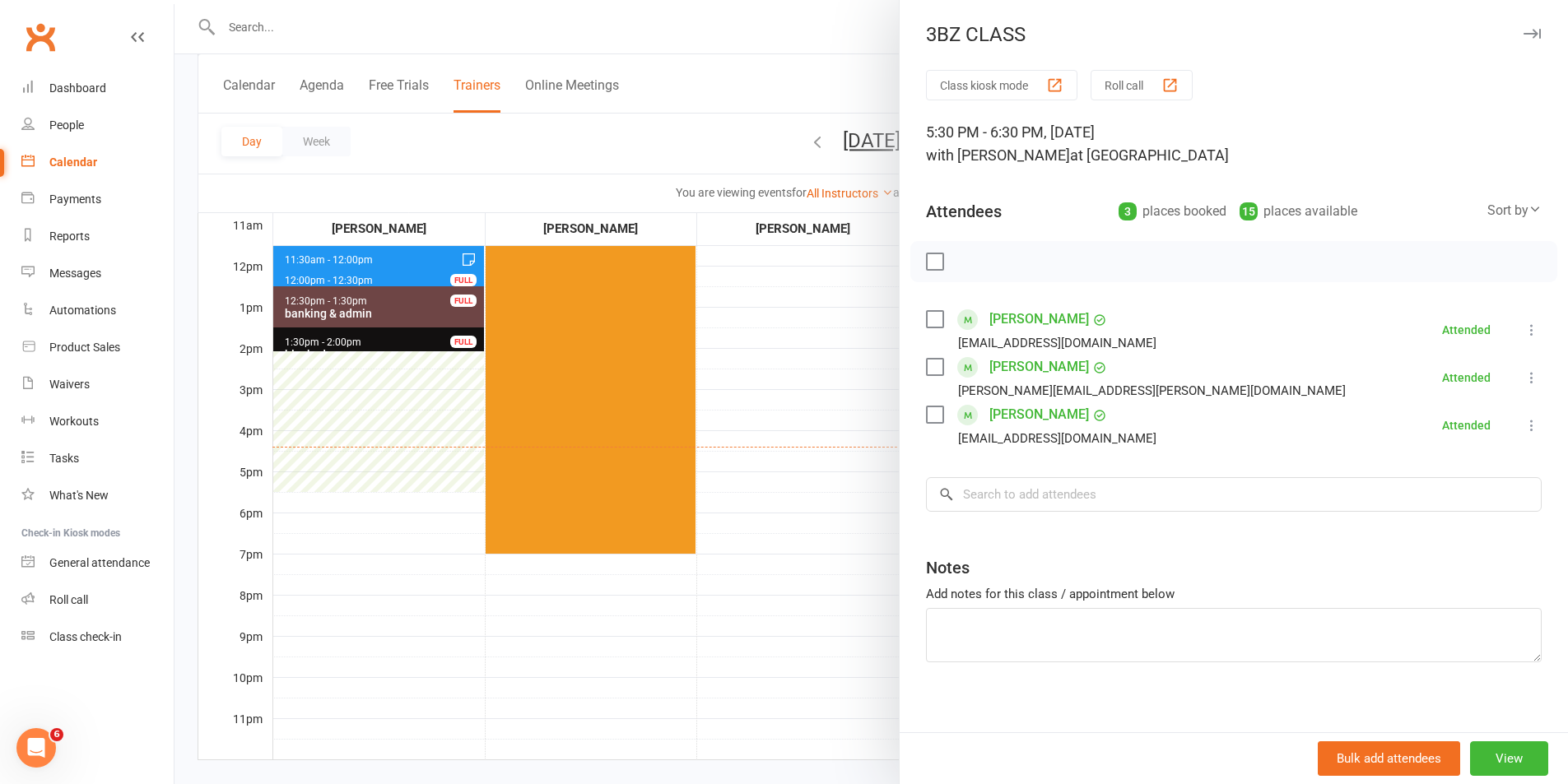
click at [788, 441] on div at bounding box center [871, 392] width 1393 height 784
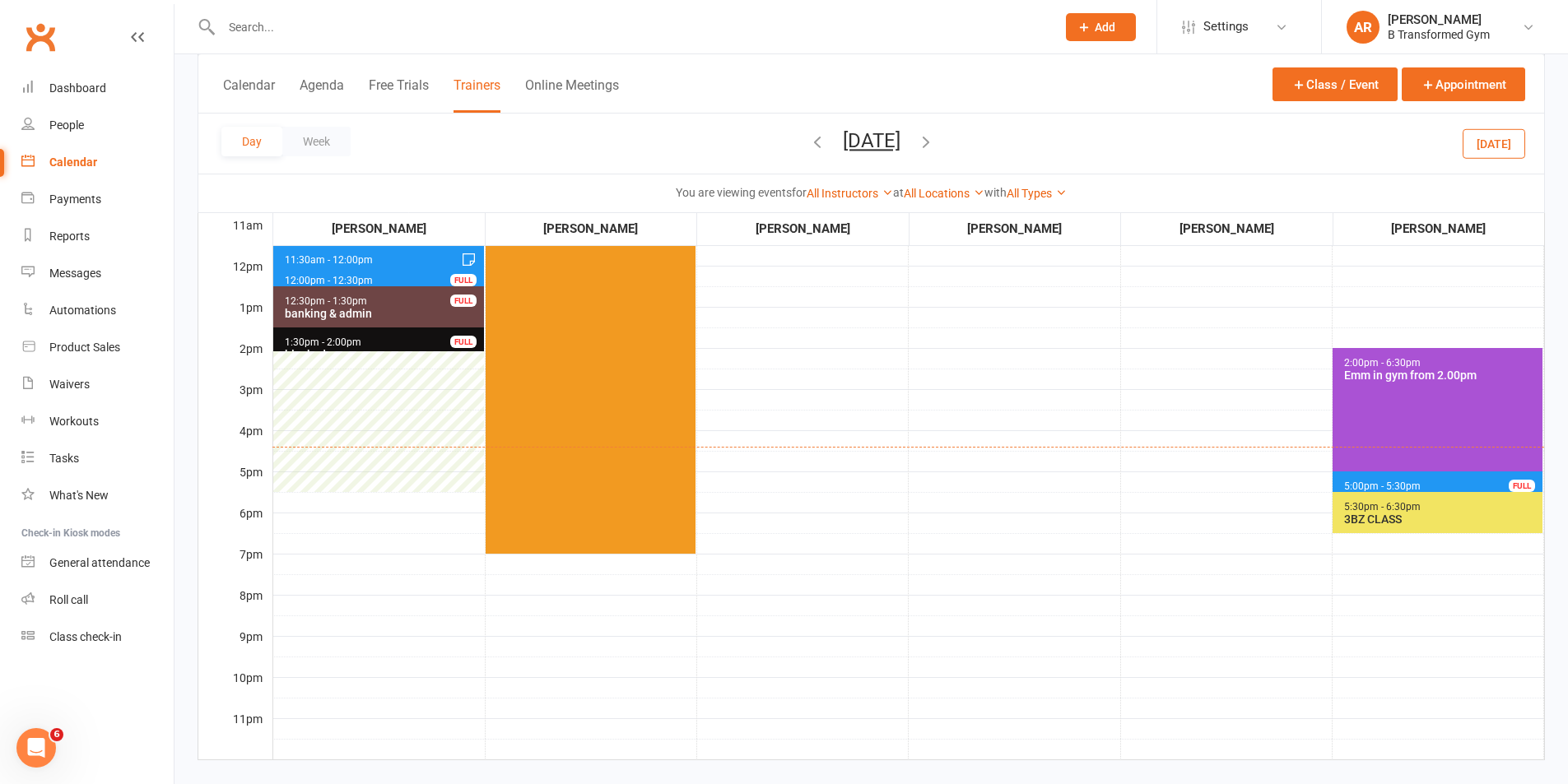
click at [935, 140] on icon "button" at bounding box center [926, 142] width 18 height 18
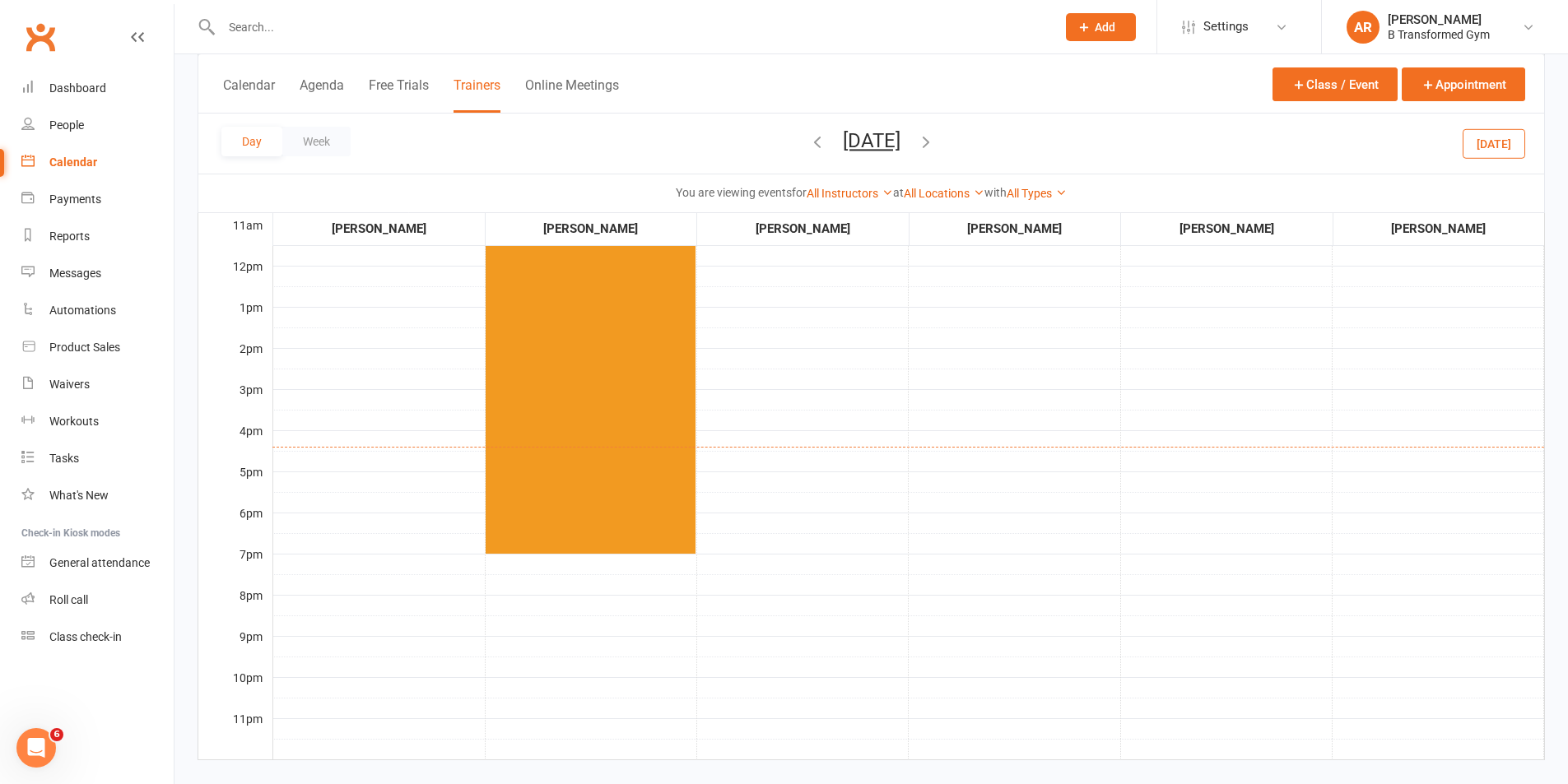
click at [900, 142] on button "[DATE]" at bounding box center [872, 141] width 58 height 23
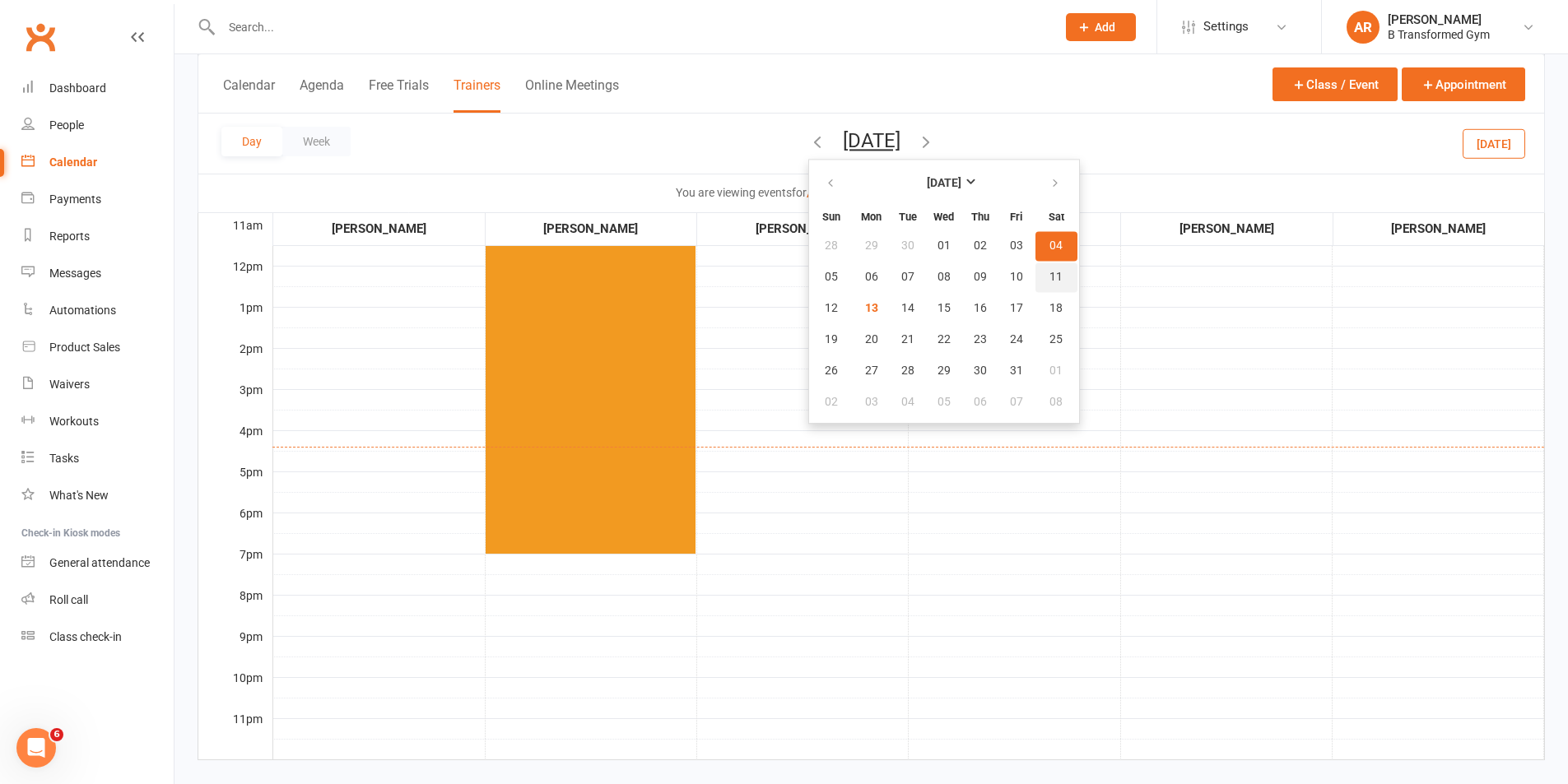
click at [1049, 272] on span "11" at bounding box center [1056, 277] width 13 height 13
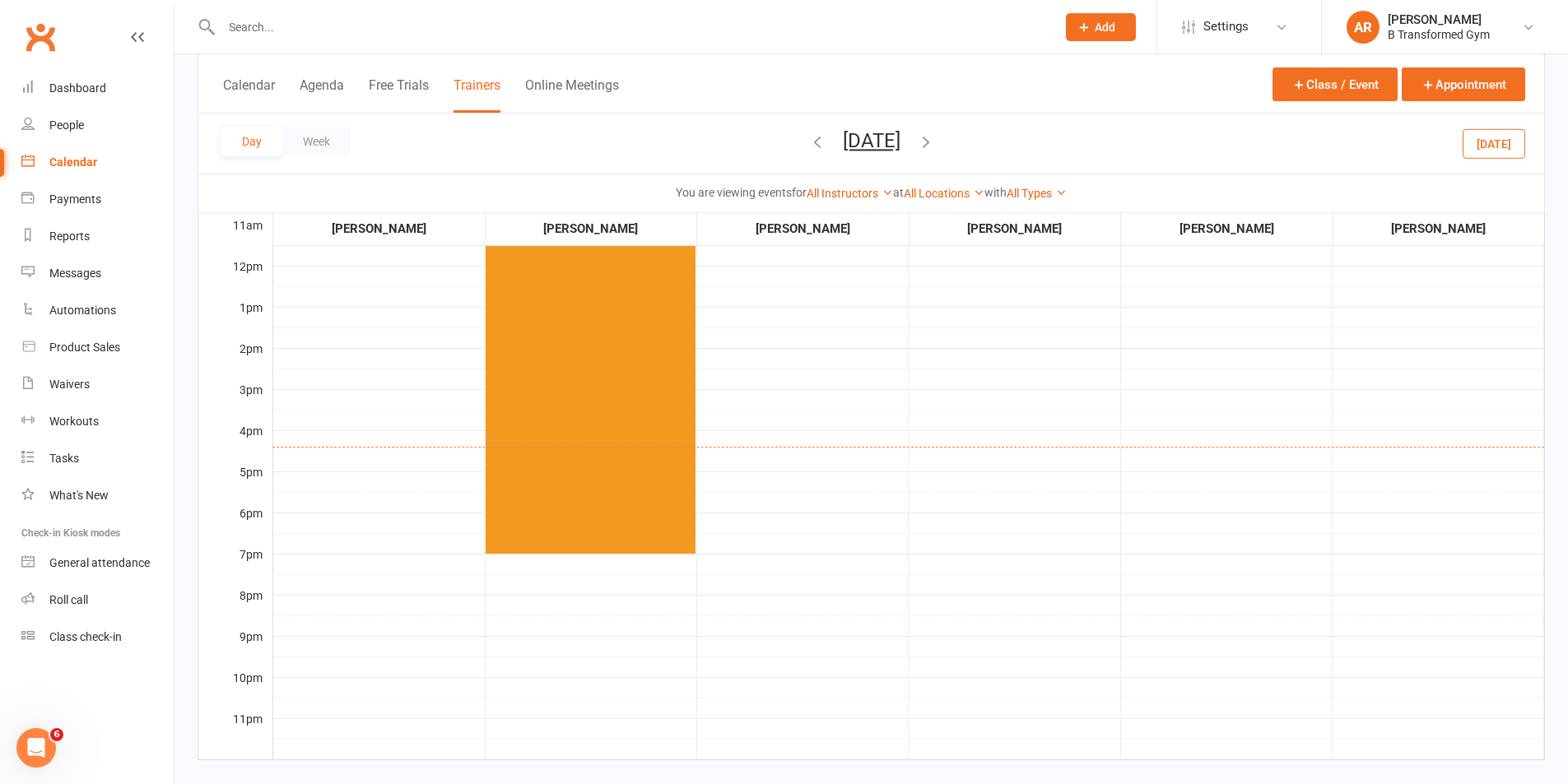
scroll to position [0, 0]
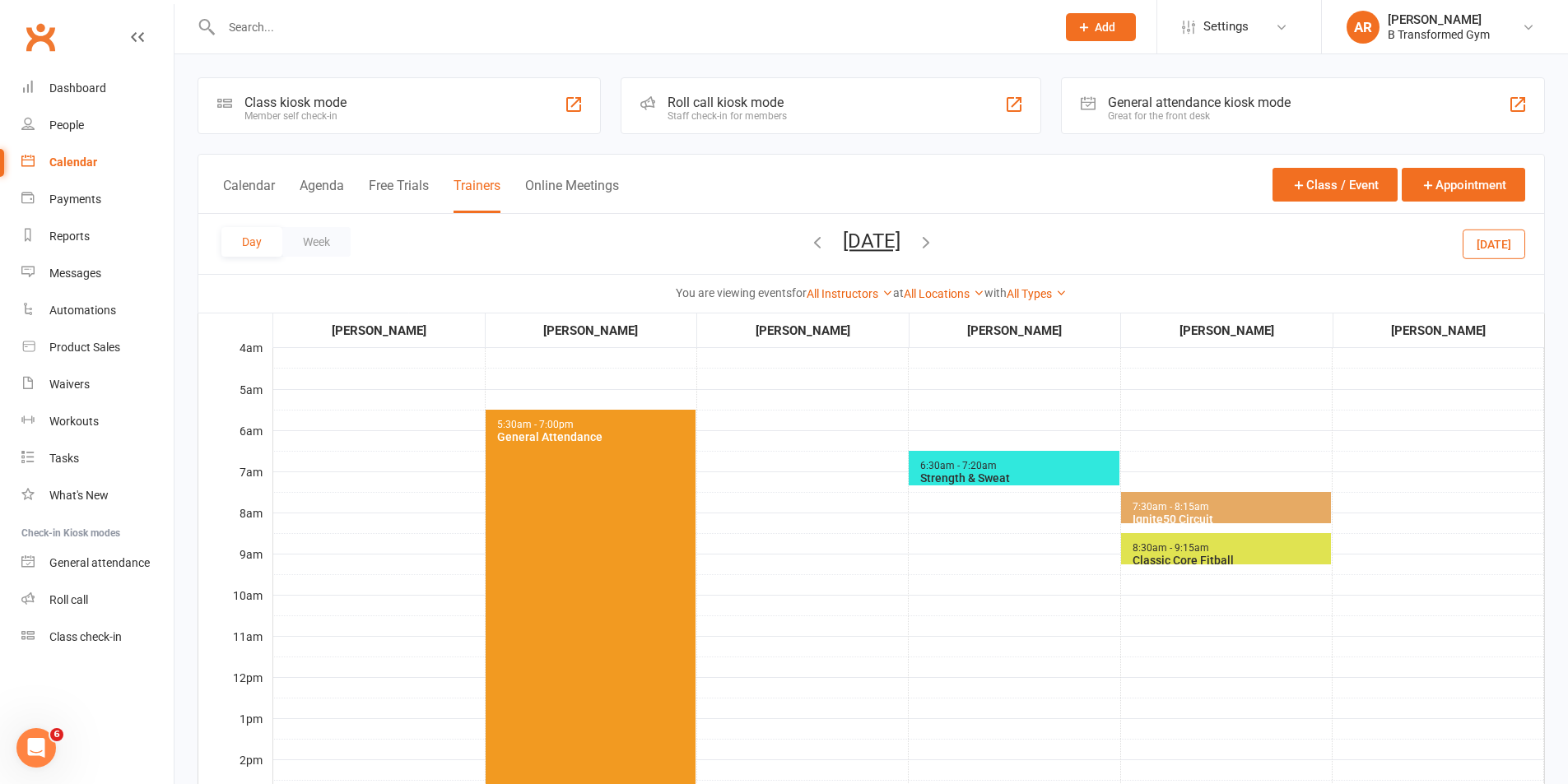
click at [988, 473] on div "Strength & Sweat" at bounding box center [1017, 479] width 196 height 13
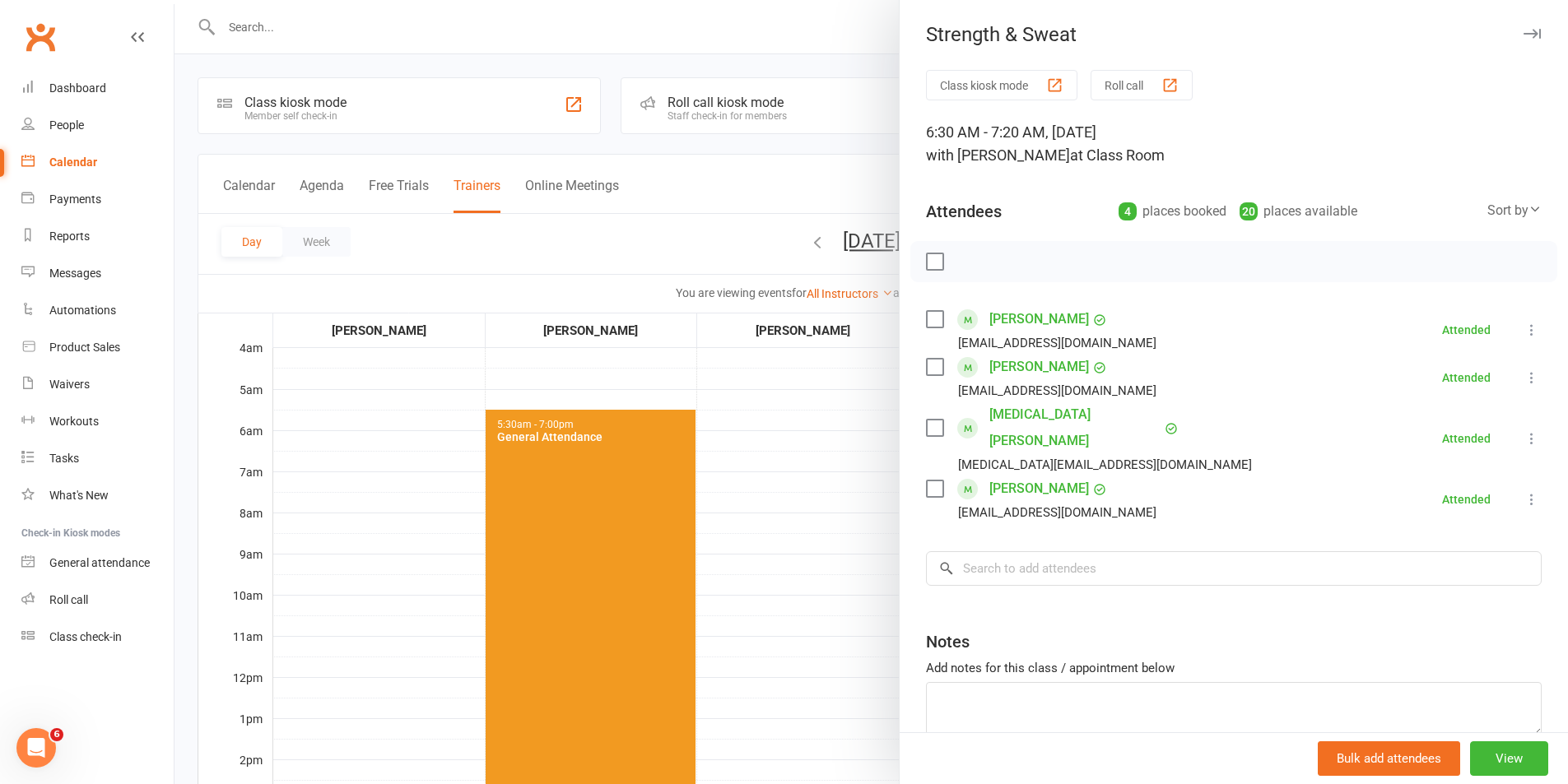
click at [760, 532] on div at bounding box center [871, 392] width 1393 height 784
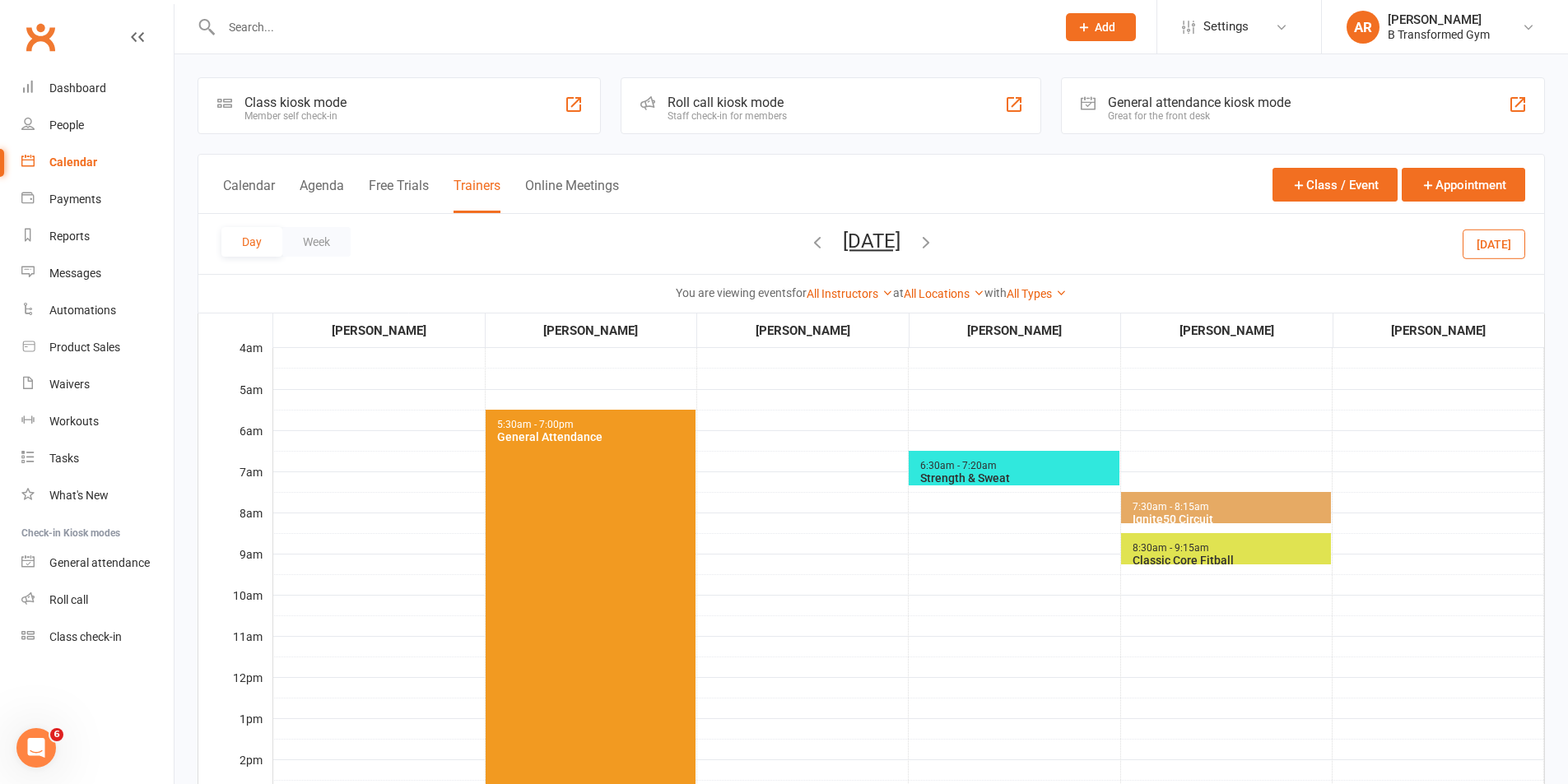
click at [1154, 502] on span "7:30am - 8:15am" at bounding box center [1171, 507] width 78 height 12
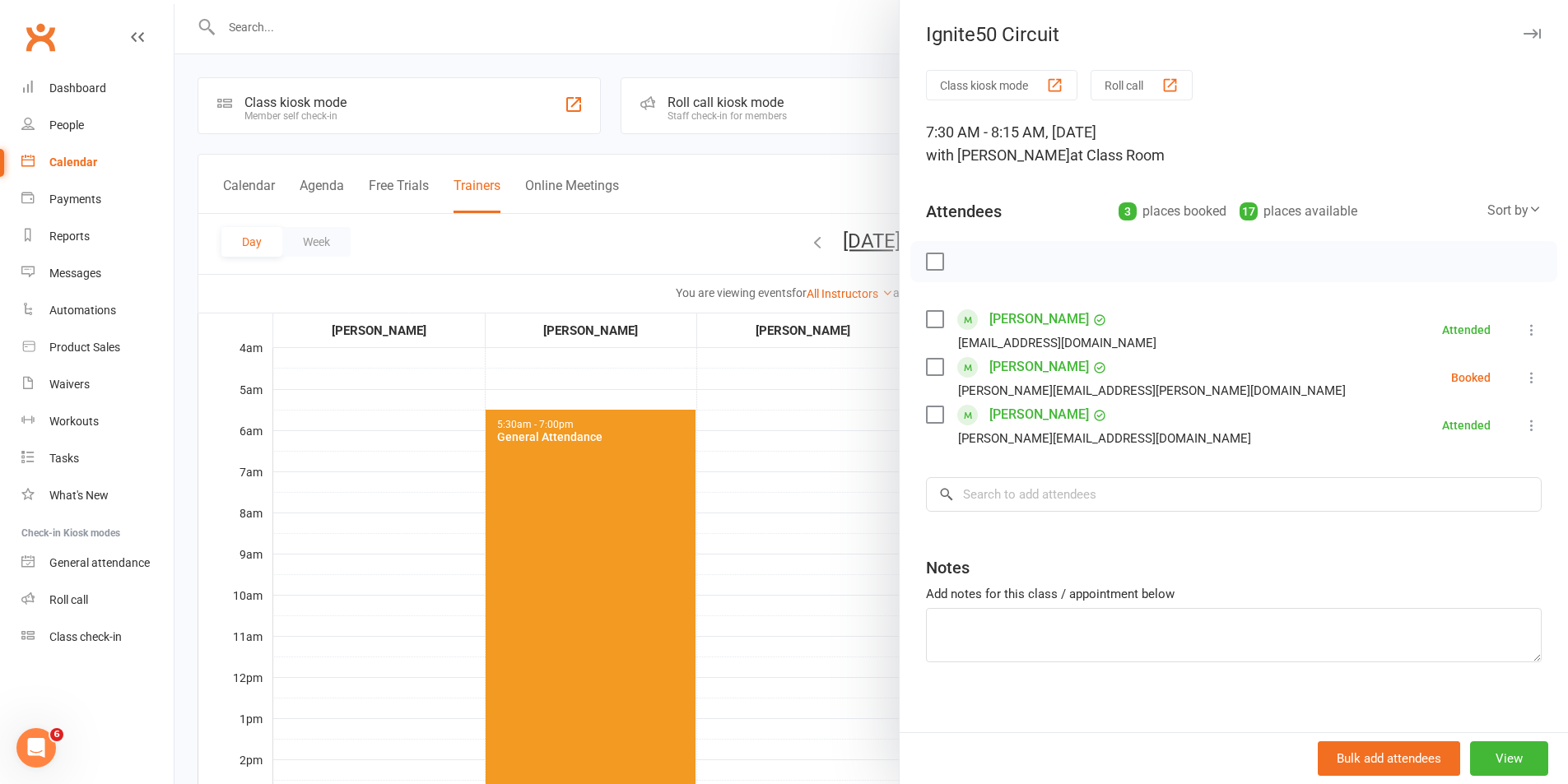
click at [930, 361] on label at bounding box center [934, 367] width 17 height 17
click at [974, 261] on icon "button" at bounding box center [971, 262] width 18 height 18
click at [777, 514] on div at bounding box center [871, 392] width 1393 height 784
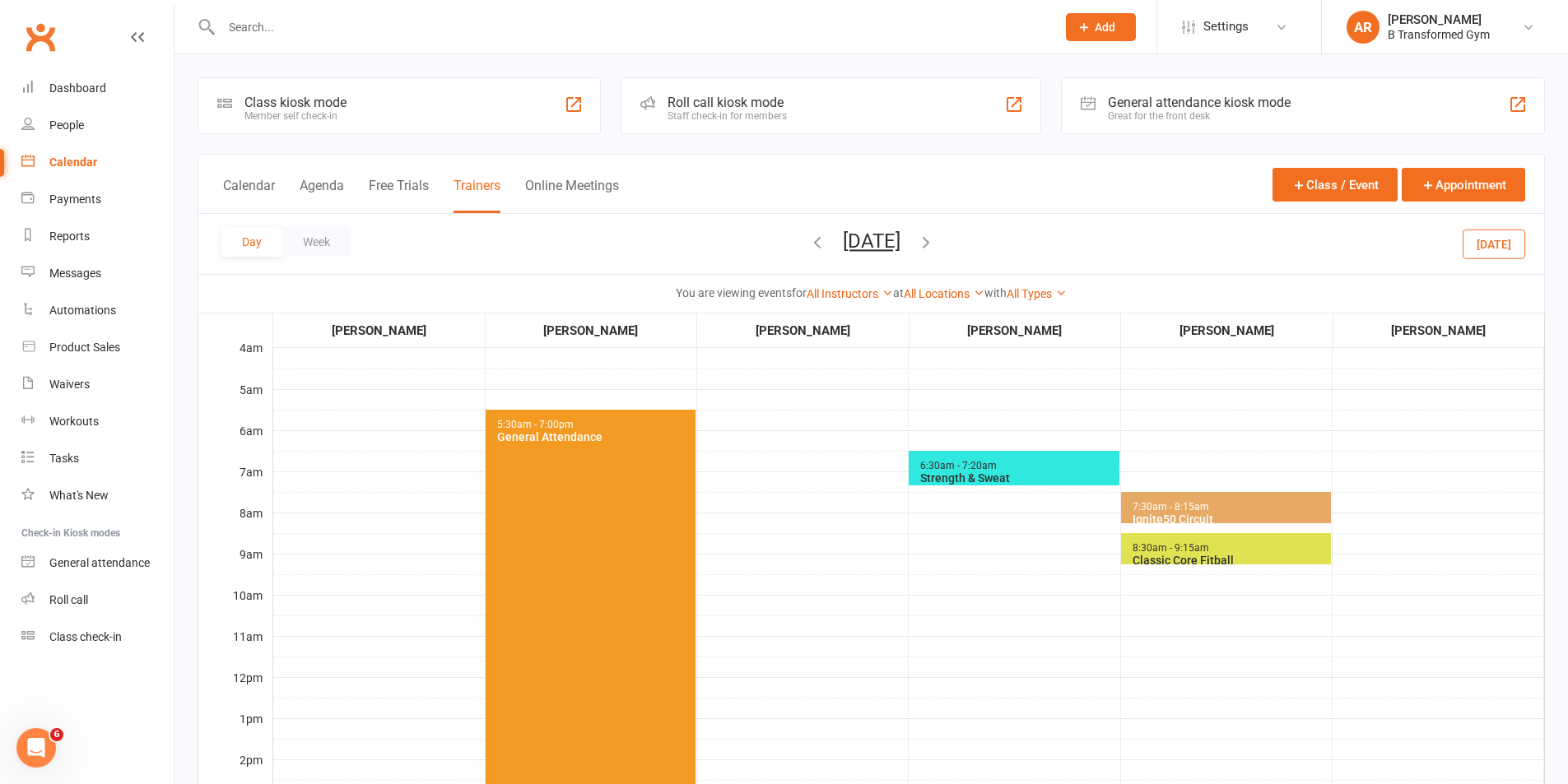
click at [1147, 551] on span "8:30am - 9:15am" at bounding box center [1171, 548] width 78 height 12
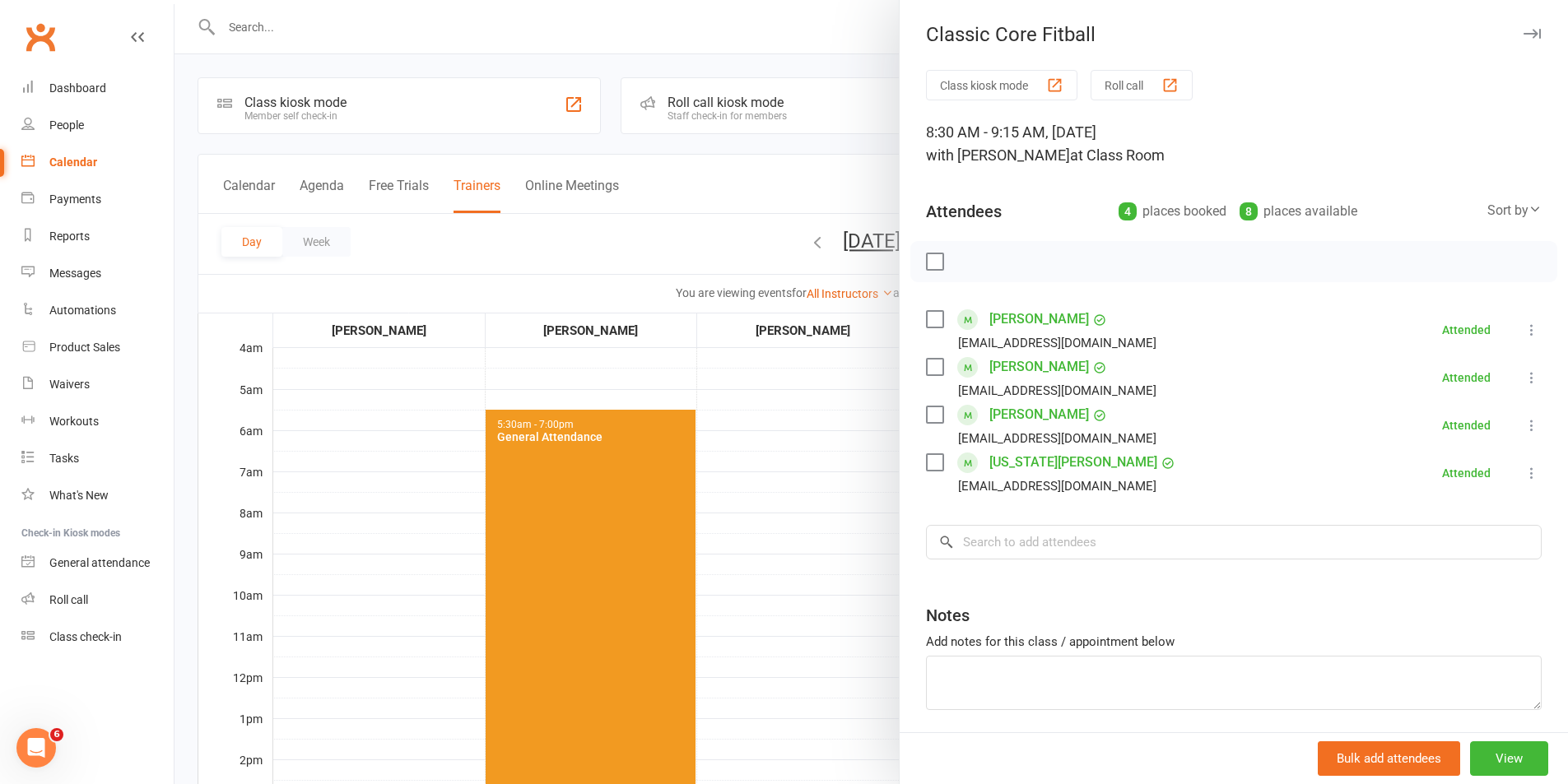
click at [778, 548] on div at bounding box center [871, 392] width 1393 height 784
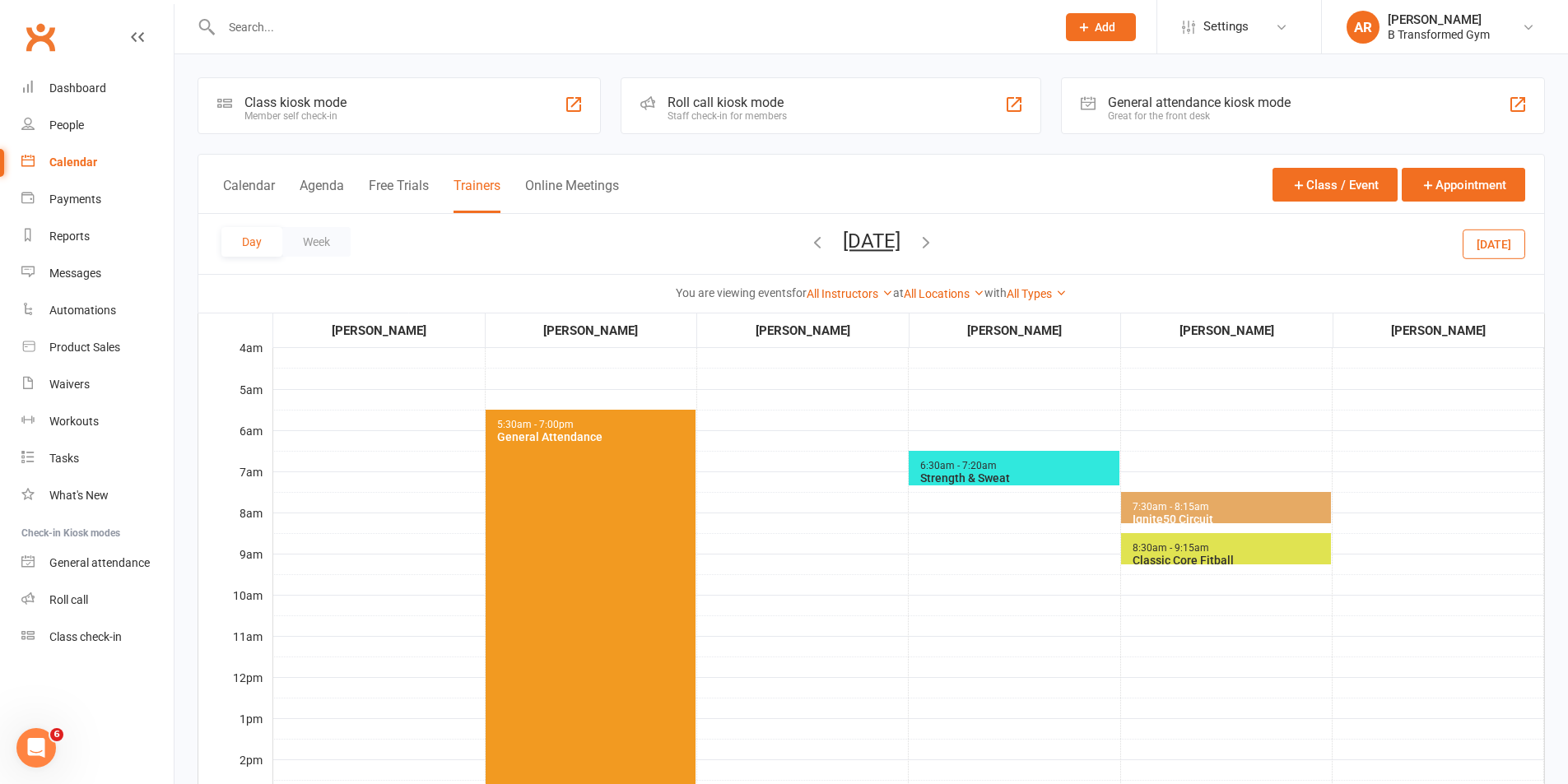
drag, startPoint x: 895, startPoint y: 229, endPoint x: 861, endPoint y: 283, distance: 63.8
click at [895, 229] on button "[DATE]" at bounding box center [872, 241] width 58 height 23
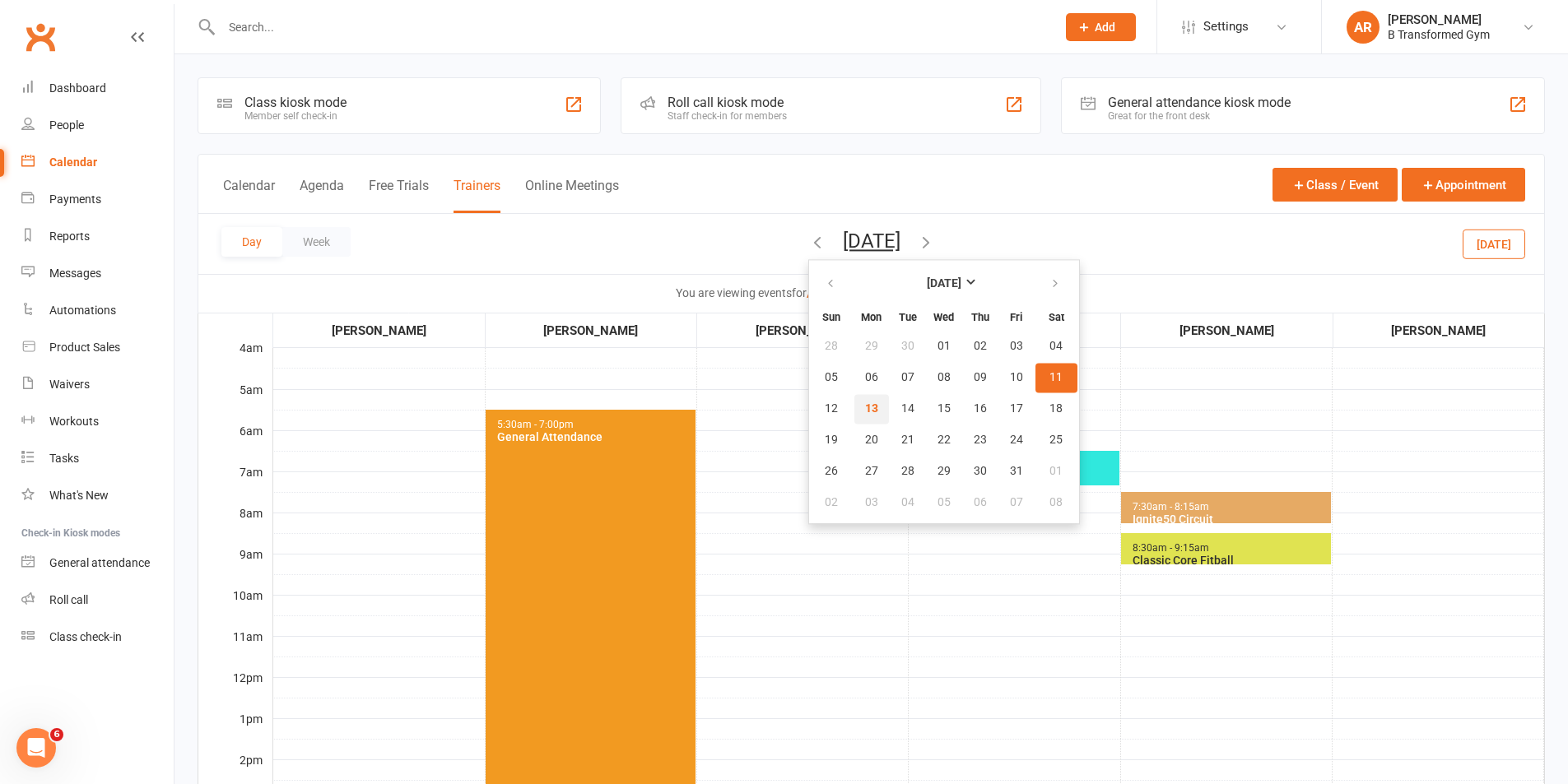
click at [854, 411] on button "13" at bounding box center [872, 409] width 35 height 30
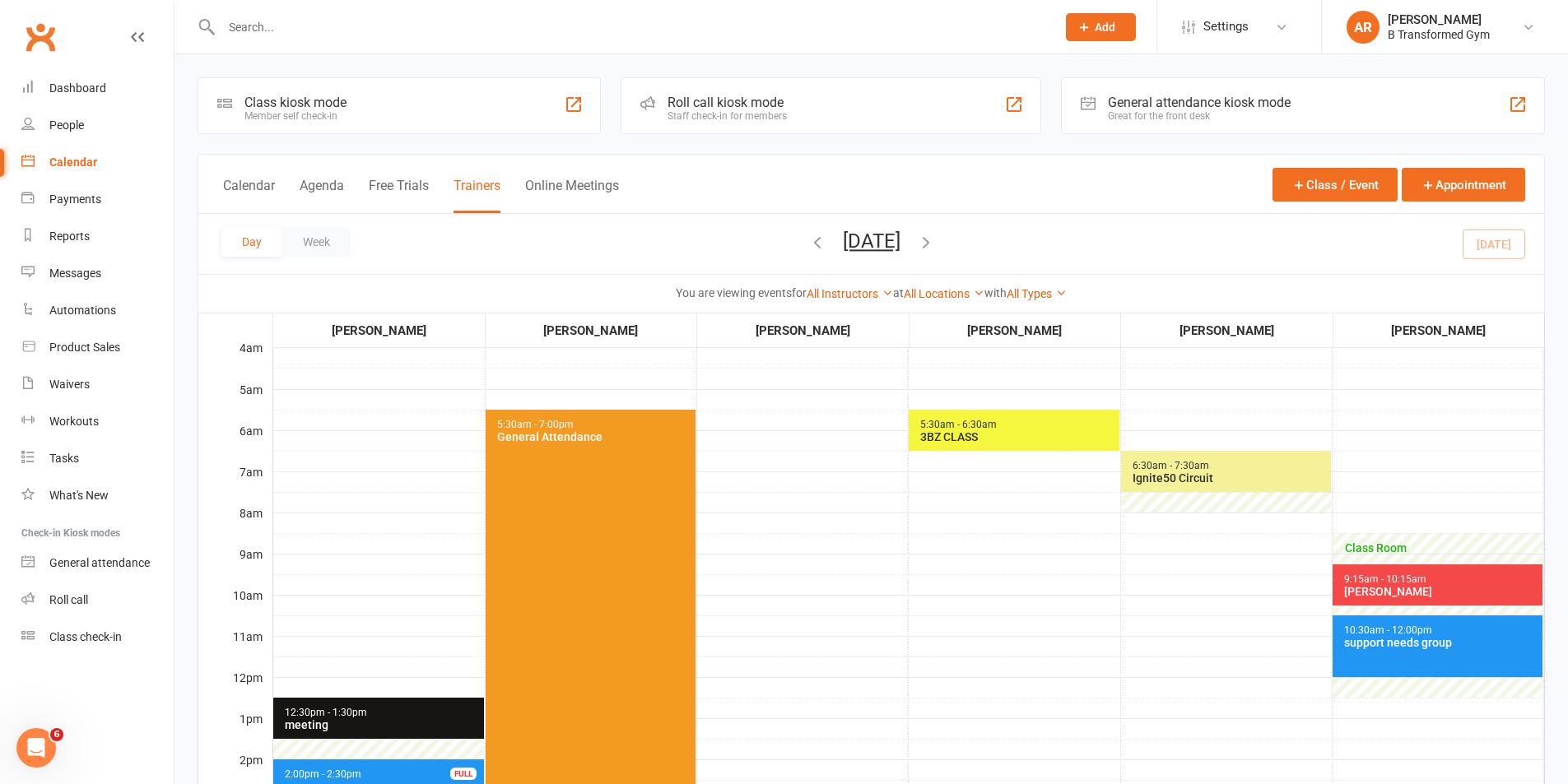
click at [1001, 425] on span "5:30am - 6:30am 3BZ CLASS" at bounding box center [1012, 430] width 209 height 41
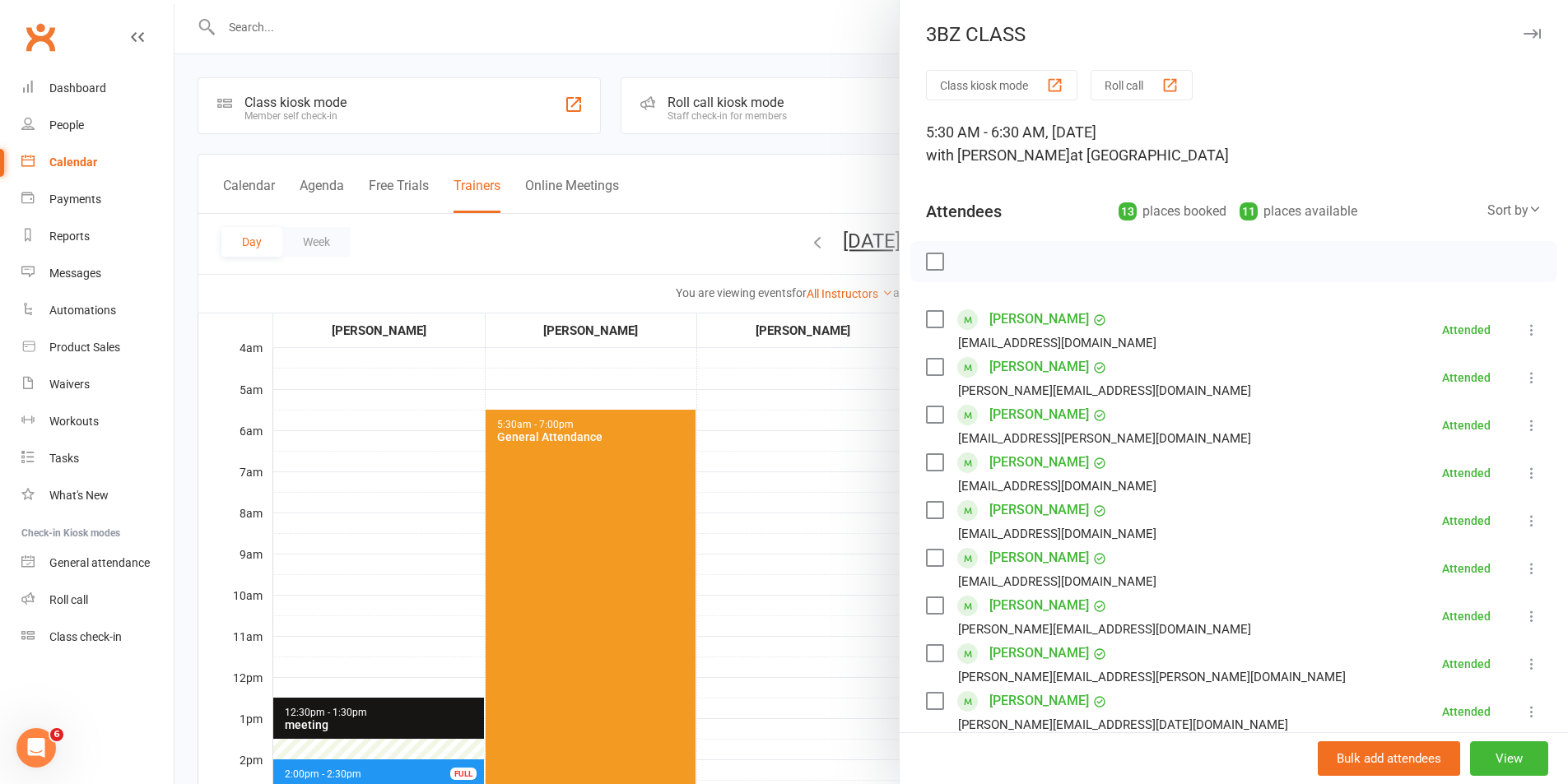
click at [865, 419] on div at bounding box center [871, 392] width 1393 height 784
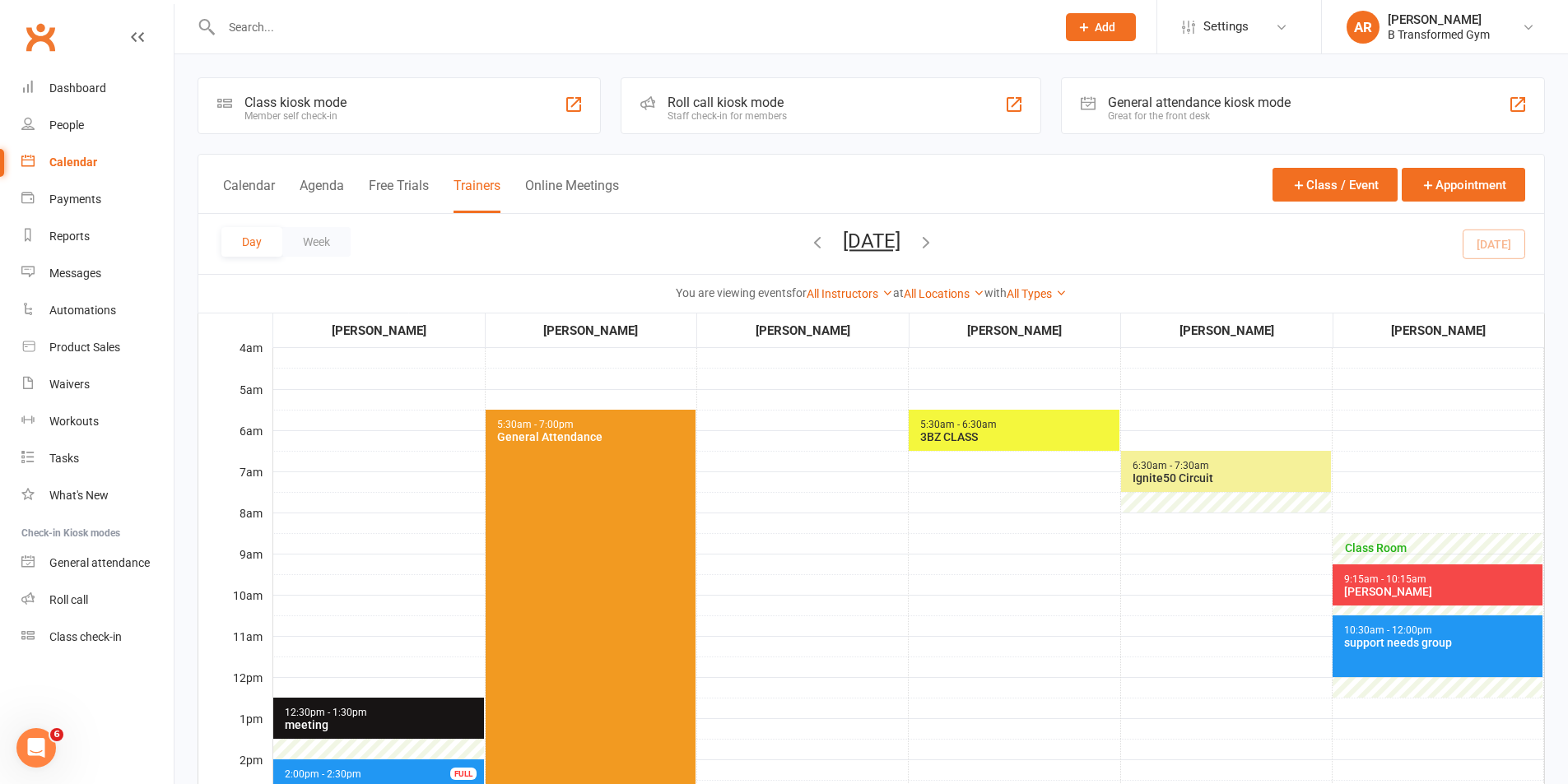
click at [1166, 459] on span "6:30am - 7:30am Ignite50 Circuit" at bounding box center [1225, 472] width 209 height 41
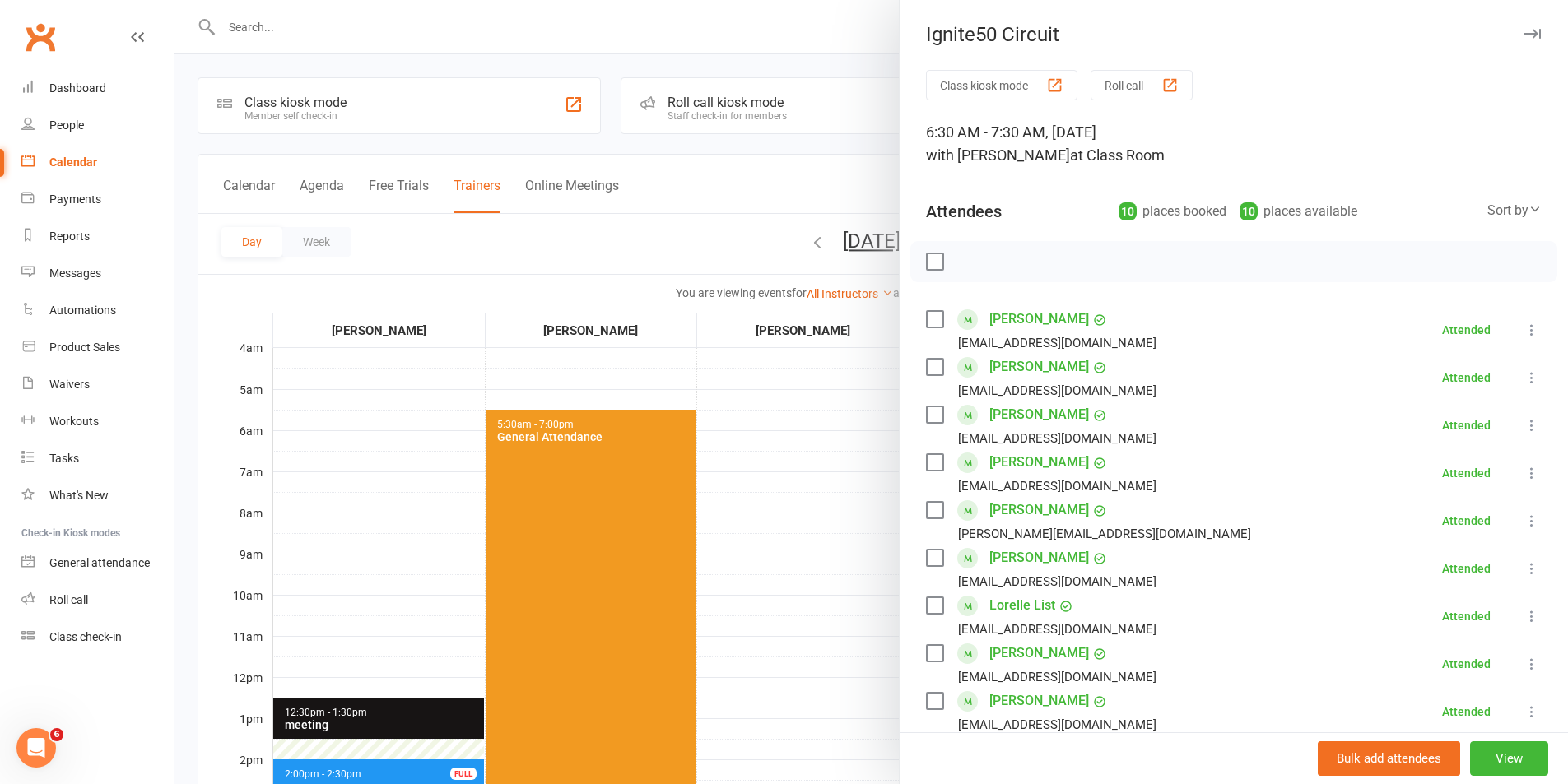
drag, startPoint x: 783, startPoint y: 439, endPoint x: 925, endPoint y: 465, distance: 144.4
click at [784, 439] on div at bounding box center [871, 392] width 1393 height 784
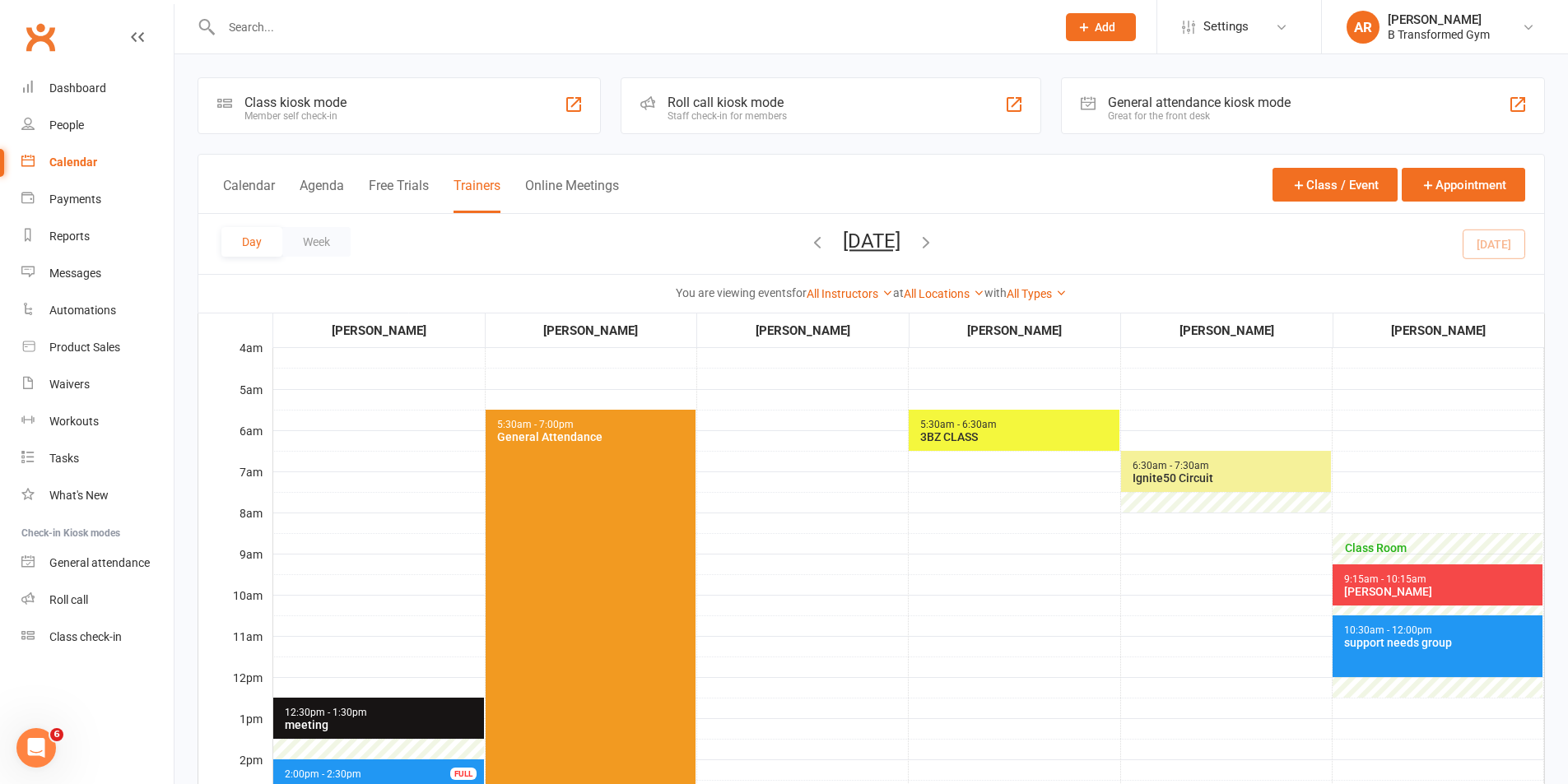
click at [1448, 589] on div "[PERSON_NAME]" at bounding box center [1441, 592] width 196 height 13
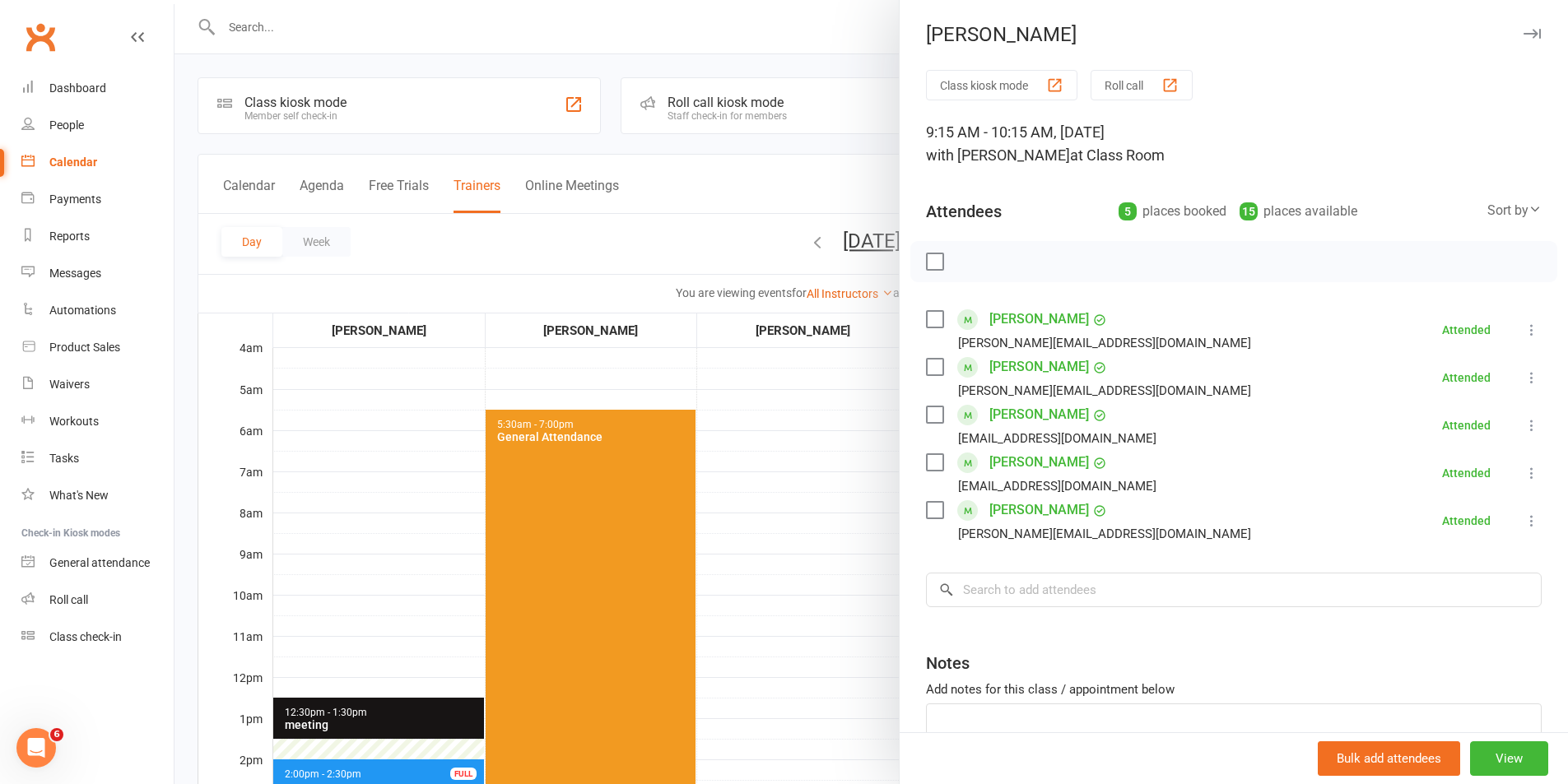
click at [830, 498] on div at bounding box center [871, 392] width 1393 height 784
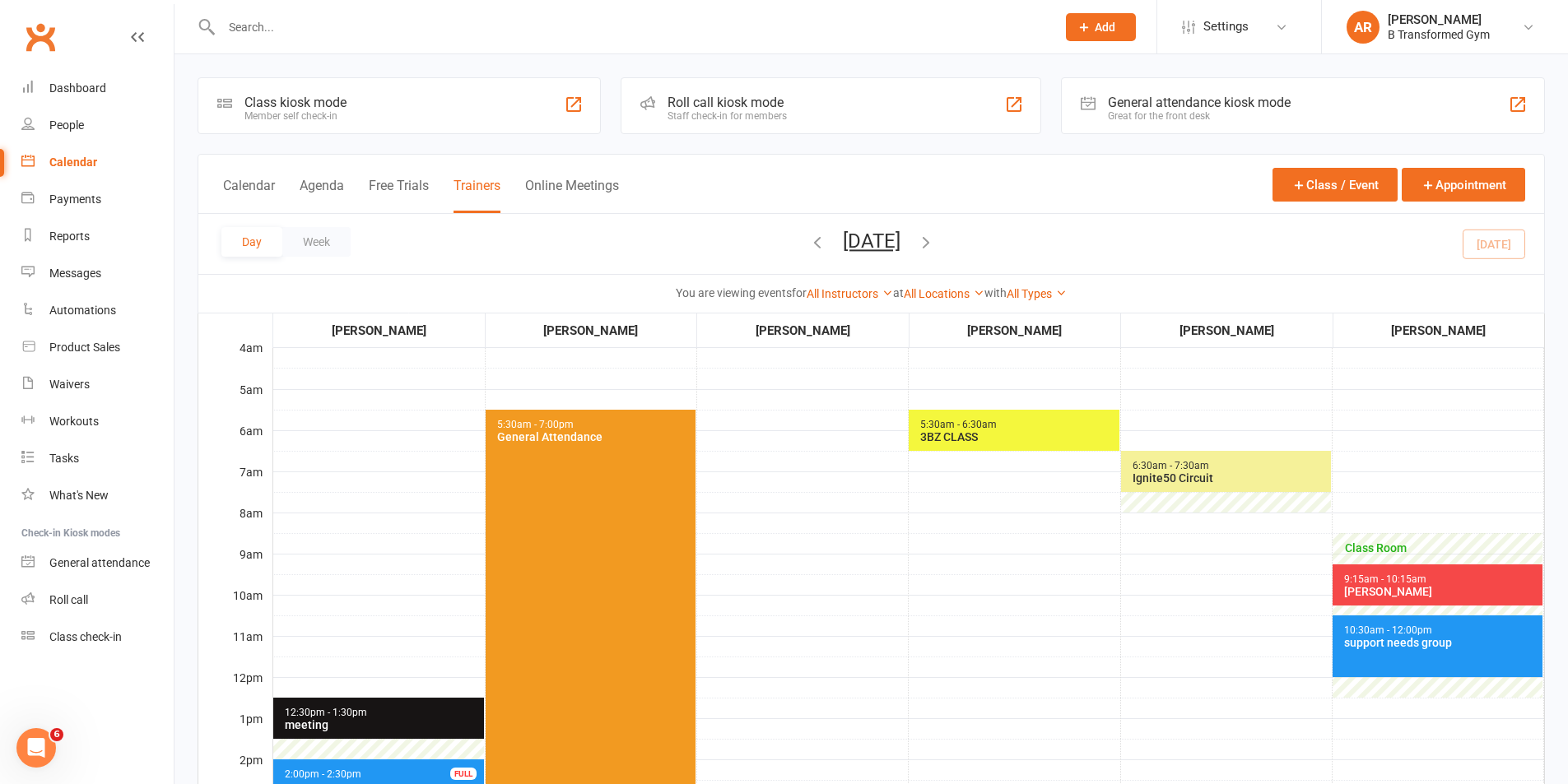
scroll to position [411, 0]
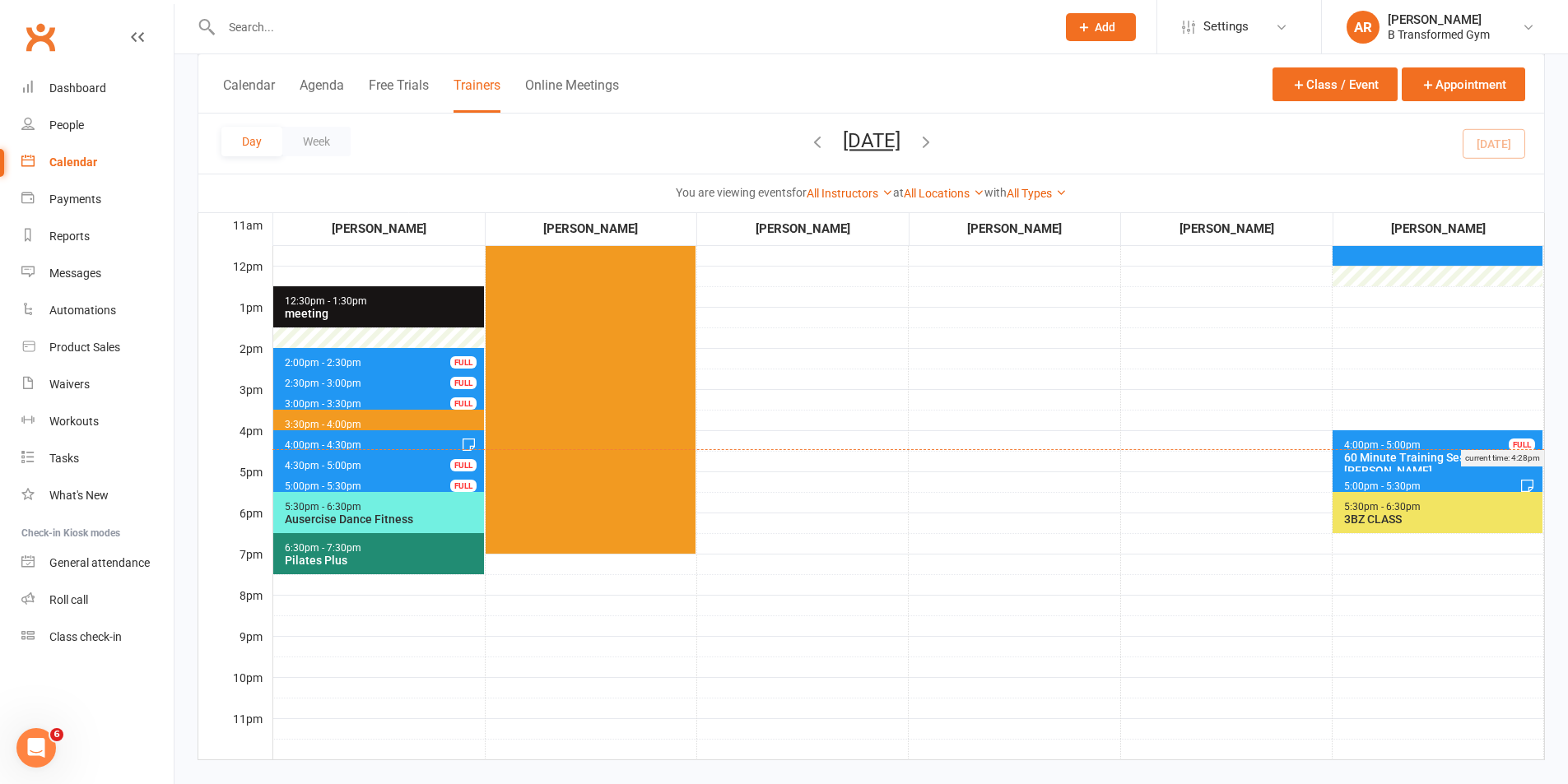
click at [1397, 450] on div "current time: 4:28pm" at bounding box center [908, 458] width 1272 height 17
click at [1362, 460] on div "current time: 4:28pm" at bounding box center [908, 458] width 1272 height 17
click at [316, 467] on span "4:30pm - 5:00pm" at bounding box center [323, 466] width 78 height 12
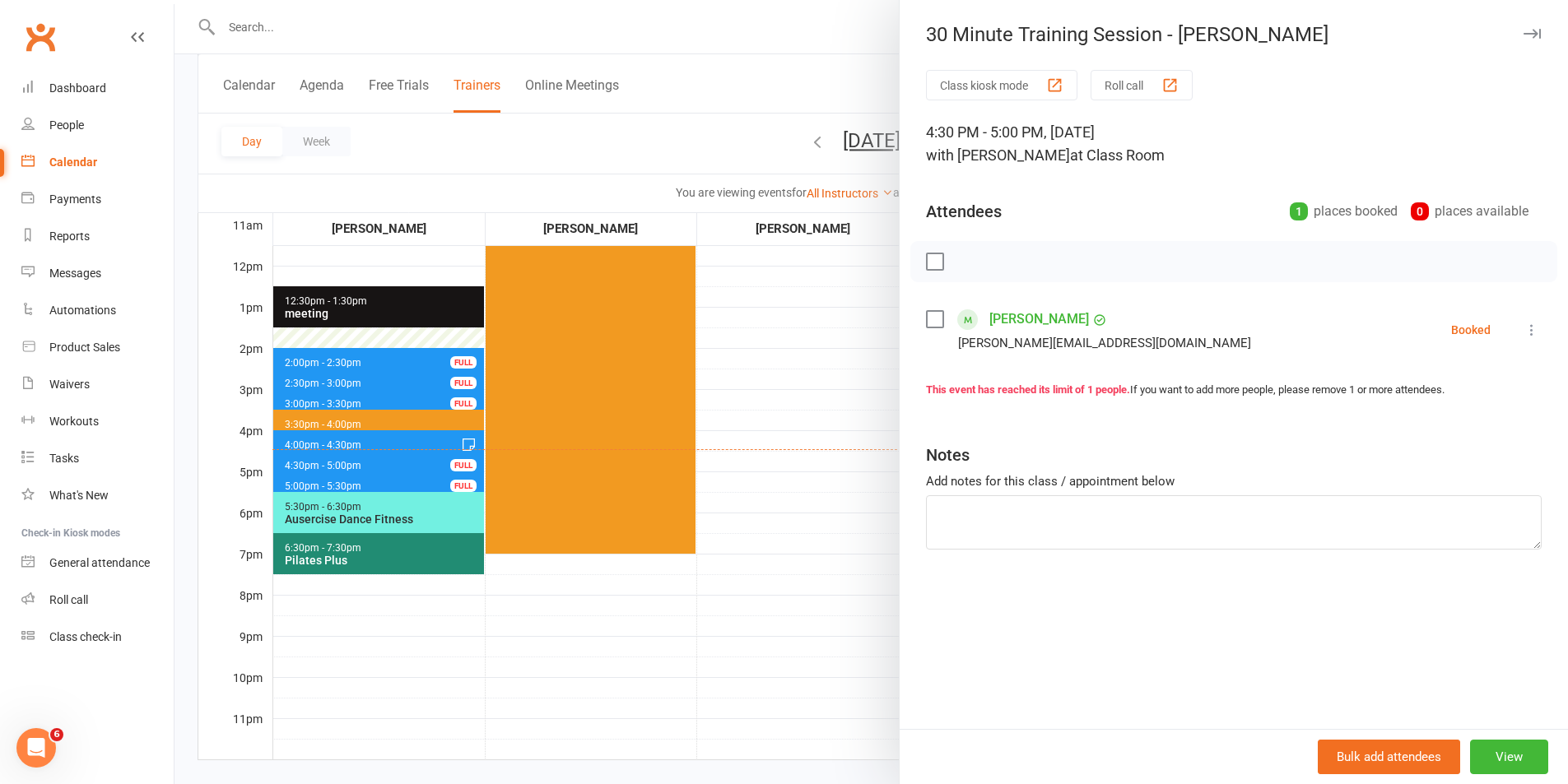
click at [931, 320] on label at bounding box center [934, 320] width 17 height 17
click at [964, 260] on icon "button" at bounding box center [971, 262] width 14 height 14
drag, startPoint x: 809, startPoint y: 319, endPoint x: 707, endPoint y: 430, distance: 150.7
click at [806, 325] on div at bounding box center [871, 392] width 1393 height 784
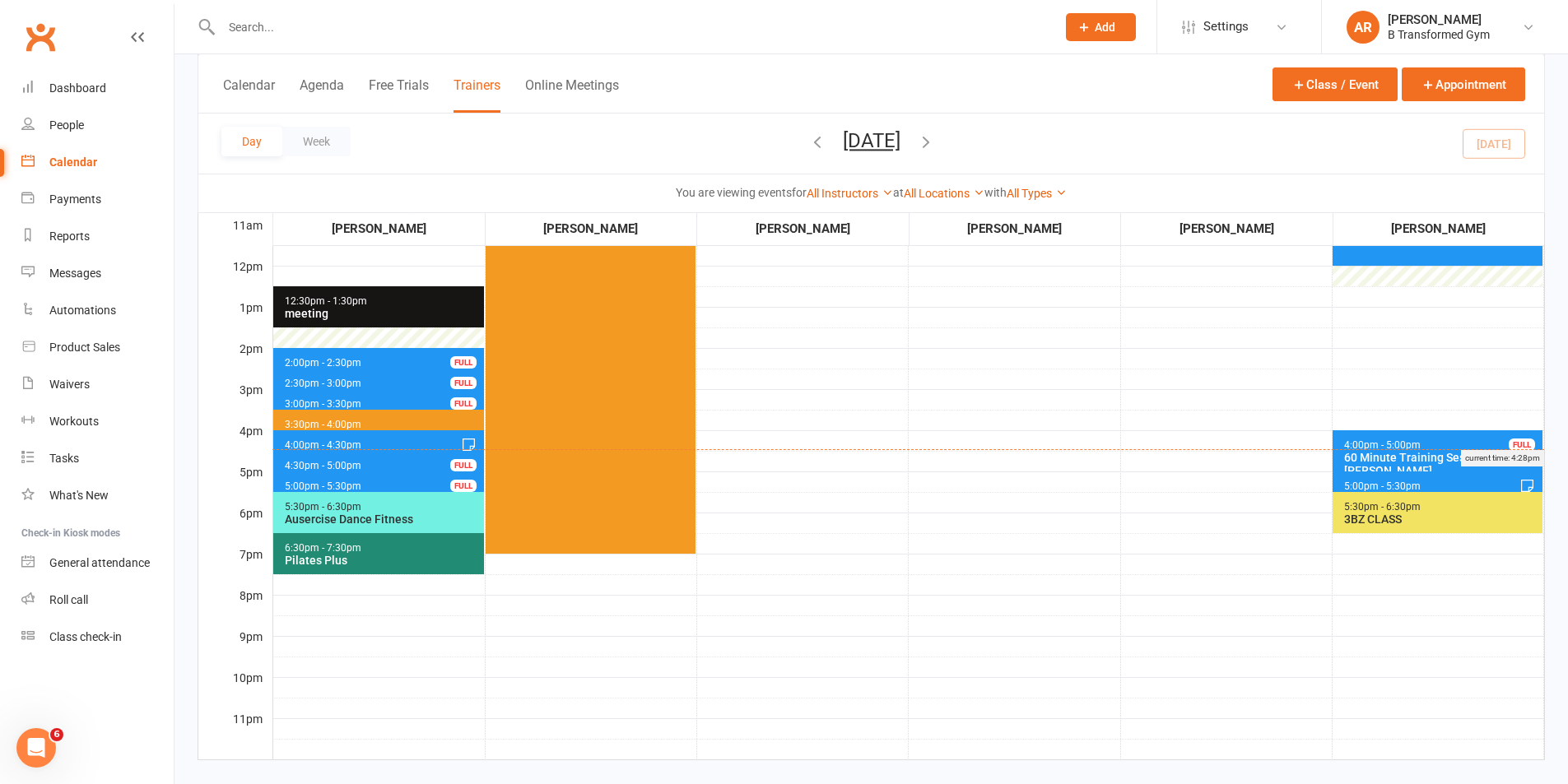
click at [378, 464] on div "current time: 4:28pm" at bounding box center [908, 458] width 1272 height 17
click at [371, 467] on span "4:30pm - 5:00pm 30 Minute Training Session - [PERSON_NAME] FULL" at bounding box center [378, 463] width 210 height 24
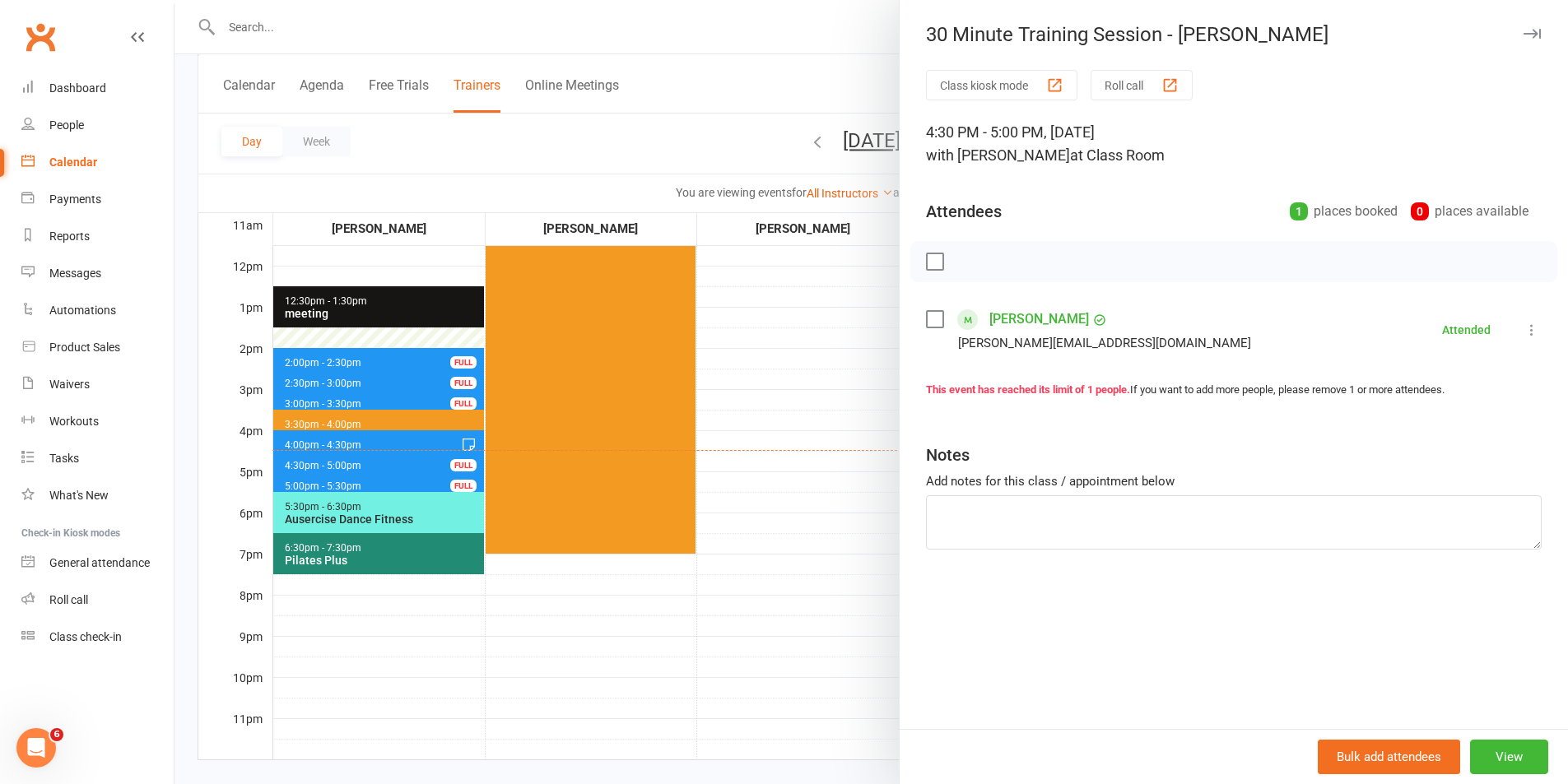
click at [792, 510] on div at bounding box center [871, 392] width 1393 height 784
